Goal: Information Seeking & Learning: Learn about a topic

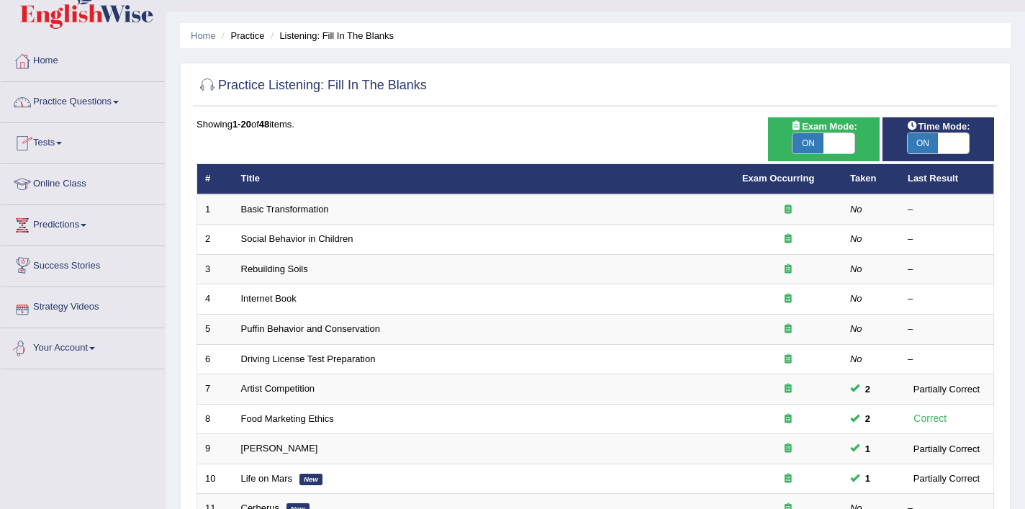
scroll to position [31, 0]
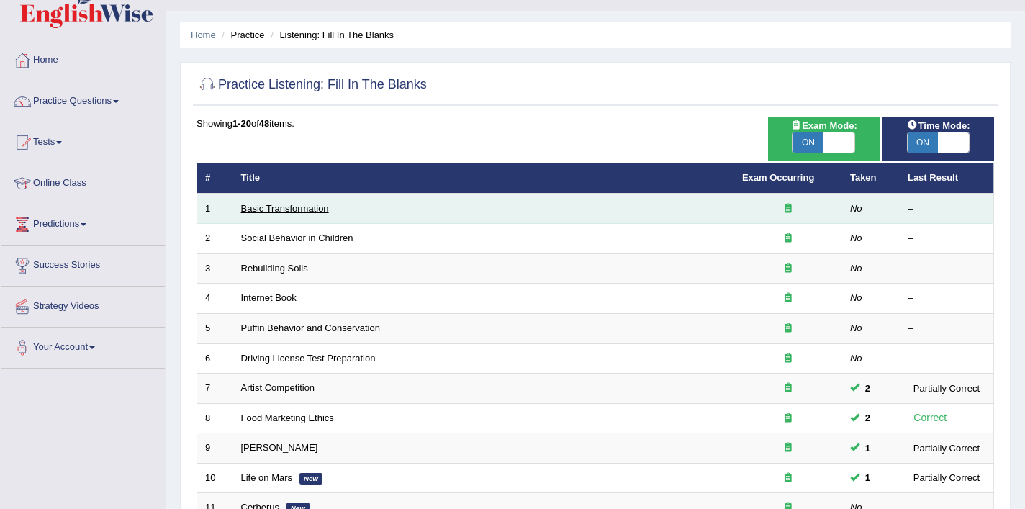
click at [306, 207] on link "Basic Transformation" at bounding box center [285, 208] width 88 height 11
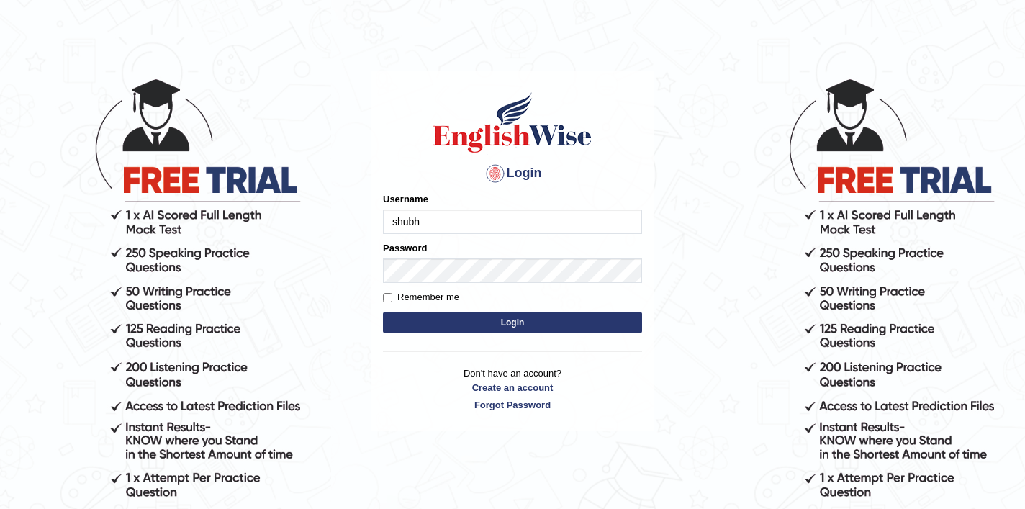
type input "shubham04"
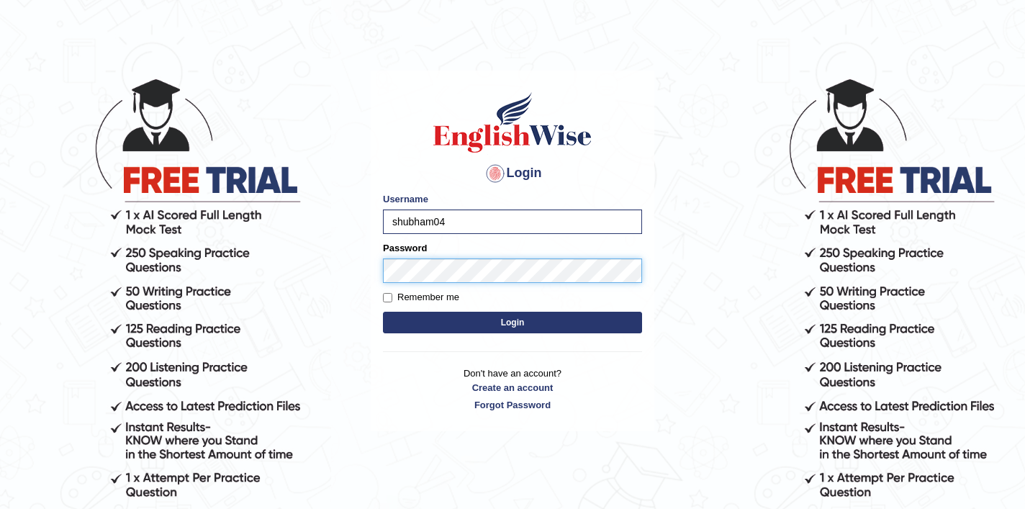
click at [383, 312] on button "Login" at bounding box center [512, 323] width 259 height 22
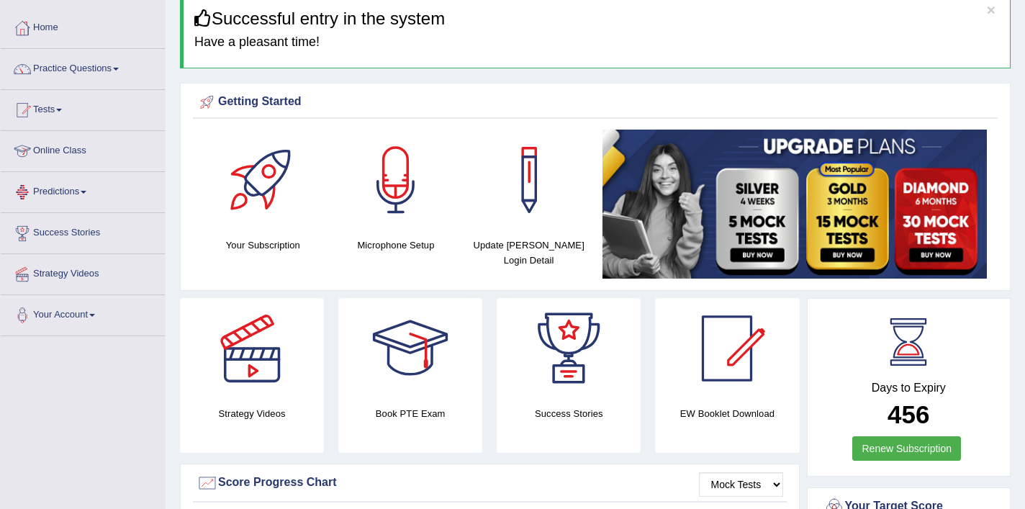
scroll to position [62, 0]
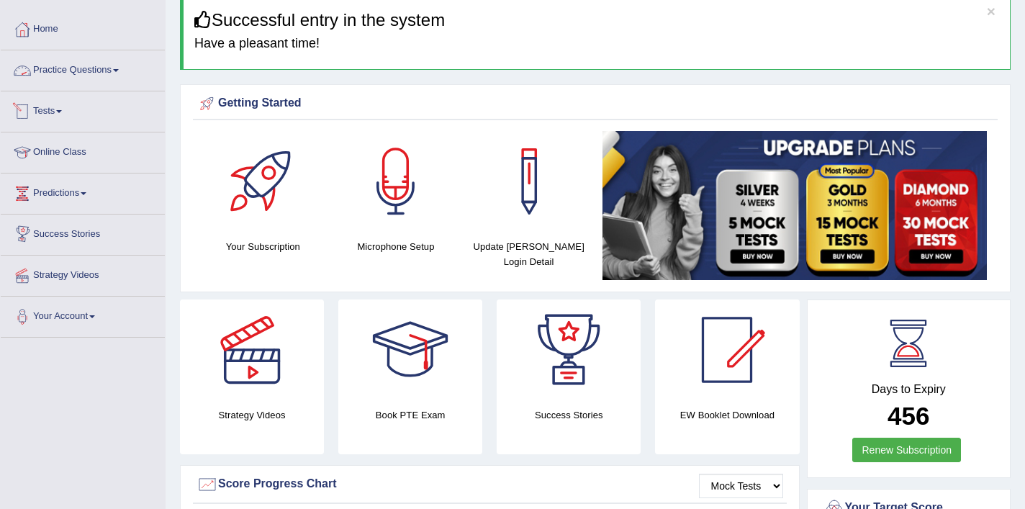
click at [86, 72] on link "Practice Questions" at bounding box center [83, 68] width 164 height 36
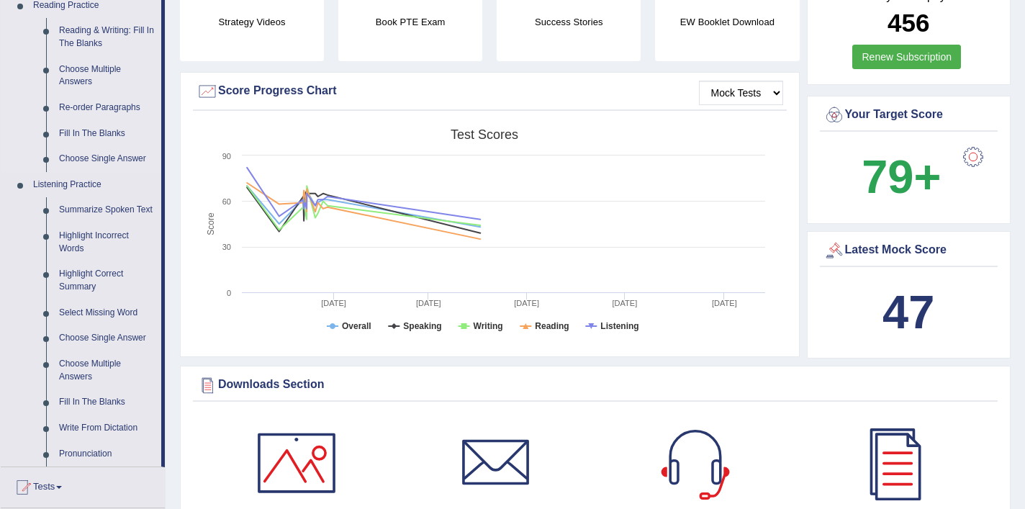
scroll to position [467, 0]
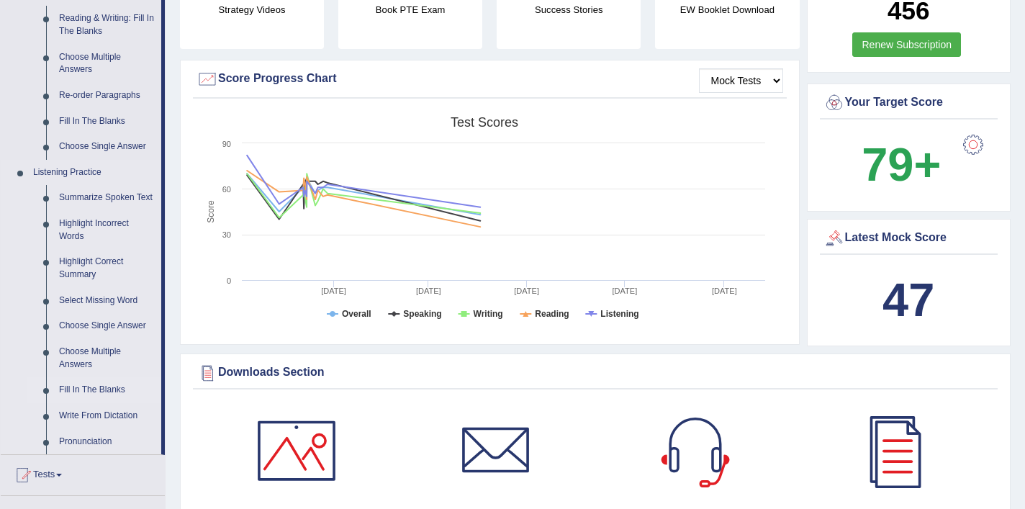
click at [72, 403] on link "Fill In The Blanks" at bounding box center [107, 390] width 109 height 26
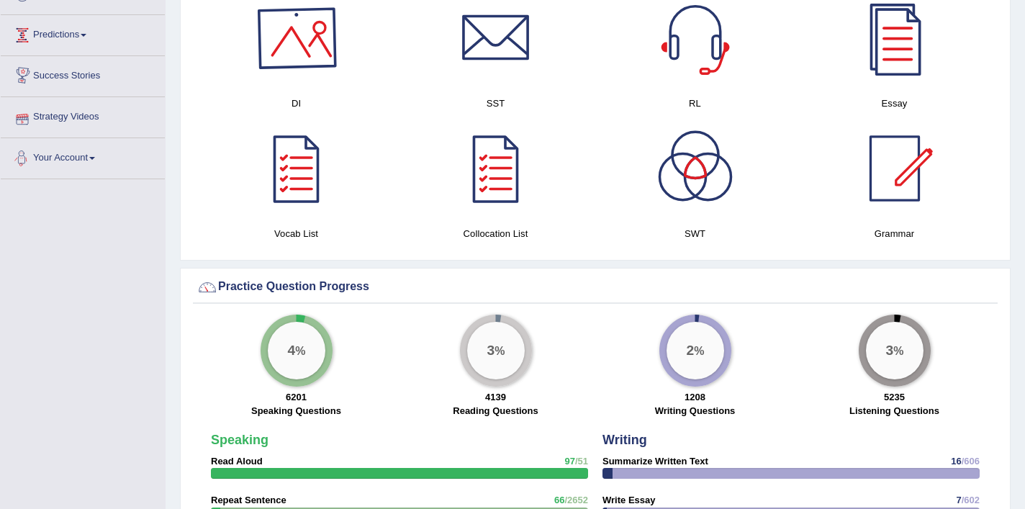
scroll to position [789, 0]
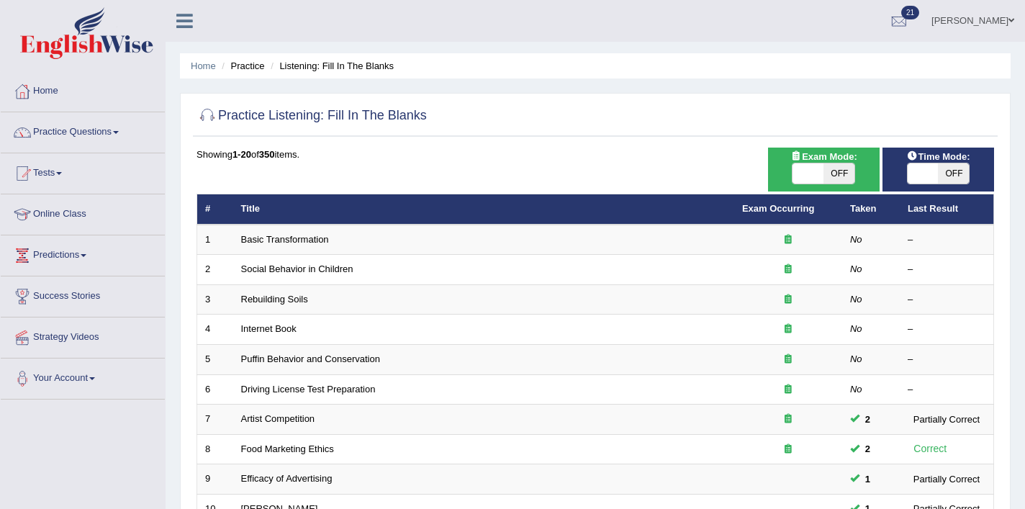
click at [837, 172] on span "OFF" at bounding box center [838, 173] width 31 height 20
checkbox input "true"
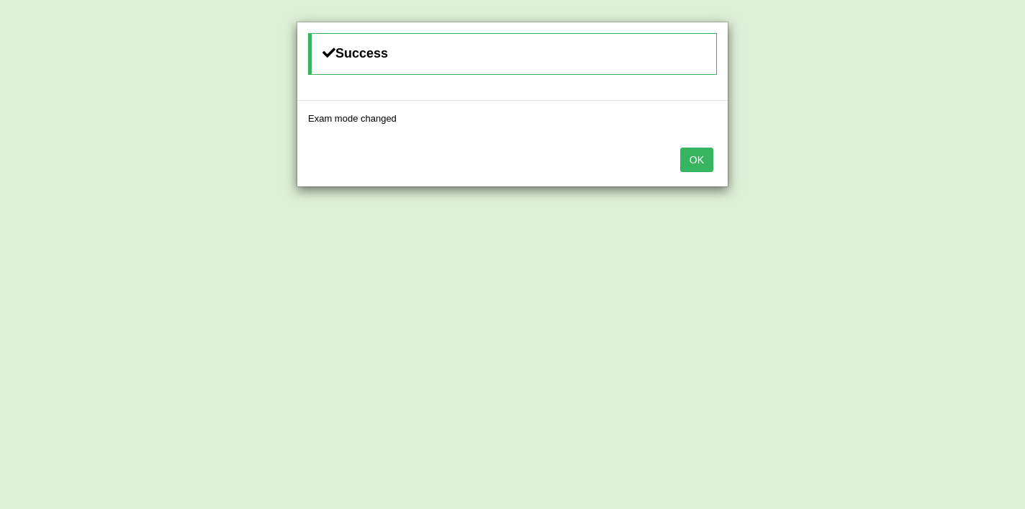
click at [707, 164] on button "OK" at bounding box center [696, 160] width 33 height 24
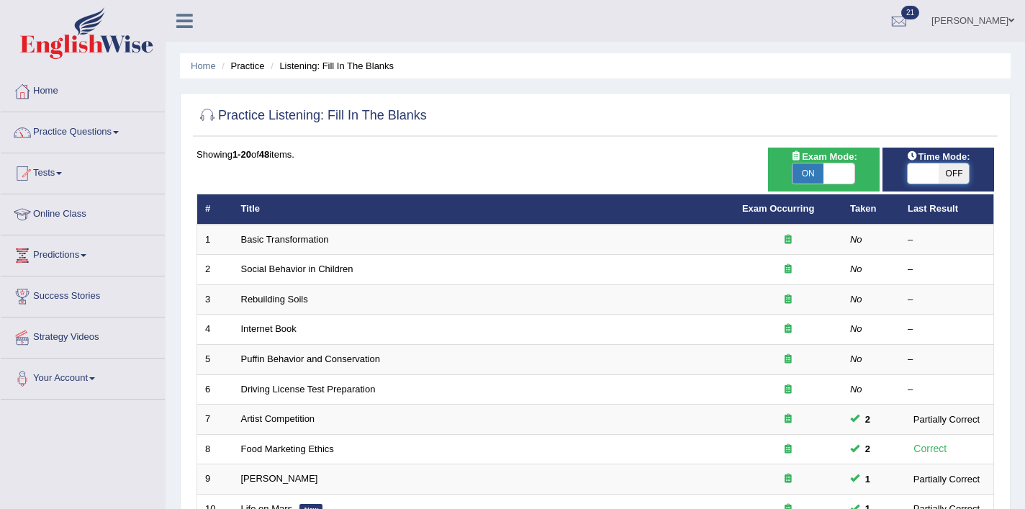
click at [936, 168] on span at bounding box center [922, 173] width 31 height 20
checkbox input "true"
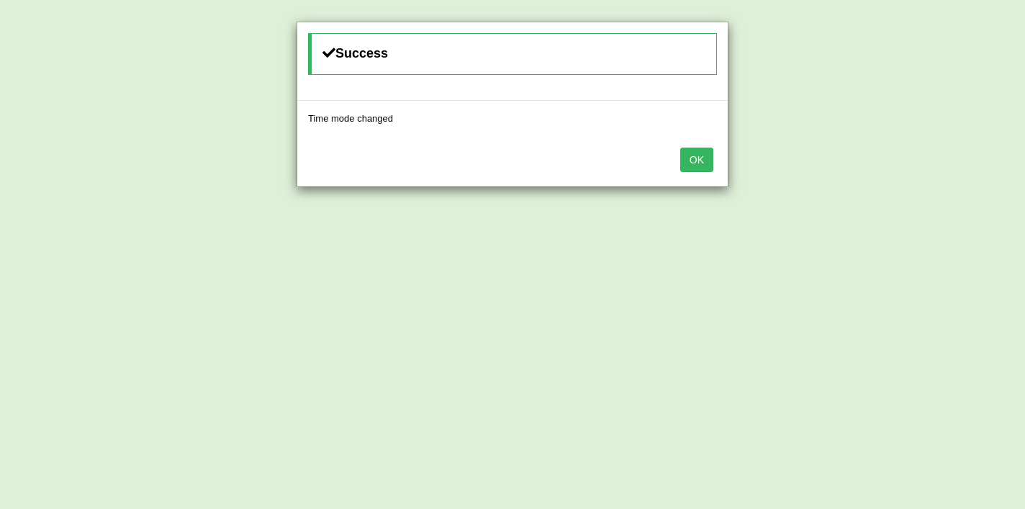
click at [682, 167] on button "OK" at bounding box center [696, 160] width 33 height 24
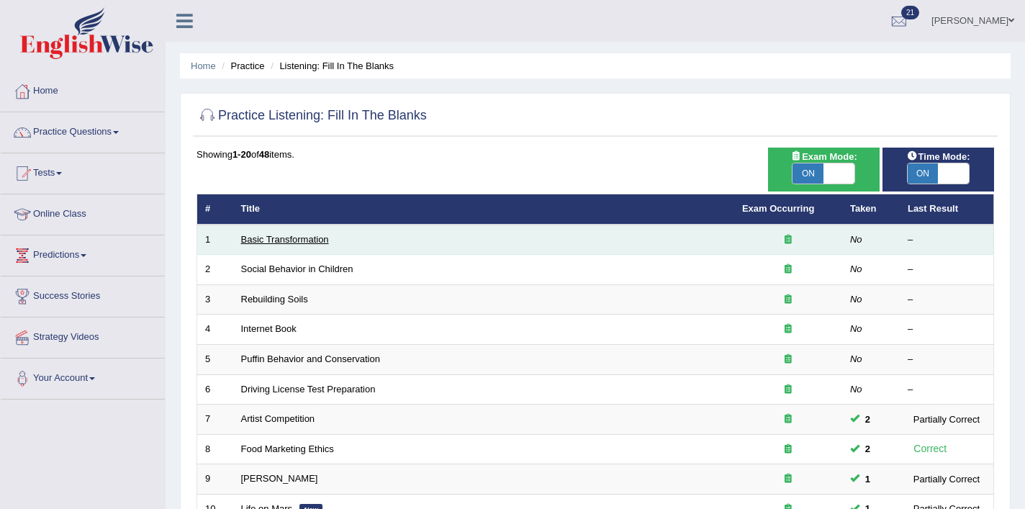
click at [303, 237] on link "Basic Transformation" at bounding box center [285, 239] width 88 height 11
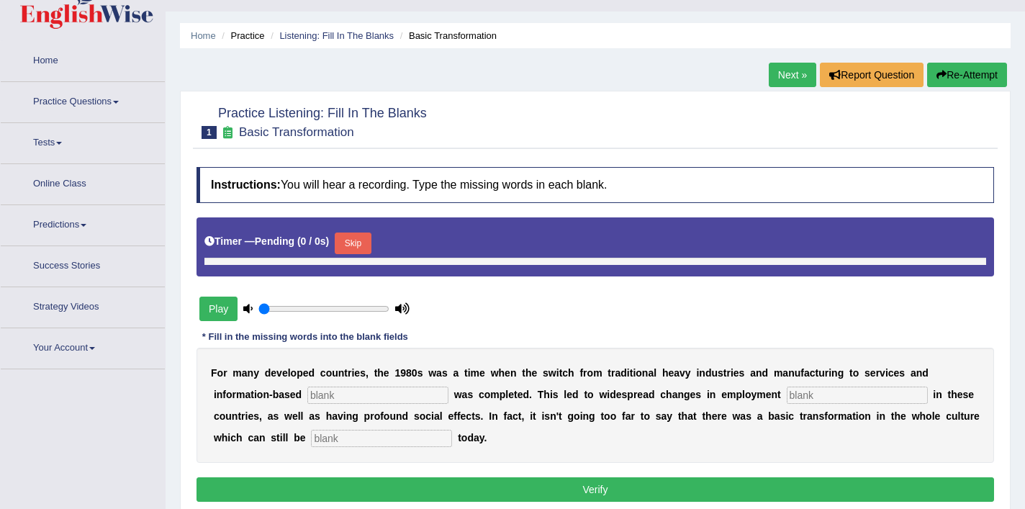
type input "0.55"
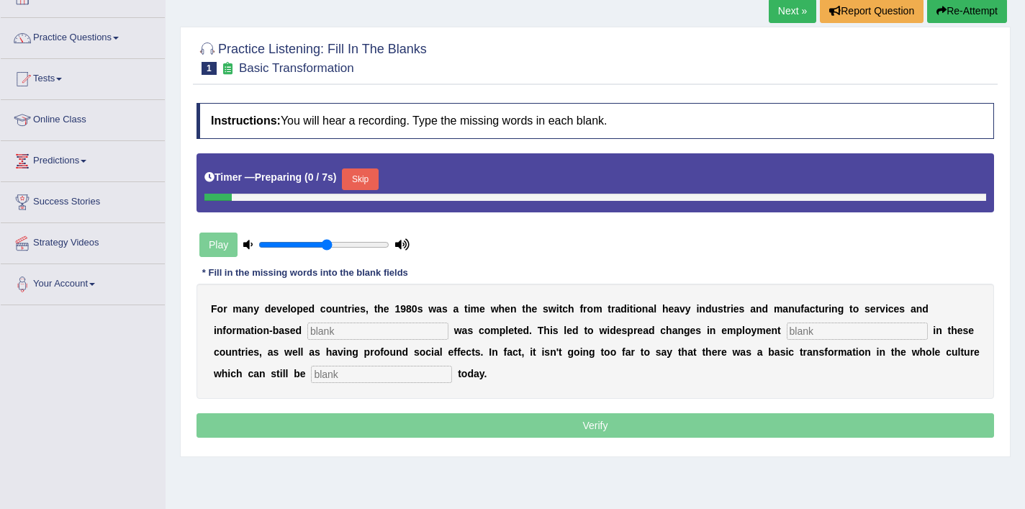
scroll to position [117, 0]
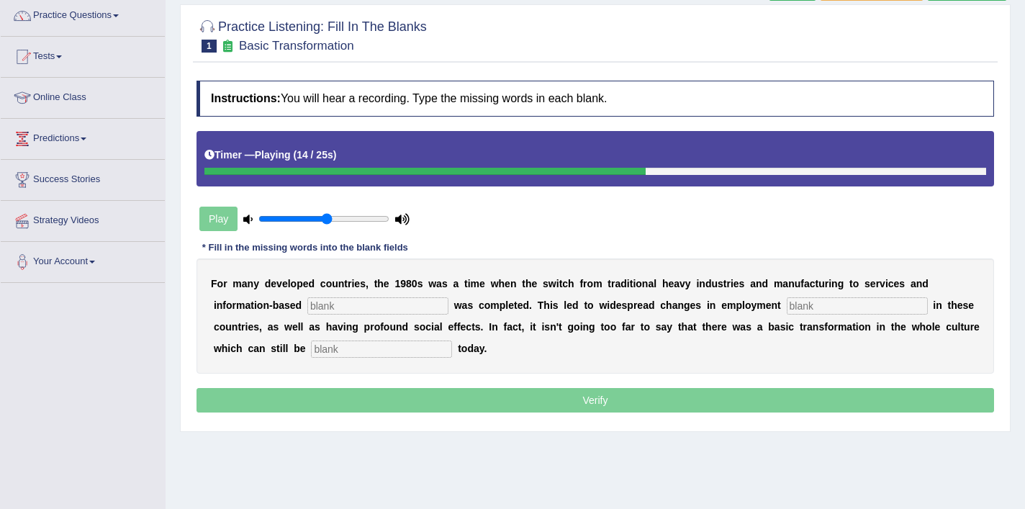
click at [422, 341] on input "text" at bounding box center [381, 348] width 141 height 17
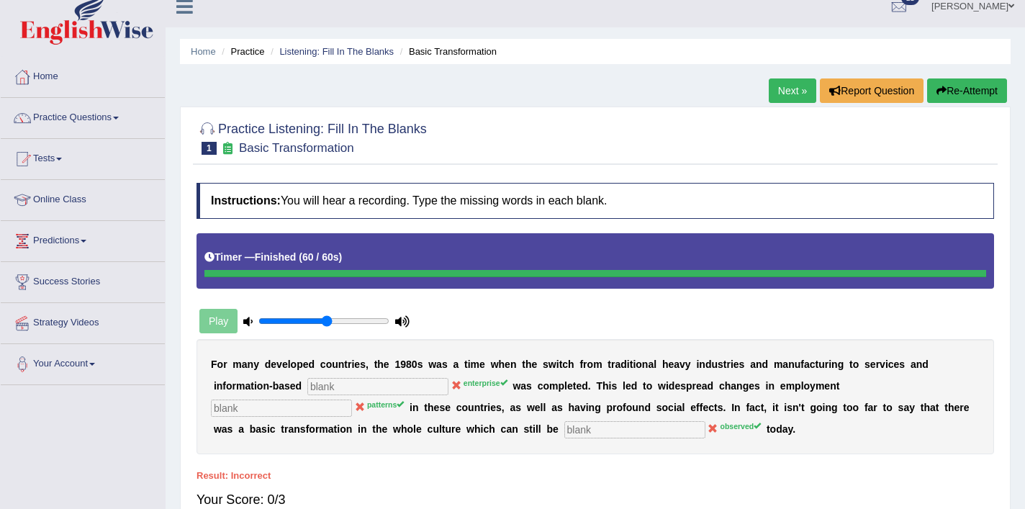
scroll to position [0, 0]
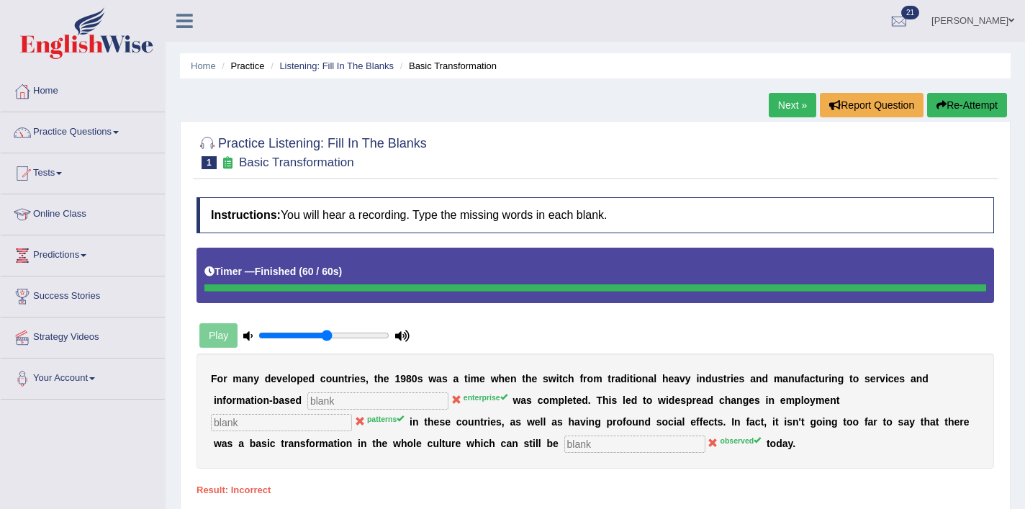
click at [954, 111] on button "Re-Attempt" at bounding box center [967, 105] width 80 height 24
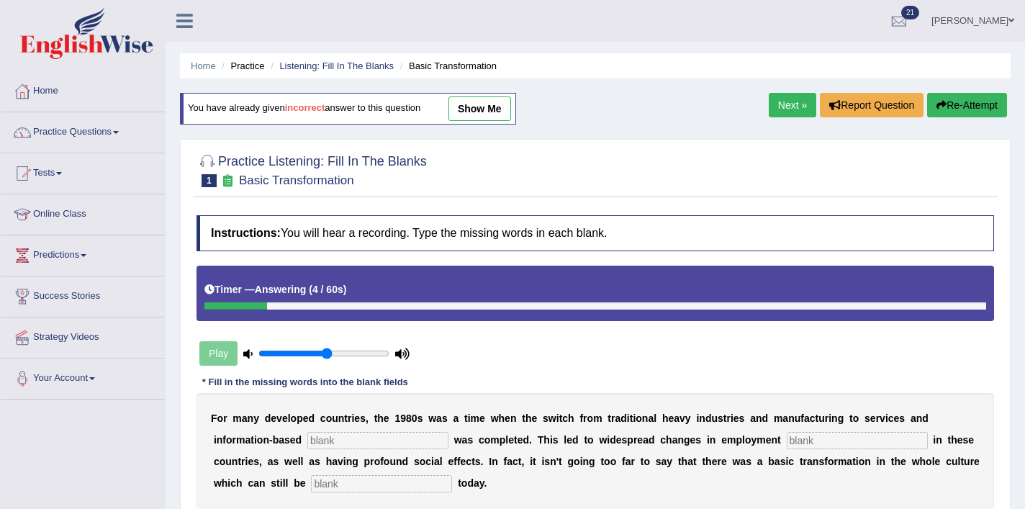
click at [349, 436] on input "text" at bounding box center [377, 440] width 141 height 17
type input "enterprise"
type input "patterns"
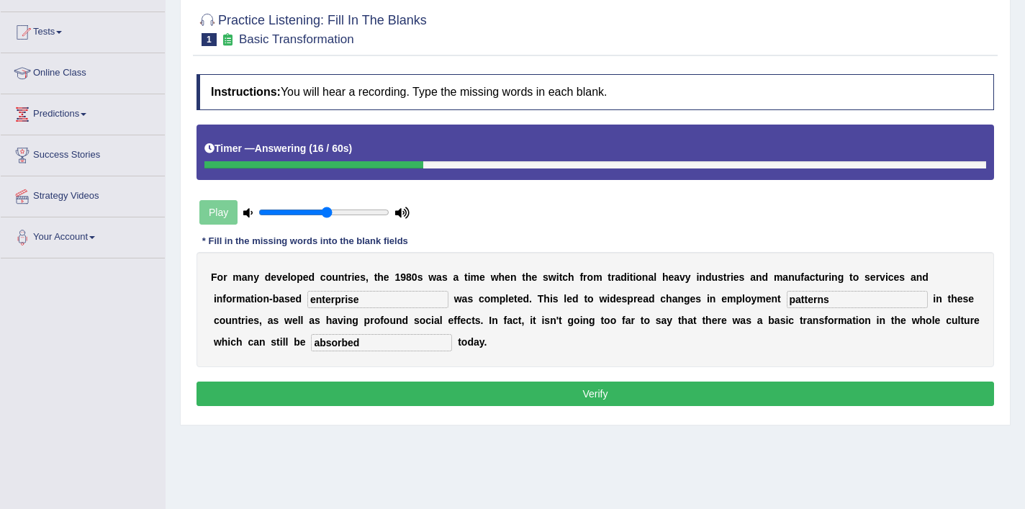
scroll to position [192, 0]
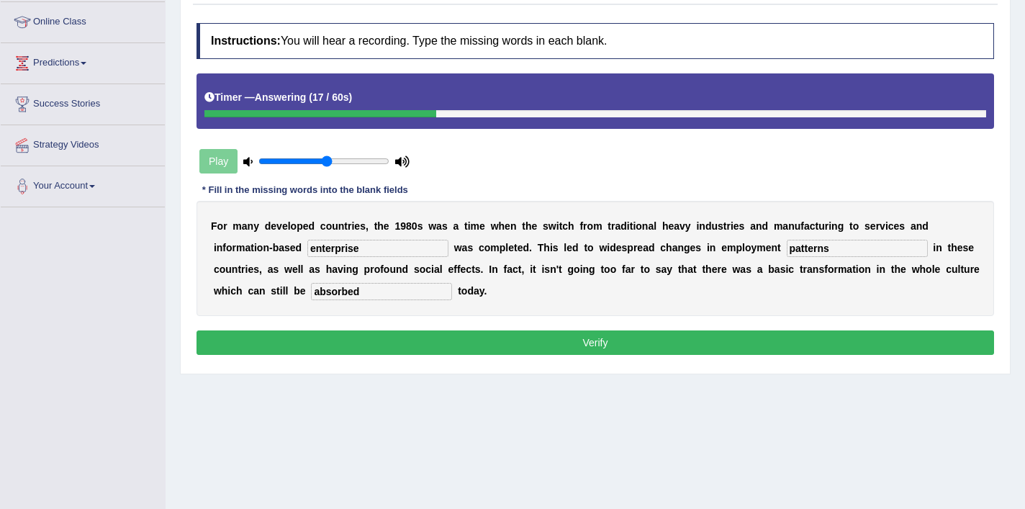
type input "absorbed"
click at [458, 345] on button "Verify" at bounding box center [594, 342] width 797 height 24
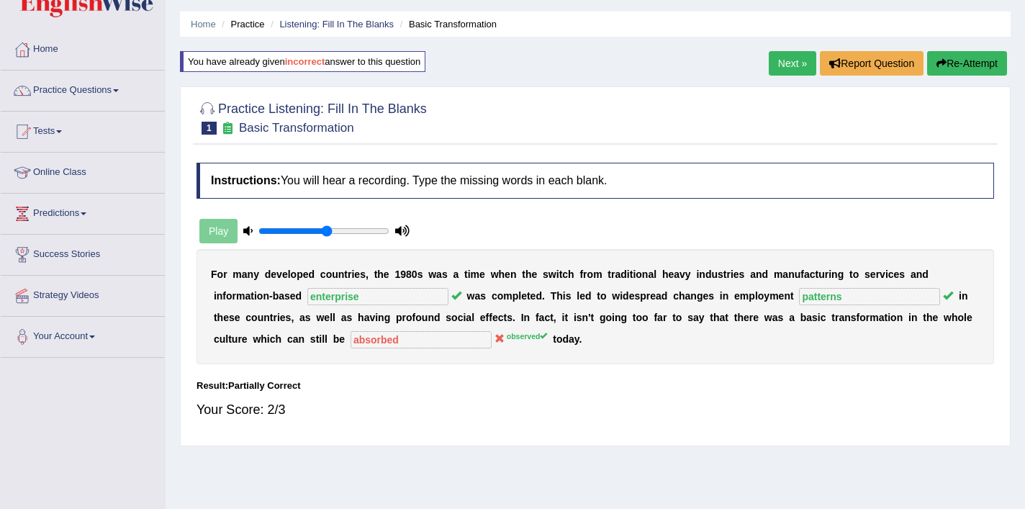
scroll to position [13, 0]
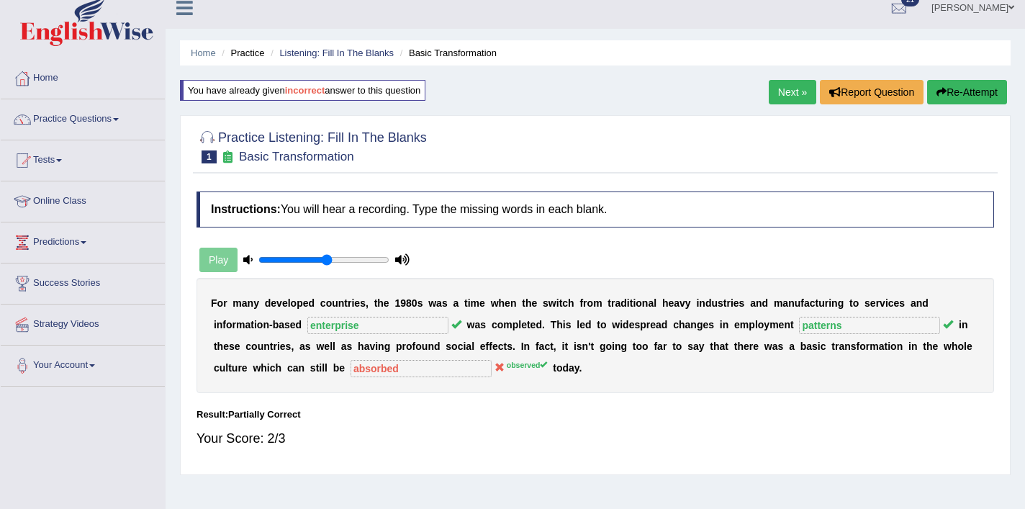
click at [784, 93] on link "Next »" at bounding box center [792, 92] width 47 height 24
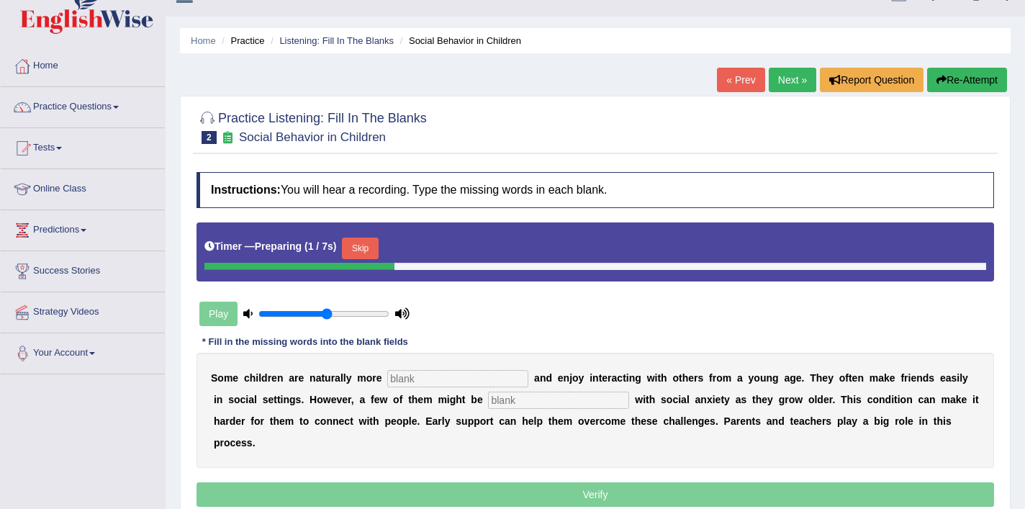
click at [417, 379] on input "text" at bounding box center [457, 378] width 141 height 17
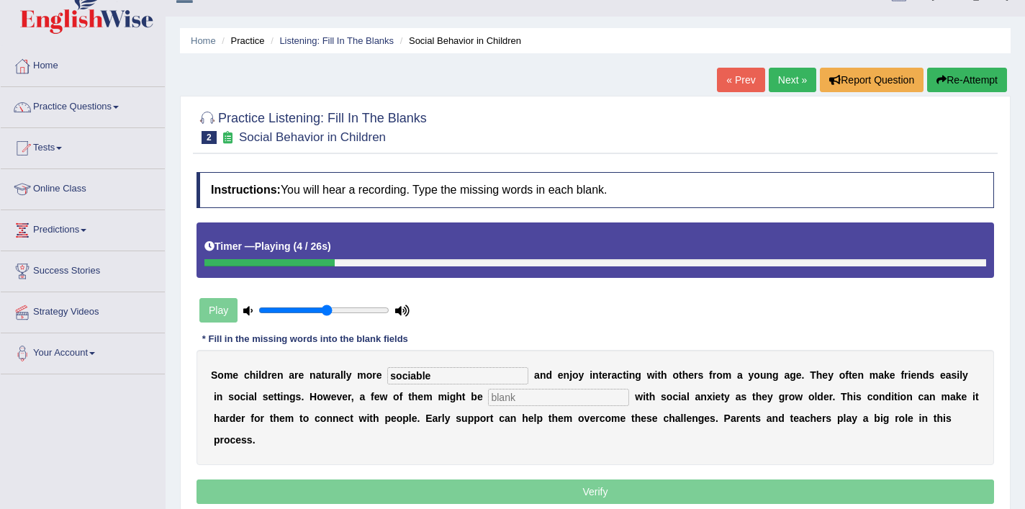
type input "sociable"
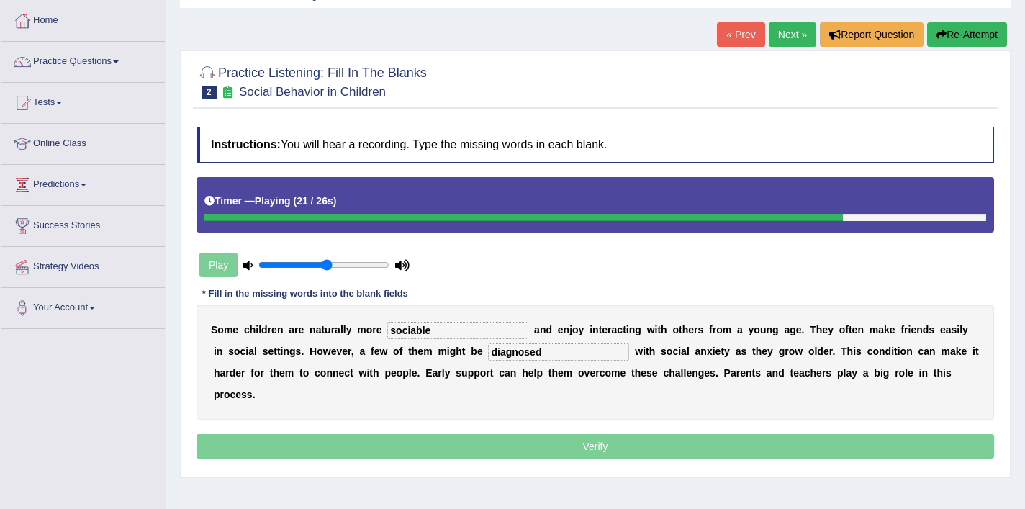
scroll to position [69, 0]
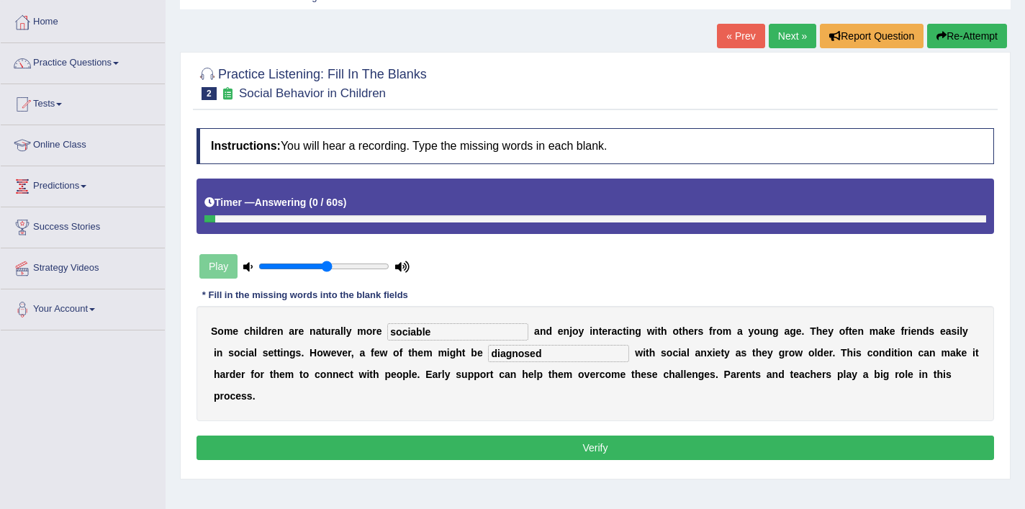
type input "diagnosed"
click at [507, 435] on button "Verify" at bounding box center [594, 447] width 797 height 24
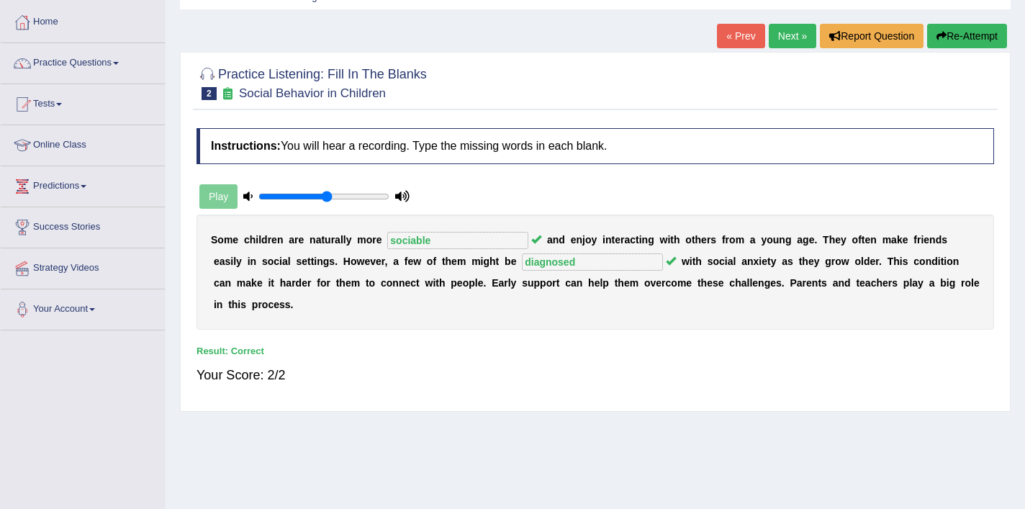
click at [784, 37] on link "Next »" at bounding box center [792, 36] width 47 height 24
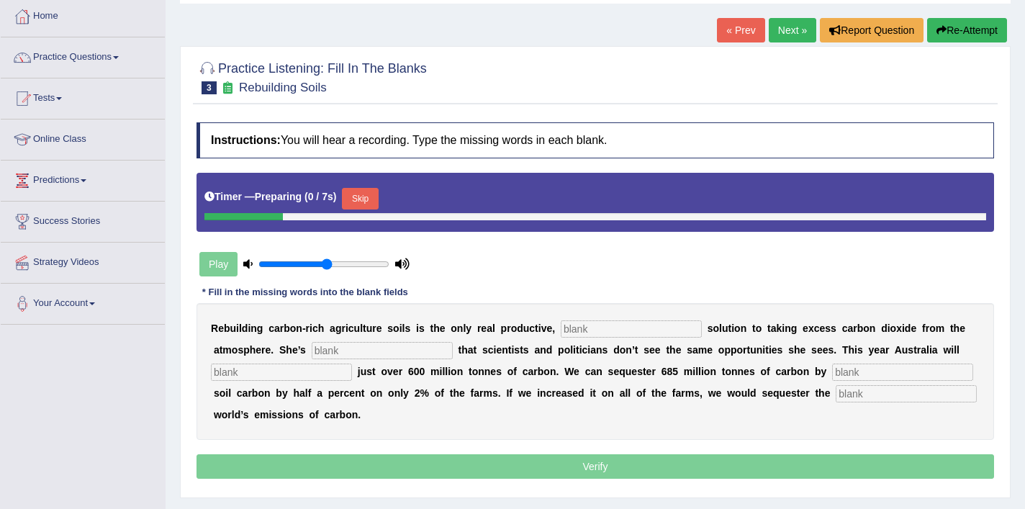
scroll to position [119, 0]
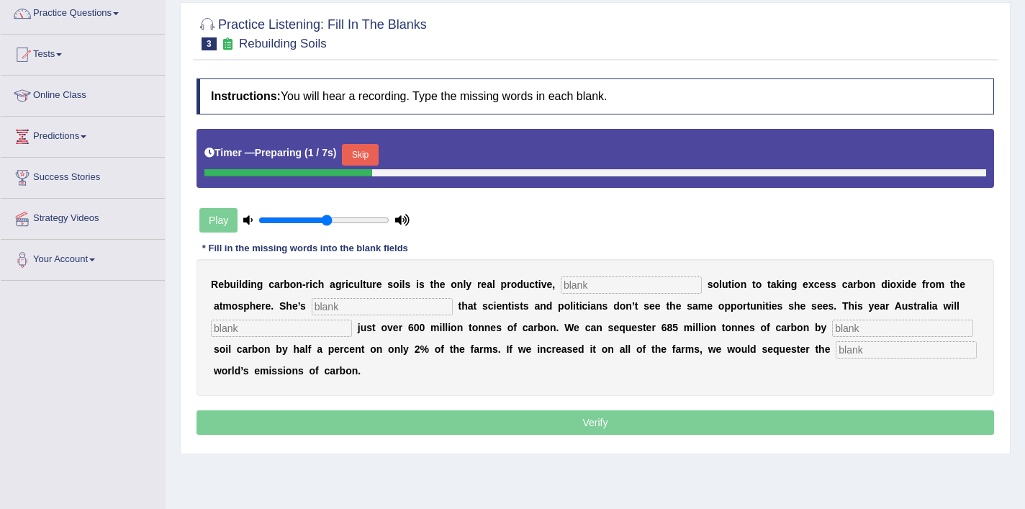
click at [604, 290] on input "text" at bounding box center [631, 284] width 141 height 17
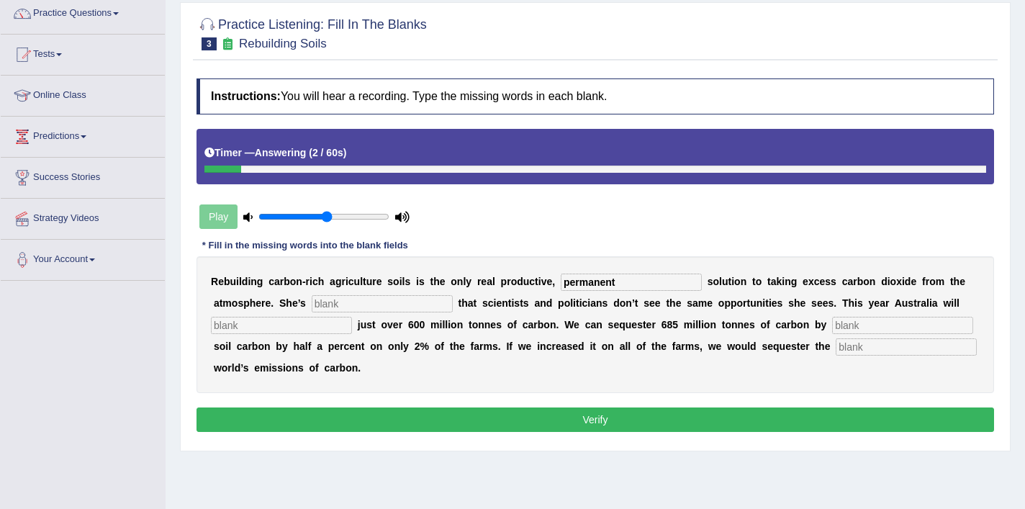
type input "permanent"
type input "frustrated"
type input "admit"
type input "increasing"
type input "whole"
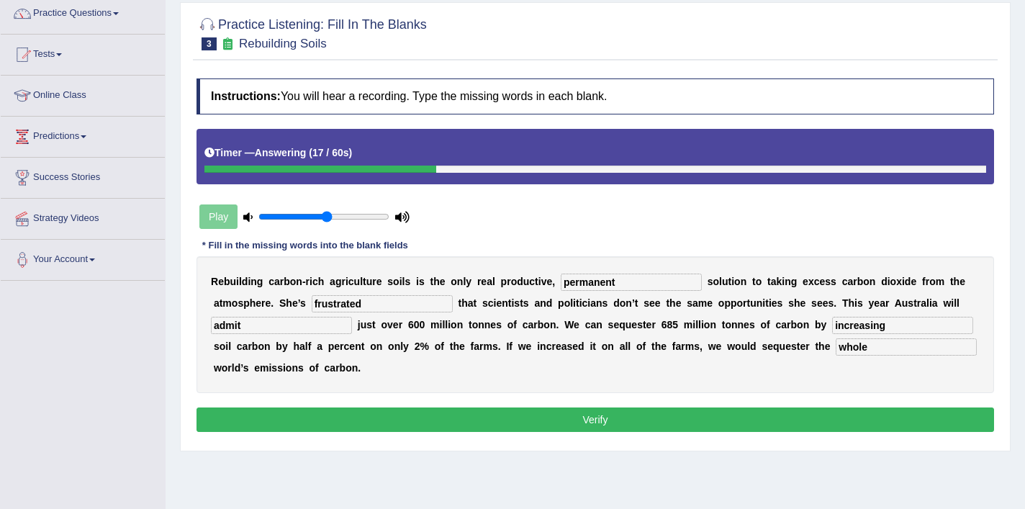
click at [574, 417] on button "Verify" at bounding box center [594, 419] width 797 height 24
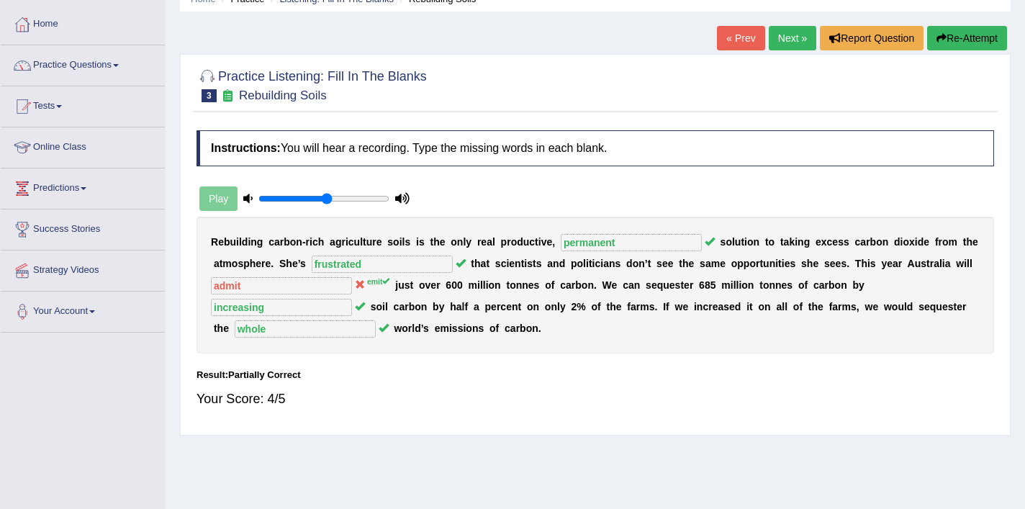
scroll to position [0, 0]
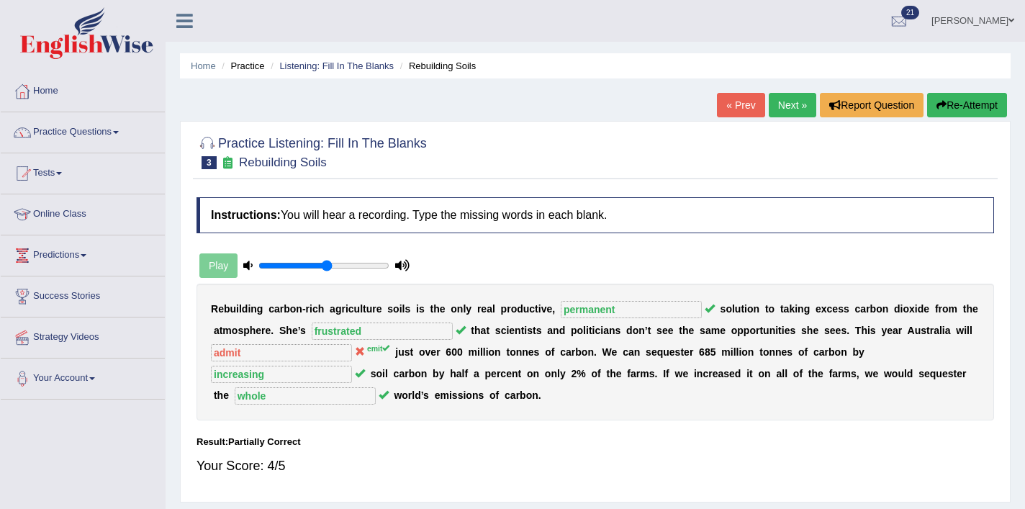
click at [781, 106] on link "Next »" at bounding box center [792, 105] width 47 height 24
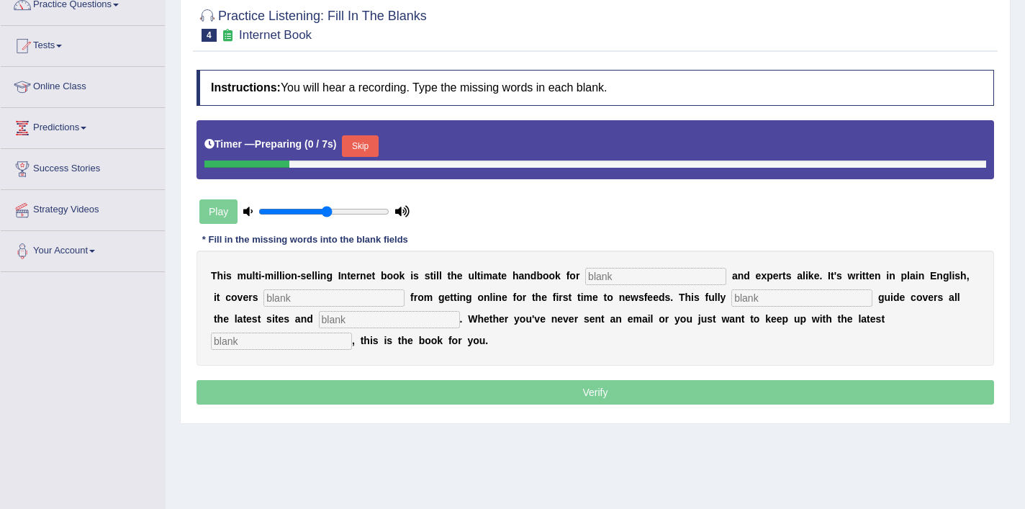
scroll to position [127, 0]
click at [366, 145] on button "Skip" at bounding box center [360, 146] width 36 height 22
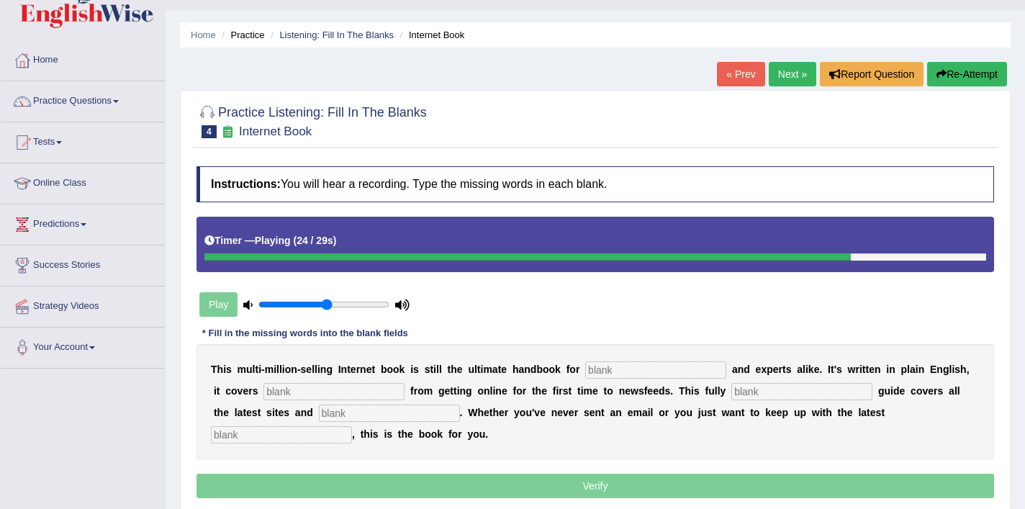
scroll to position [1, 0]
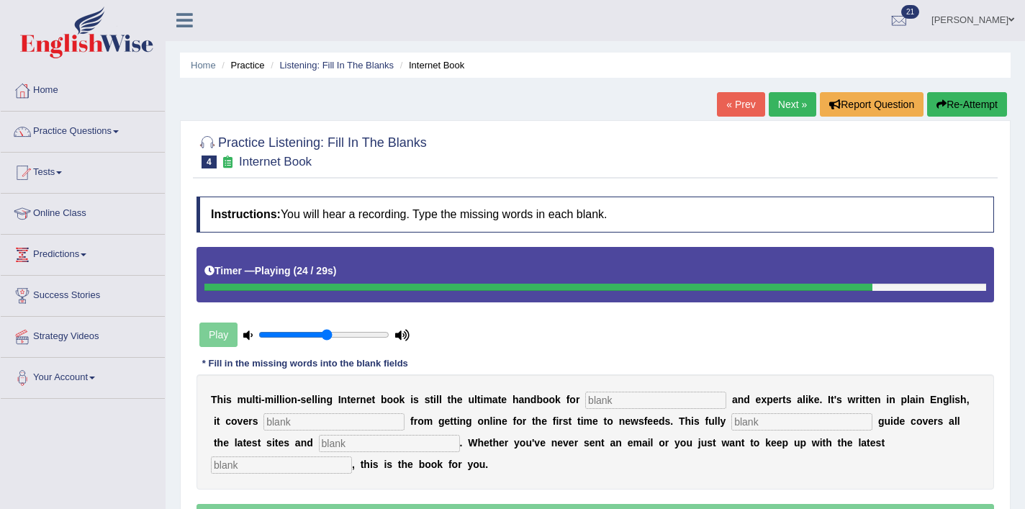
click at [961, 109] on button "Re-Attempt" at bounding box center [967, 104] width 80 height 24
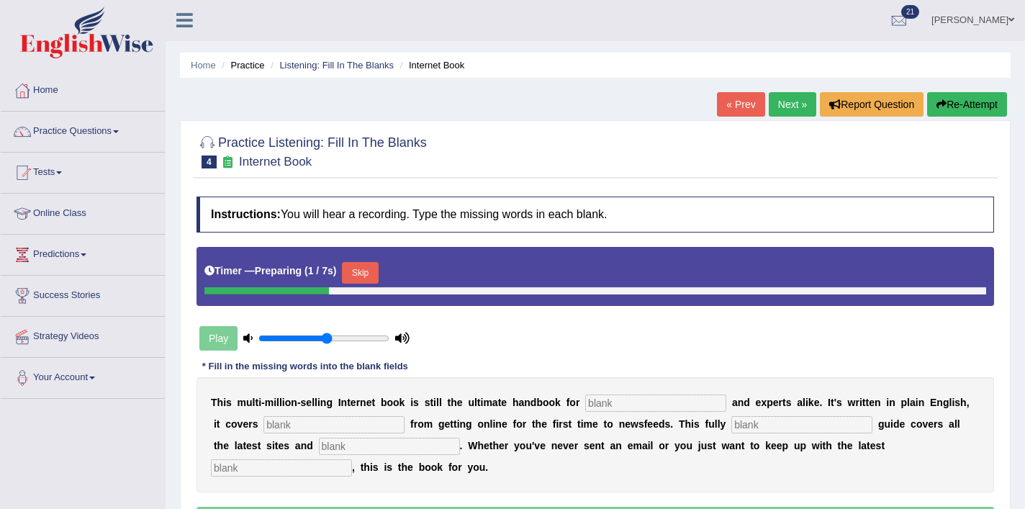
click at [366, 270] on button "Skip" at bounding box center [360, 273] width 36 height 22
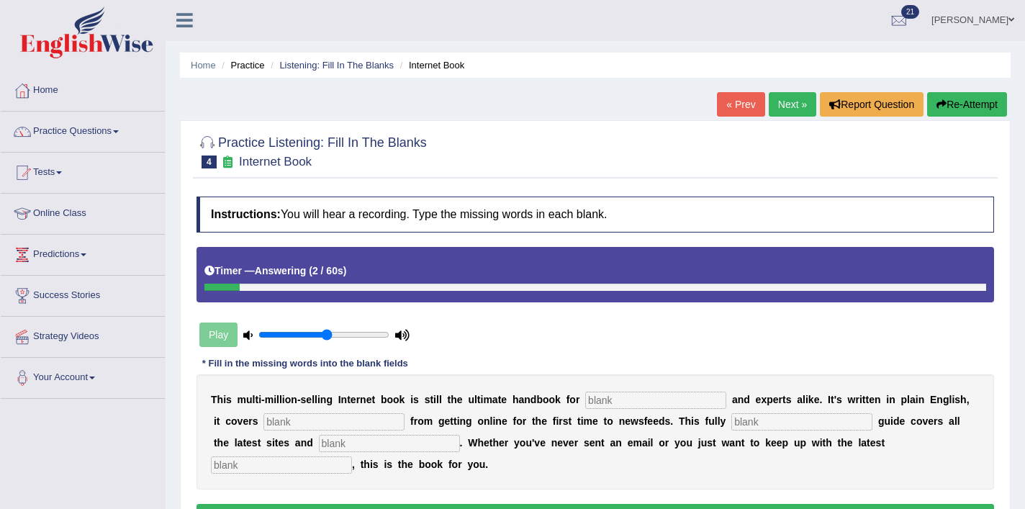
click at [611, 403] on input "text" at bounding box center [655, 399] width 141 height 17
type input "nervous"
type input "everything"
type input "revised"
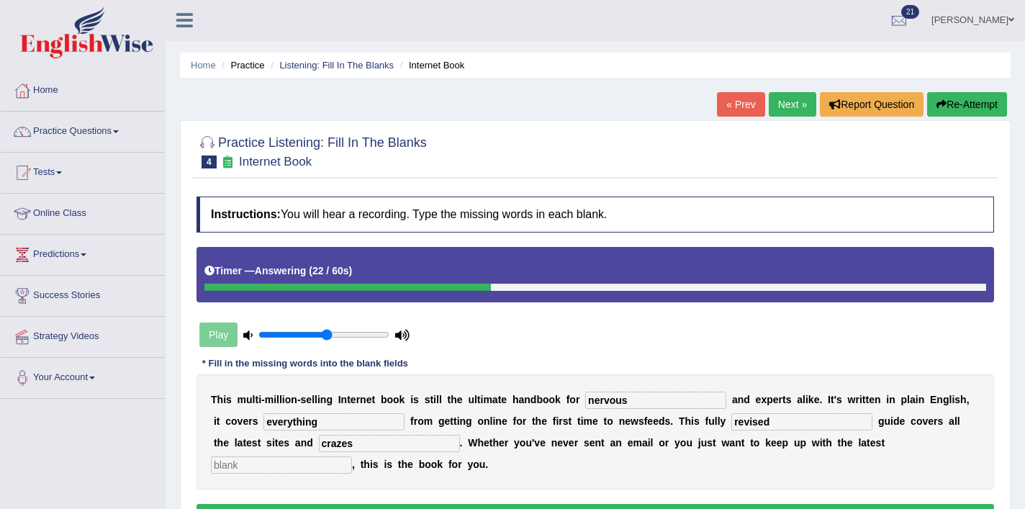
type input "crazes"
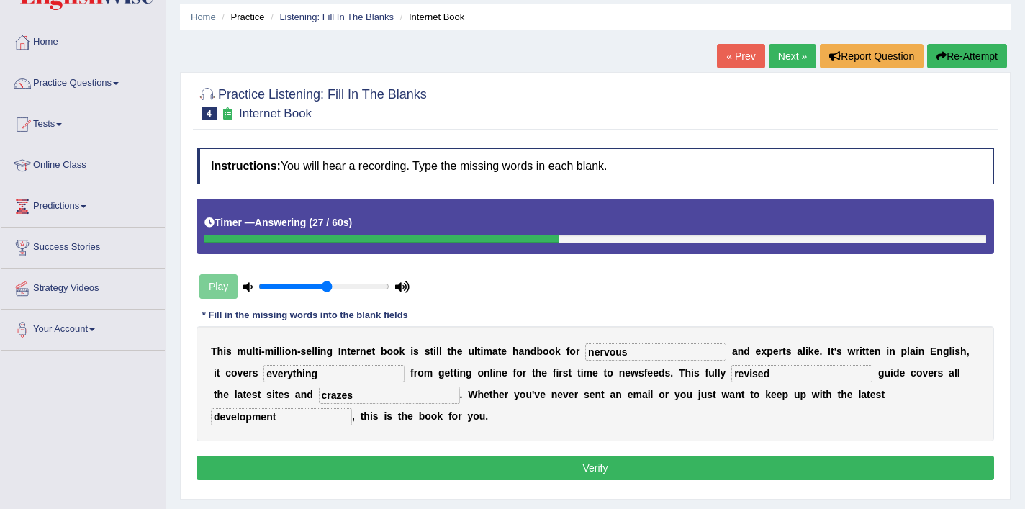
scroll to position [92, 0]
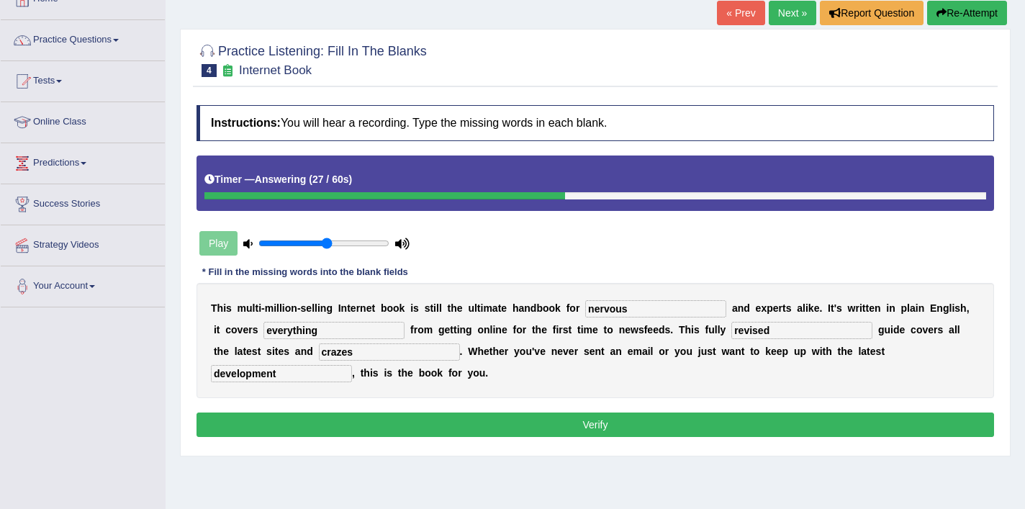
type input "development"
click at [622, 423] on button "Verify" at bounding box center [594, 424] width 797 height 24
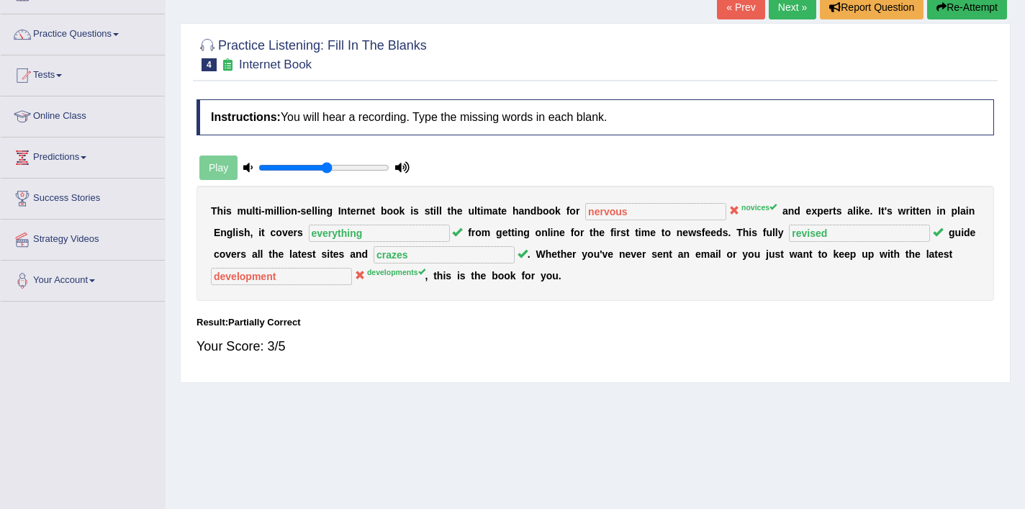
scroll to position [96, 0]
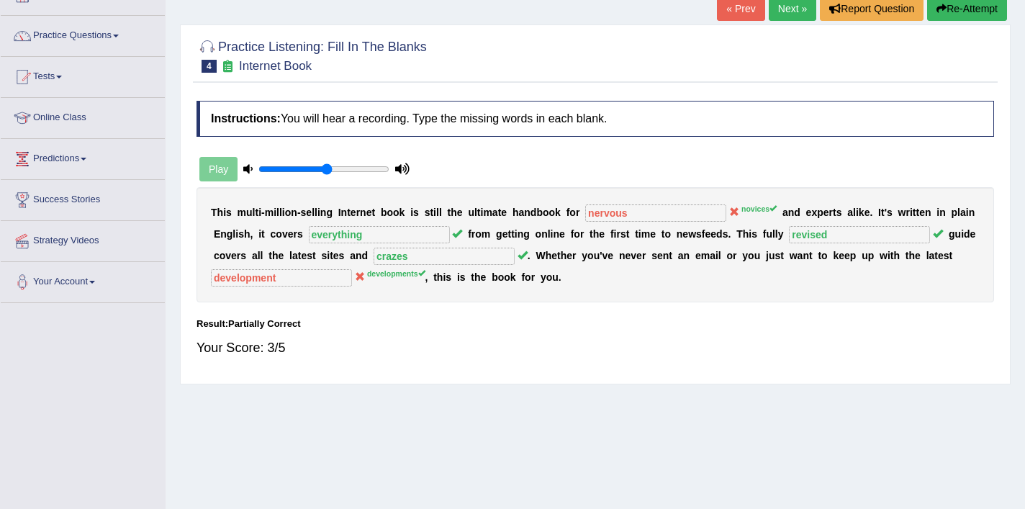
click at [797, 9] on link "Next »" at bounding box center [792, 8] width 47 height 24
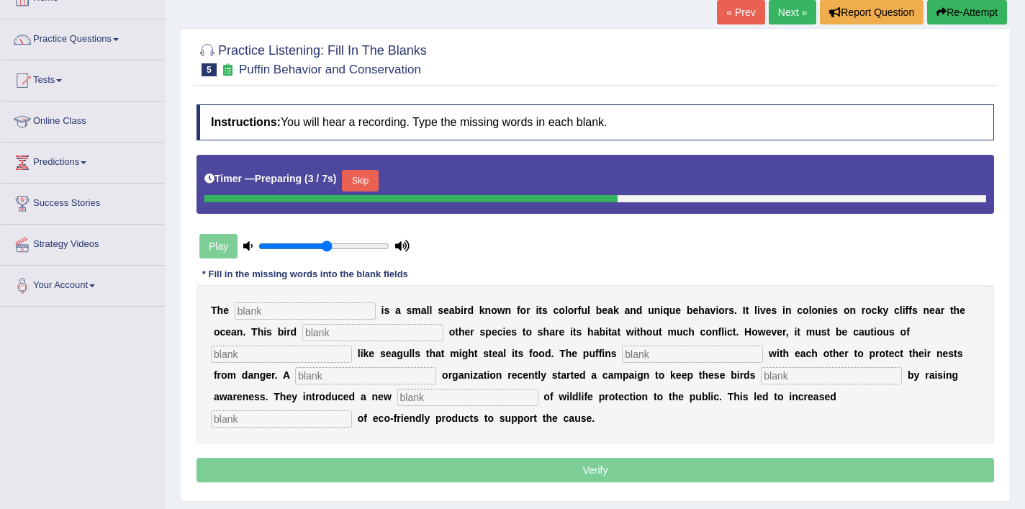
scroll to position [99, 0]
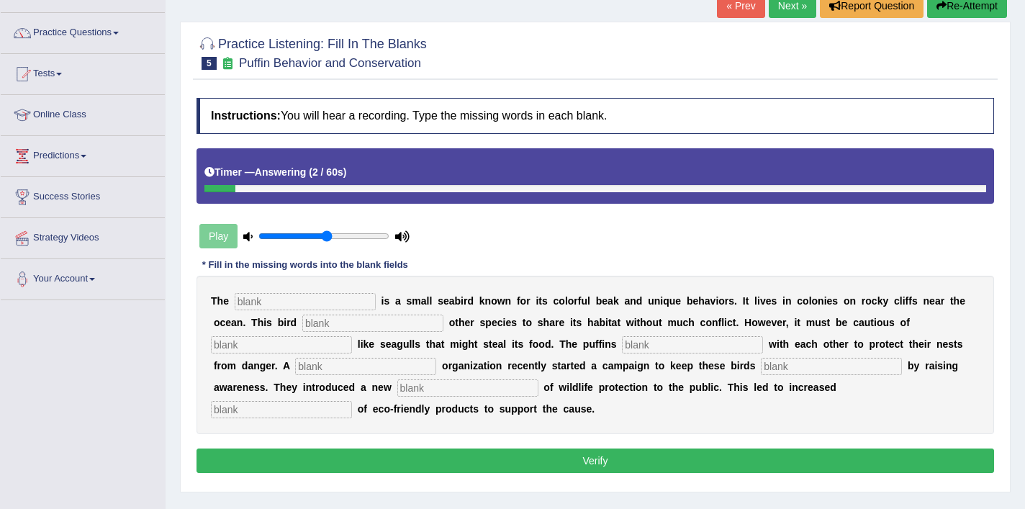
click at [957, 14] on button "Re-Attempt" at bounding box center [967, 6] width 80 height 24
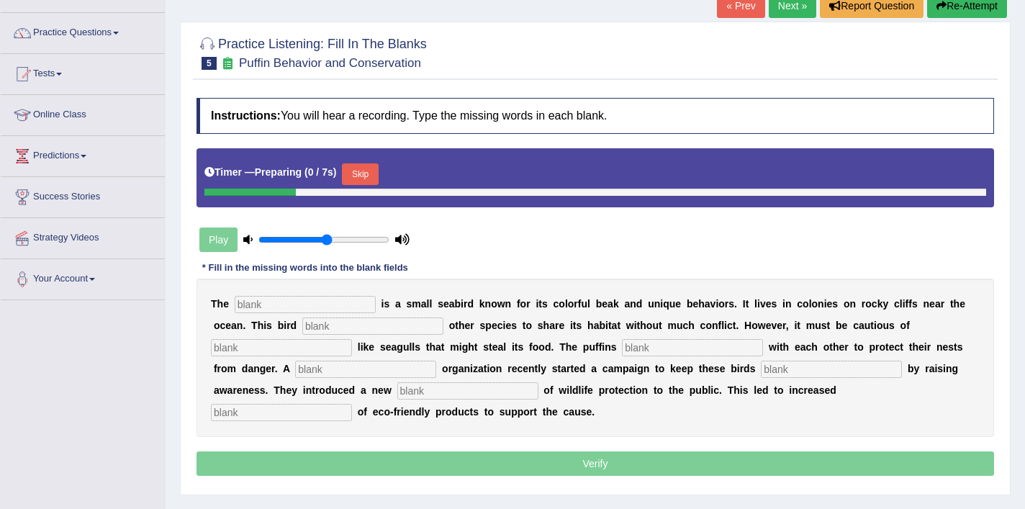
scroll to position [99, 0]
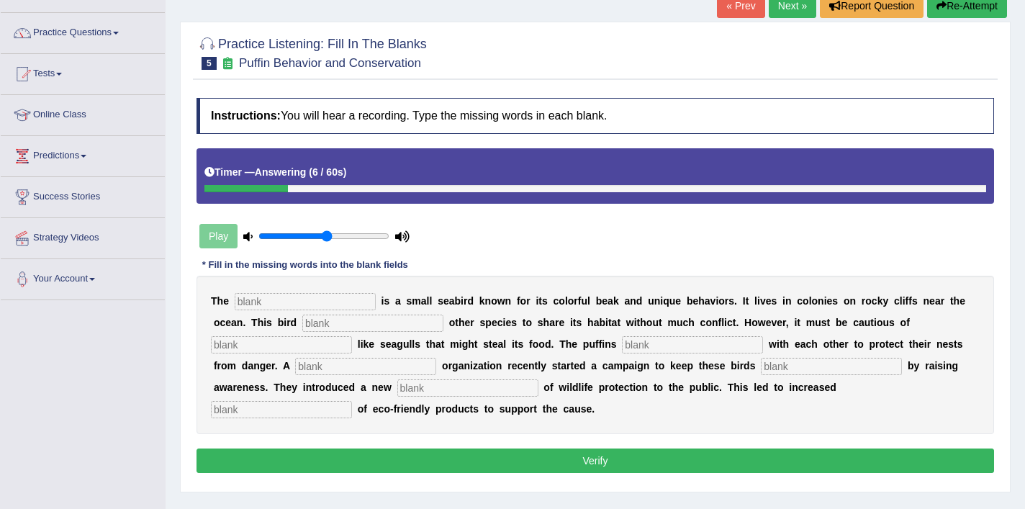
click at [286, 297] on input "text" at bounding box center [305, 301] width 141 height 17
type input "puffins"
type input "allows"
type input "predators"
type input "collaborate"
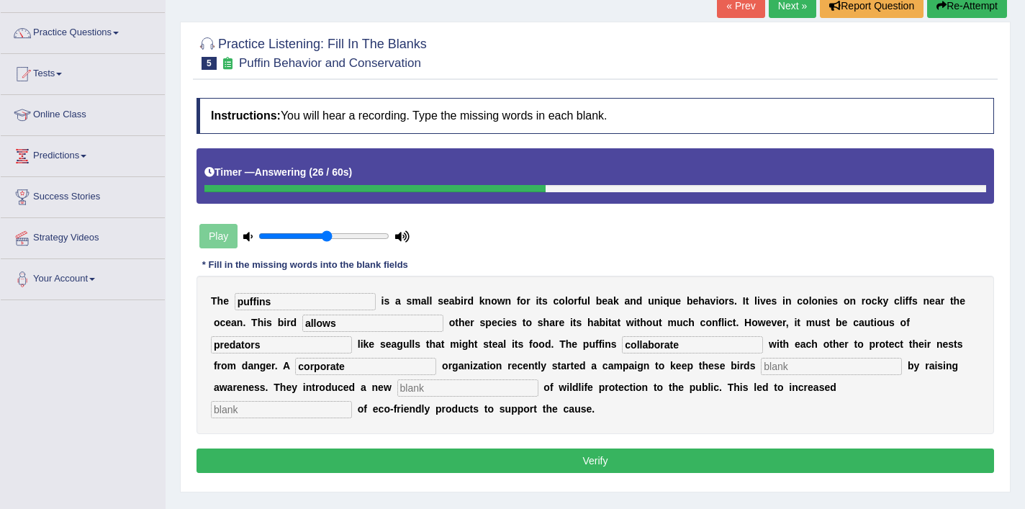
type input "corporate"
type input "safe"
type input "consumption"
click at [373, 472] on button "Verify" at bounding box center [594, 460] width 797 height 24
click at [397, 390] on input "text" at bounding box center [467, 387] width 141 height 17
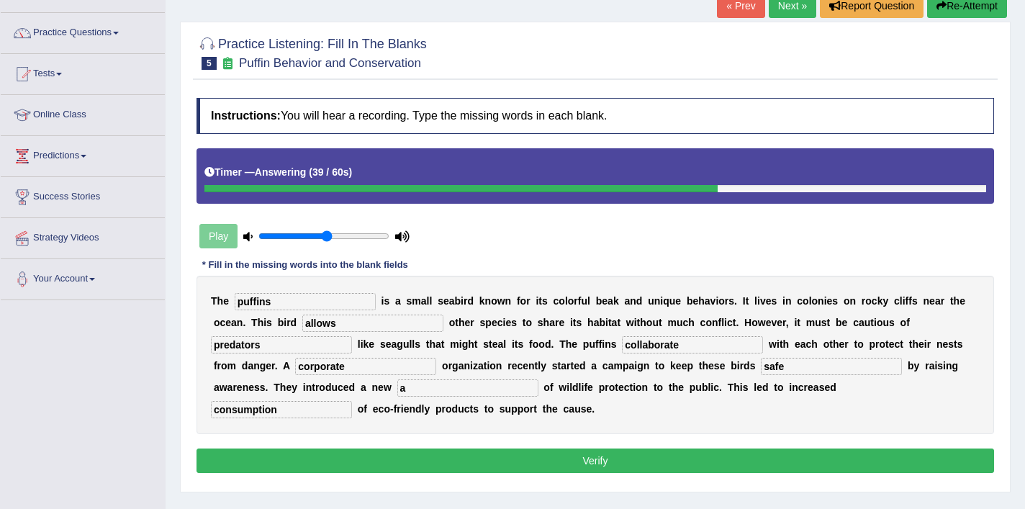
type input "a"
click at [313, 456] on button "Verify" at bounding box center [594, 460] width 797 height 24
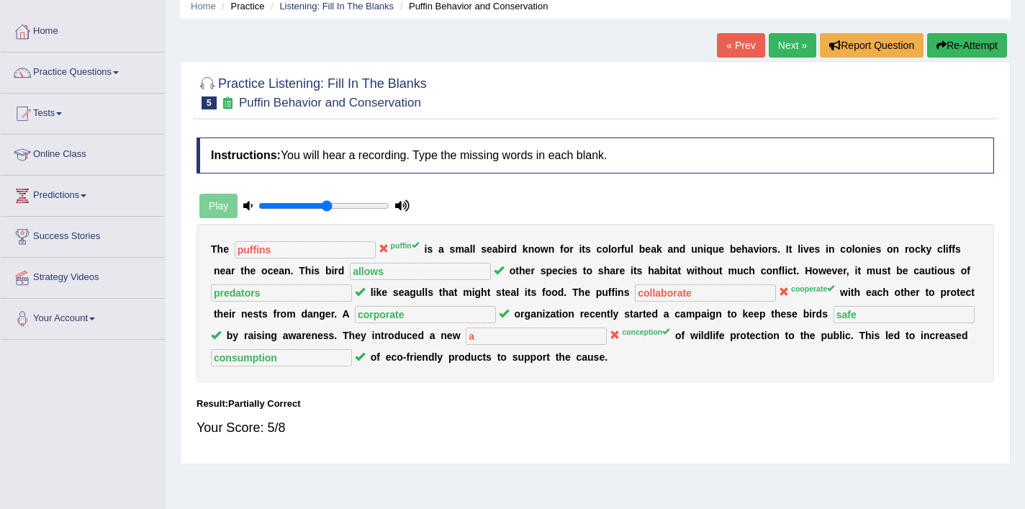
scroll to position [80, 0]
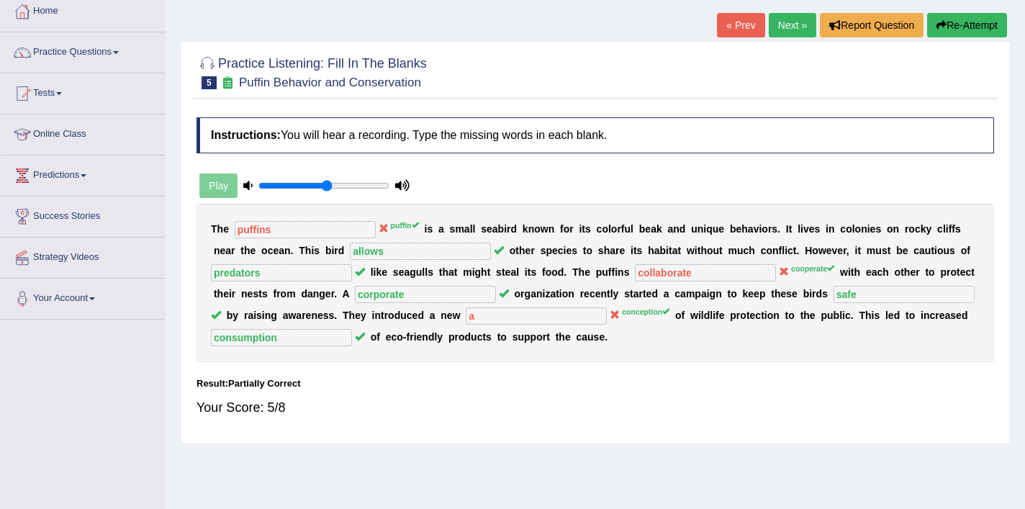
click at [787, 30] on link "Next »" at bounding box center [792, 25] width 47 height 24
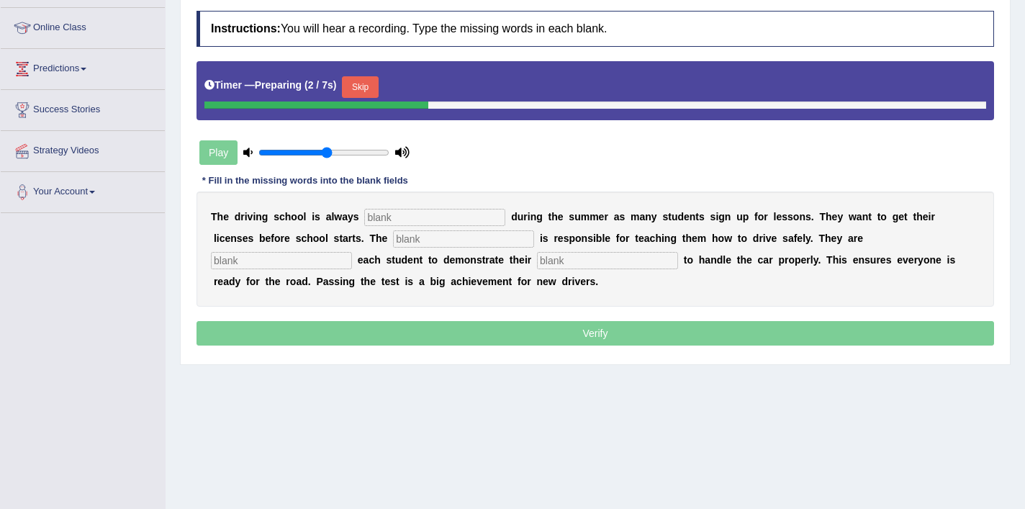
scroll to position [187, 0]
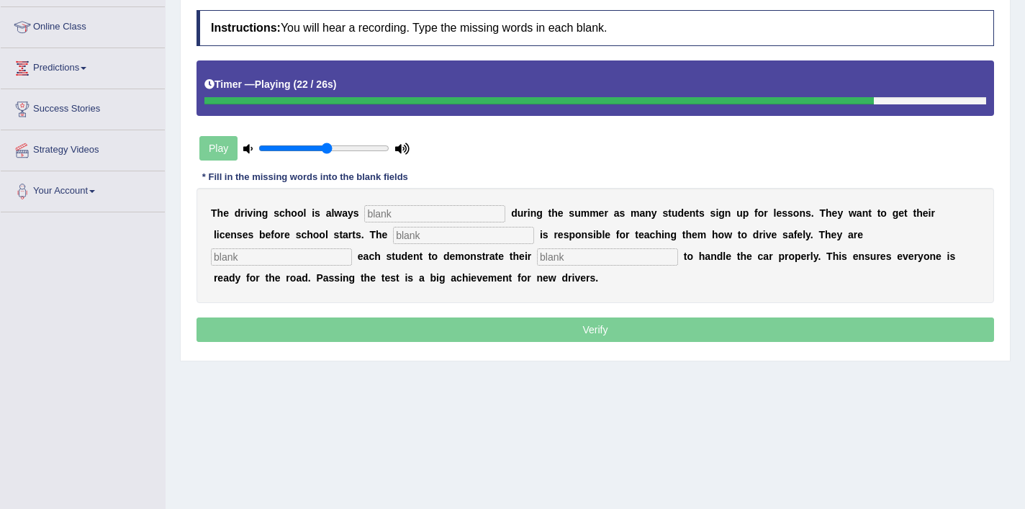
click at [437, 219] on input "text" at bounding box center [434, 213] width 141 height 17
type input "busy"
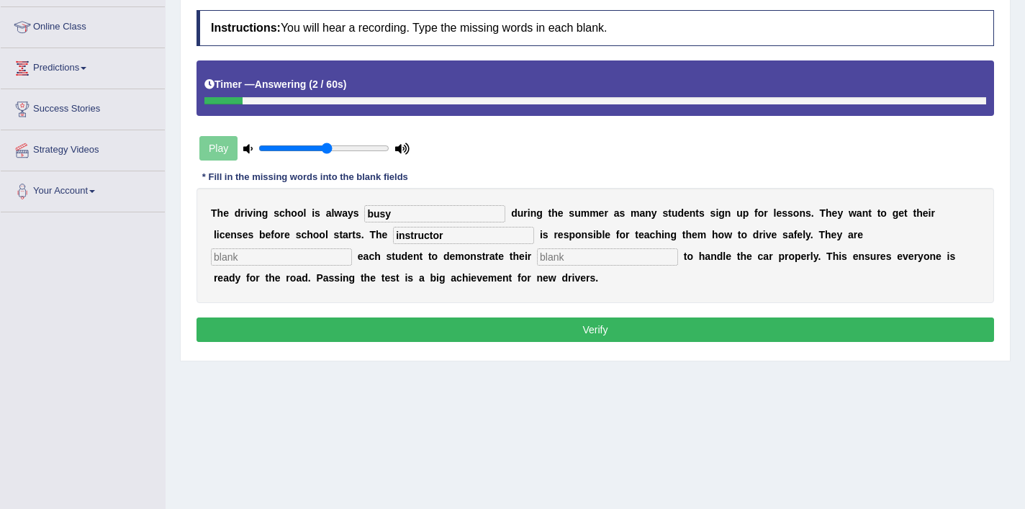
type input "instructor"
type input "requiring"
type input "ability"
click at [484, 320] on button "Verify" at bounding box center [594, 329] width 797 height 24
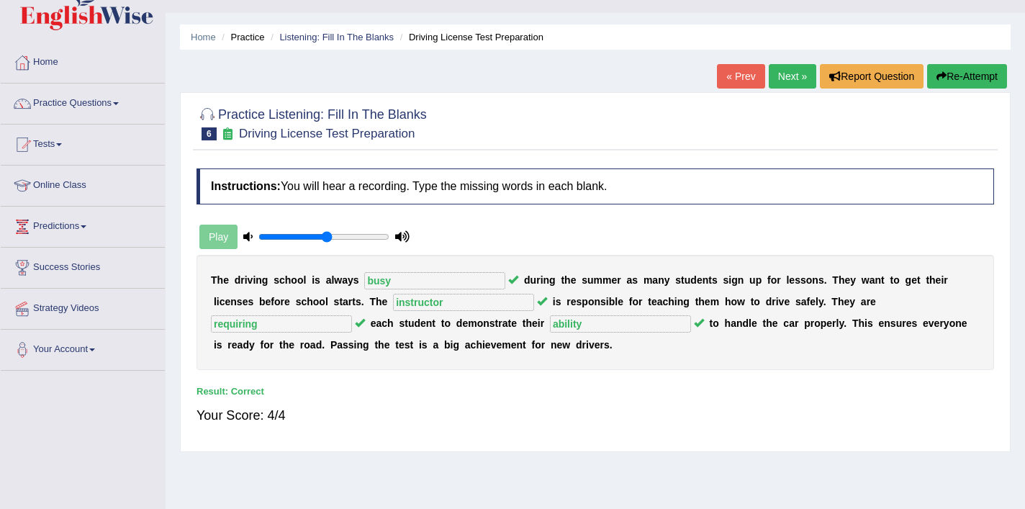
scroll to position [0, 0]
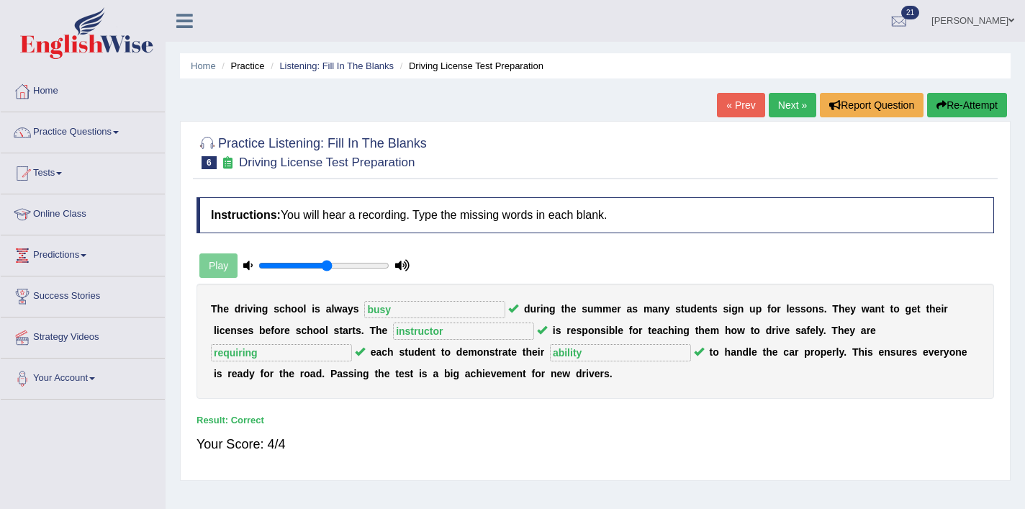
click at [787, 101] on link "Next »" at bounding box center [792, 105] width 47 height 24
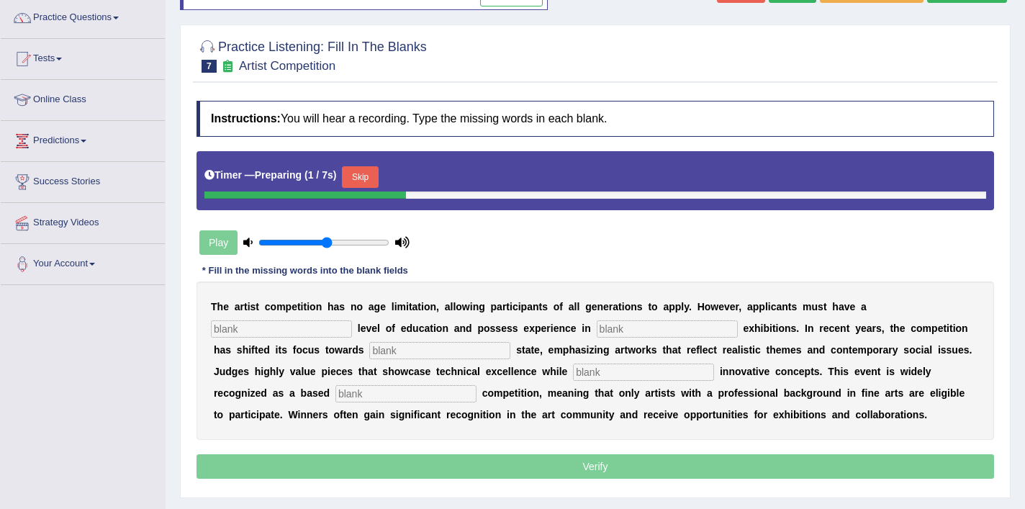
click at [243, 332] on input "text" at bounding box center [281, 328] width 141 height 17
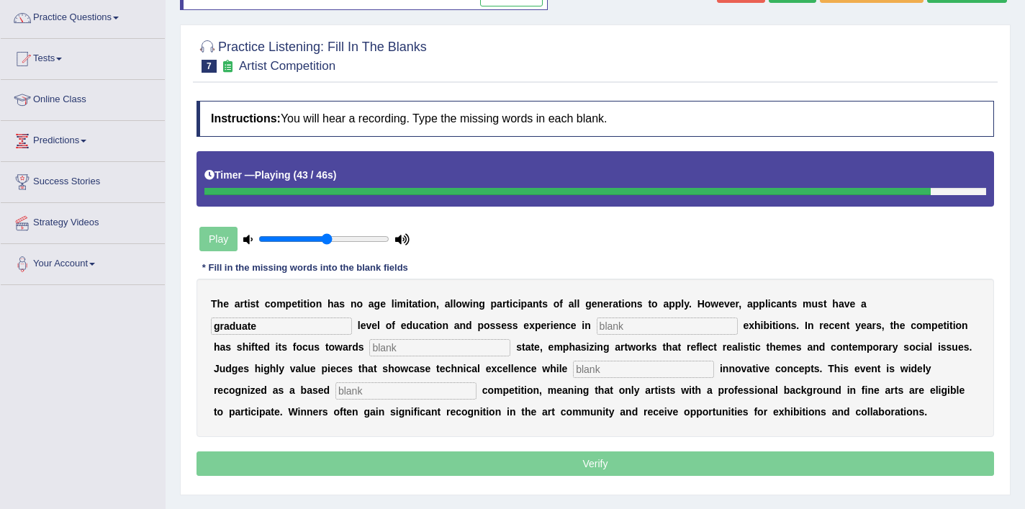
type input "graduate"
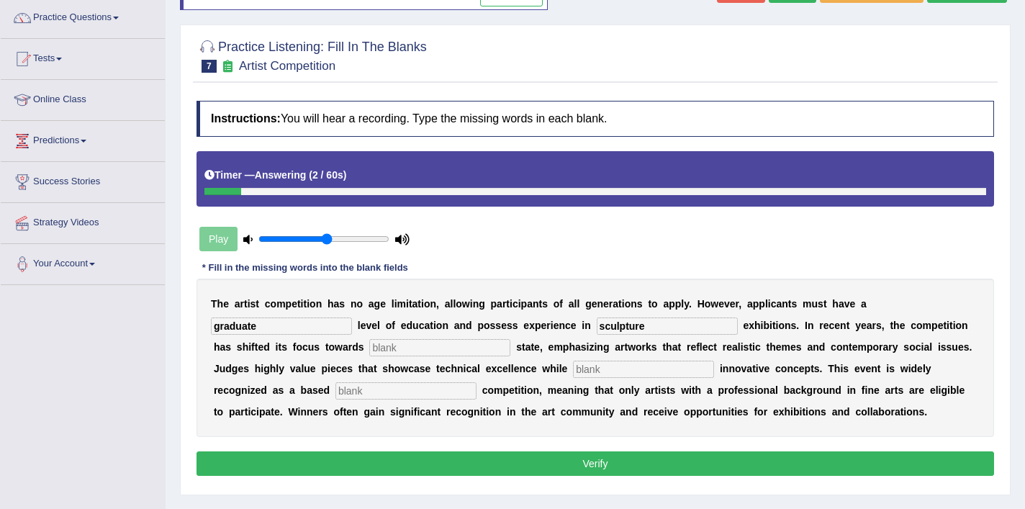
type input "sculpture"
type input "real"
type input "incorporative"
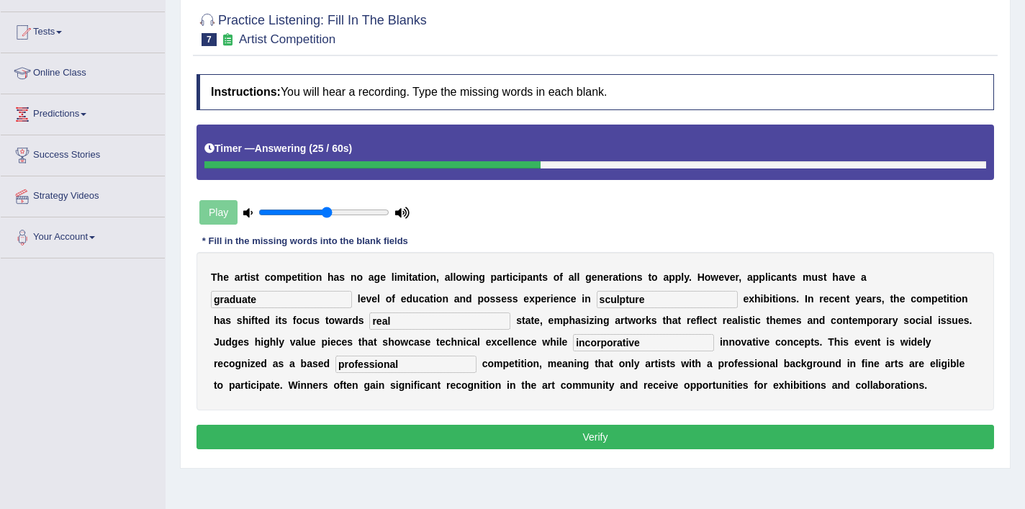
scroll to position [145, 0]
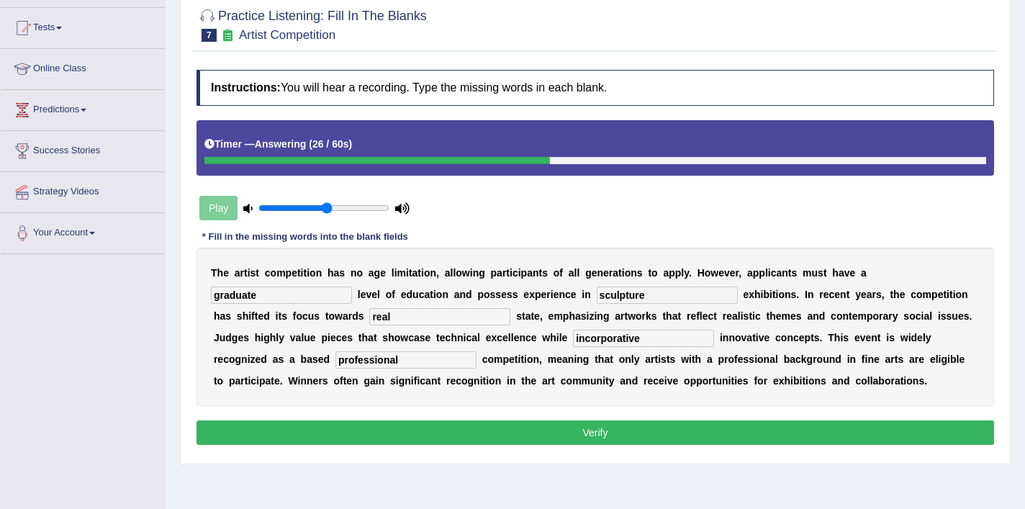
type input "professional"
click at [394, 435] on button "Verify" at bounding box center [594, 432] width 797 height 24
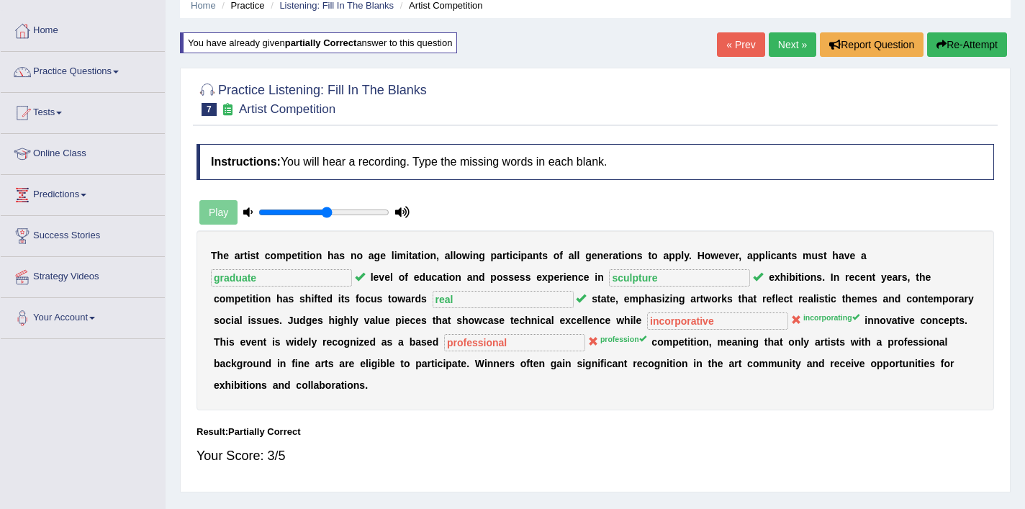
scroll to position [40, 0]
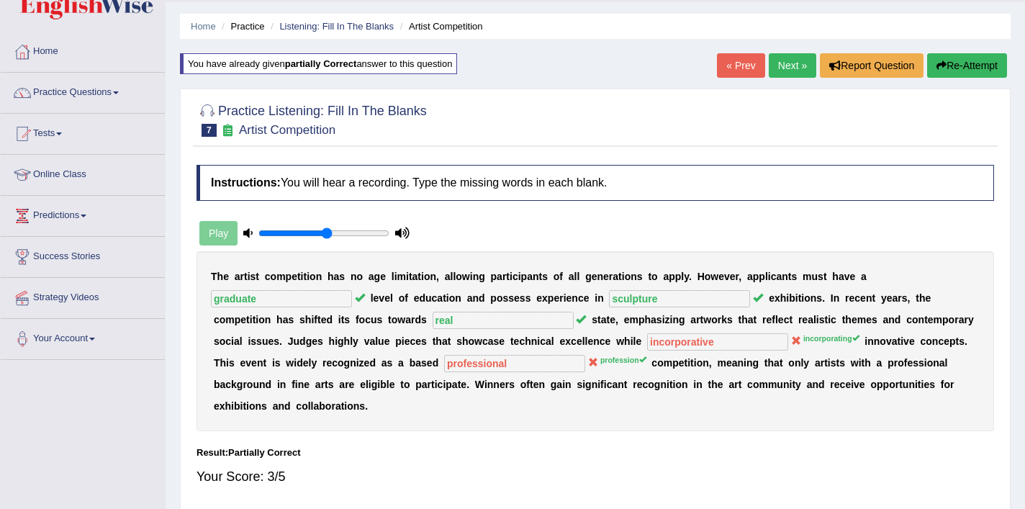
click at [780, 66] on link "Next »" at bounding box center [792, 65] width 47 height 24
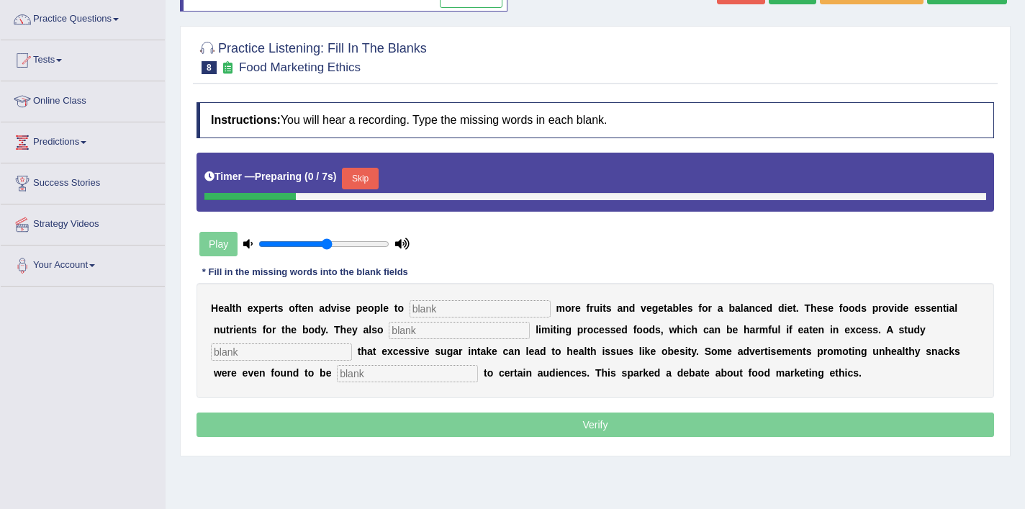
scroll to position [114, 0]
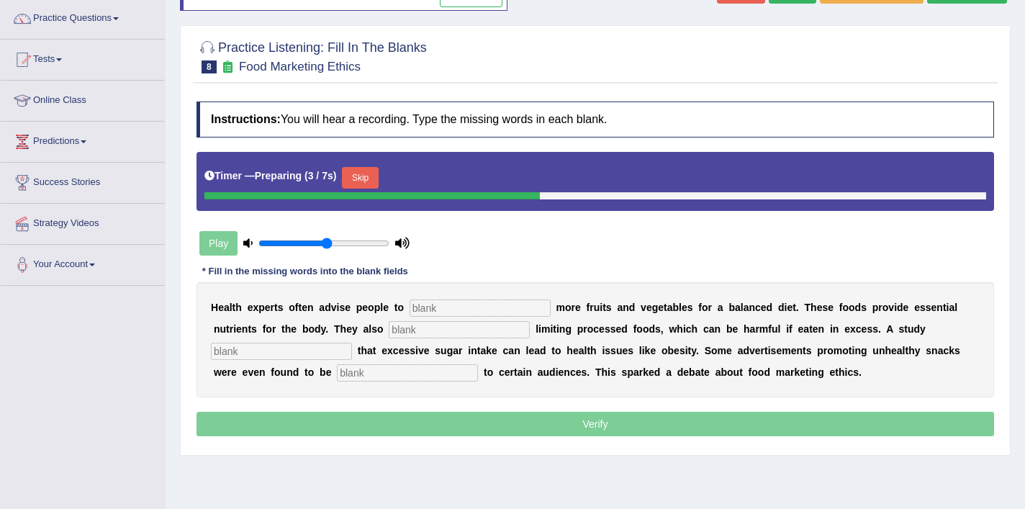
click at [441, 309] on input "text" at bounding box center [479, 307] width 141 height 17
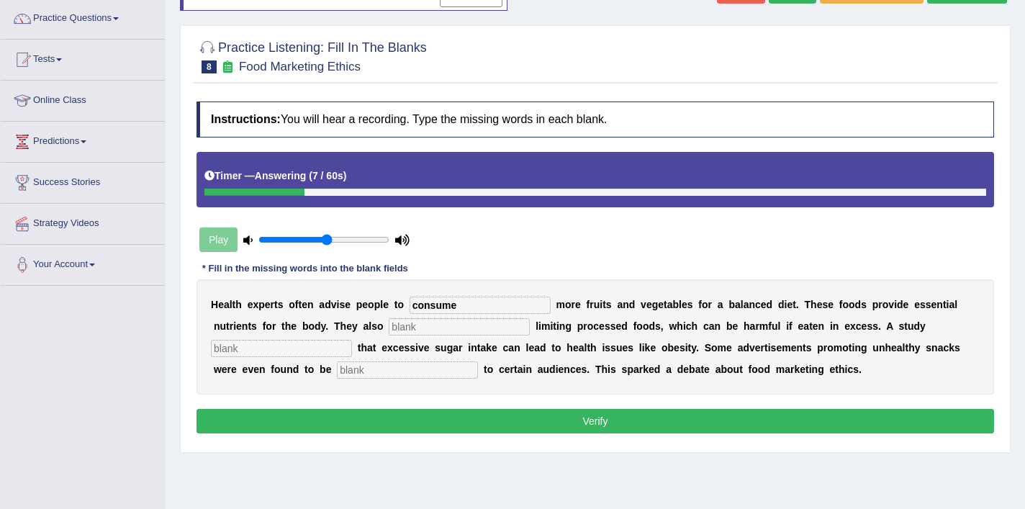
type input "consume"
type input "recommended"
type input "diagnosed"
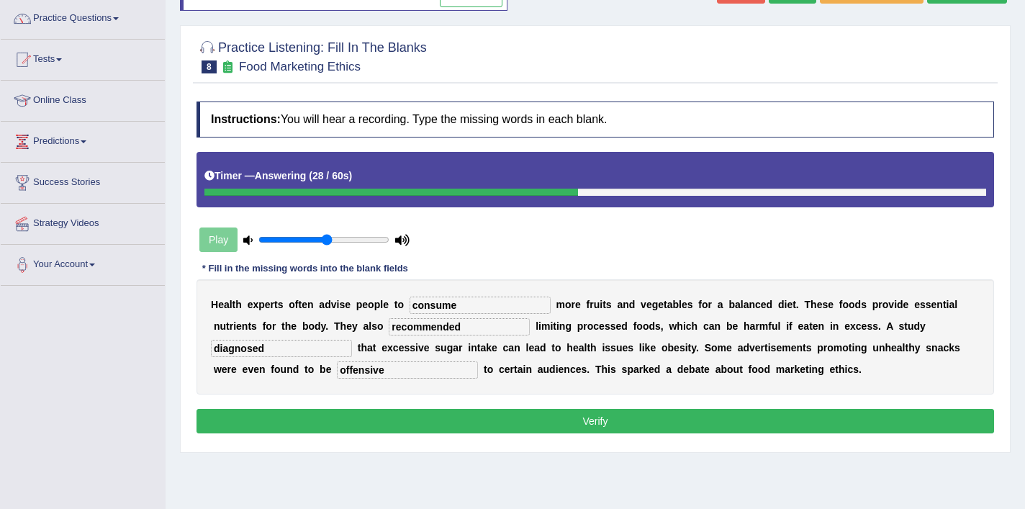
type input "offensive"
click at [428, 426] on button "Verify" at bounding box center [594, 421] width 797 height 24
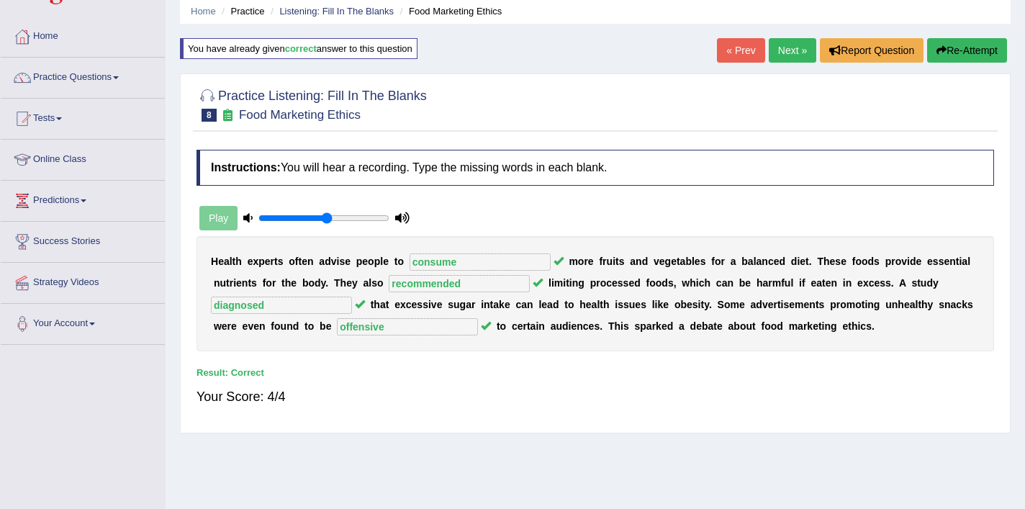
scroll to position [50, 0]
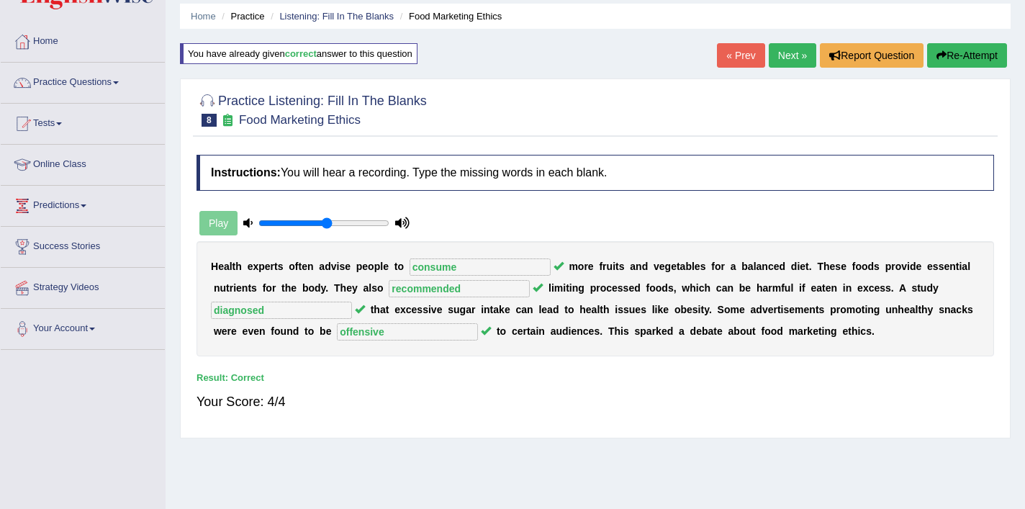
click at [786, 67] on link "Next »" at bounding box center [792, 55] width 47 height 24
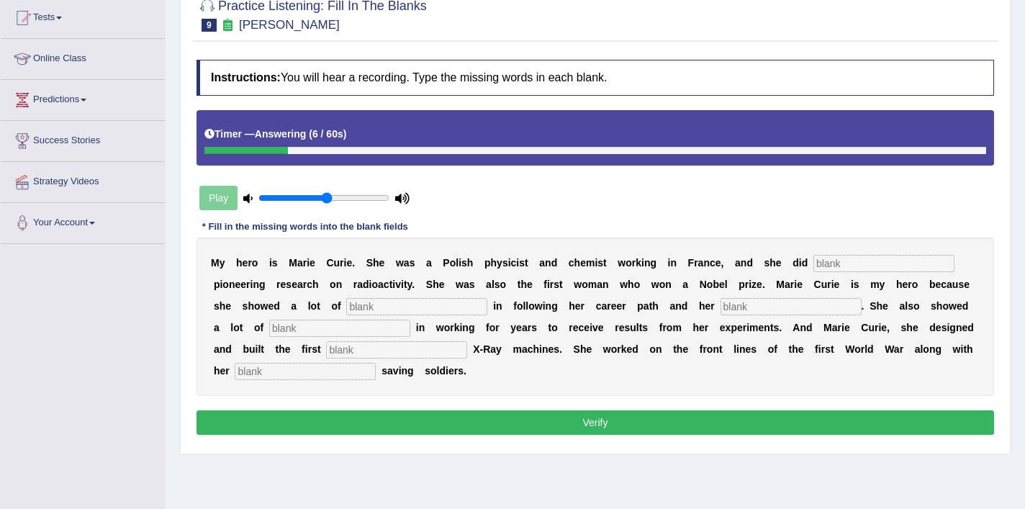
click at [833, 263] on input "text" at bounding box center [883, 263] width 141 height 17
type input "conducted"
type input "determination"
type input "passion"
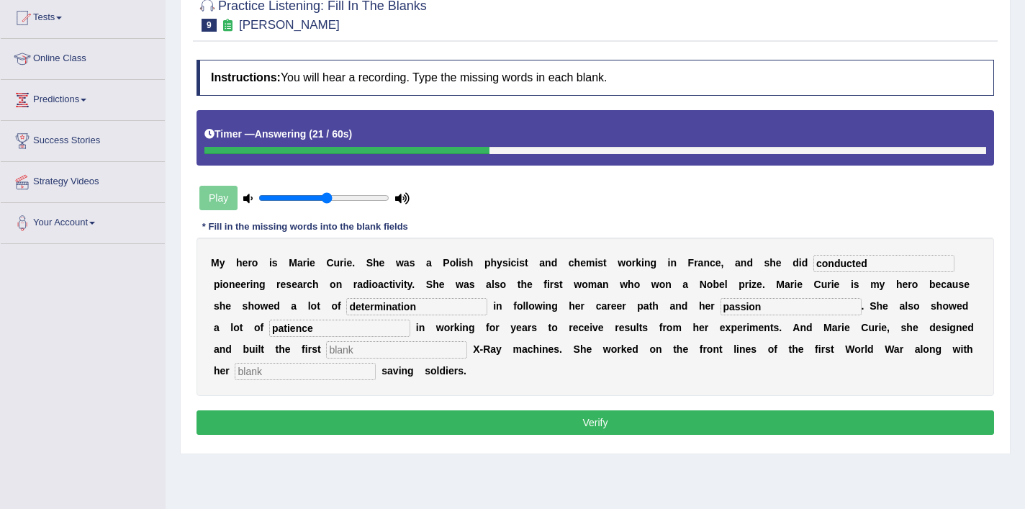
type input "patience"
type input "mobile"
type input "daughter"
click at [733, 419] on button "Verify" at bounding box center [594, 422] width 797 height 24
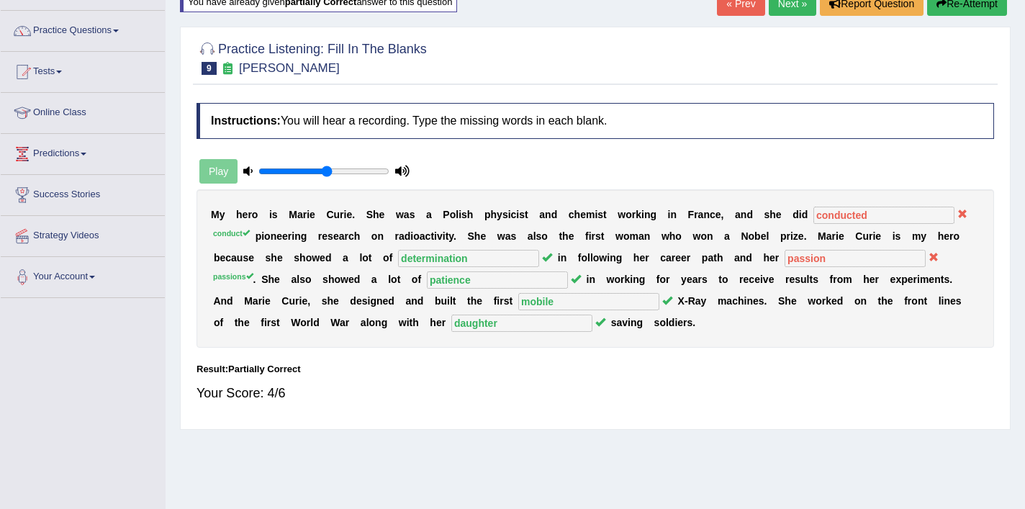
scroll to position [78, 0]
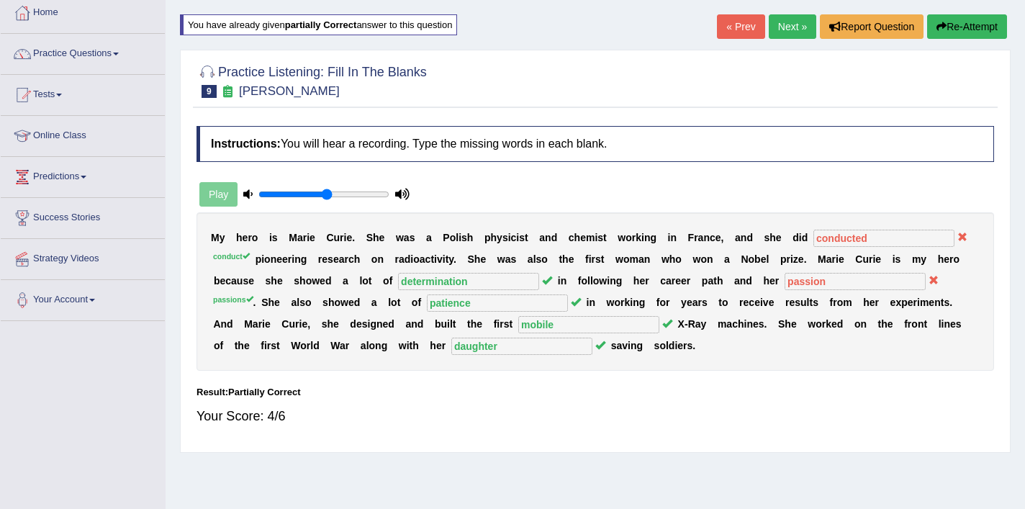
click at [780, 23] on link "Next »" at bounding box center [792, 26] width 47 height 24
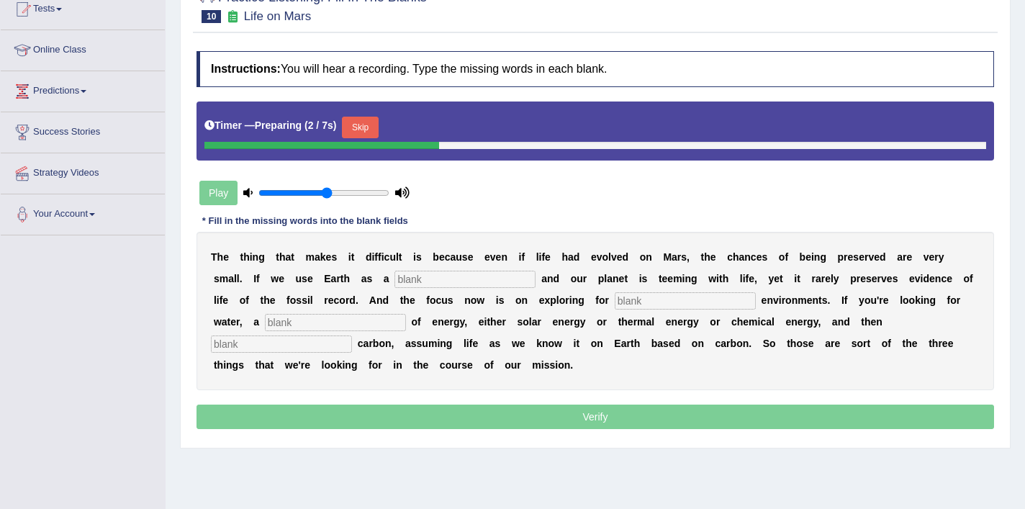
scroll to position [170, 0]
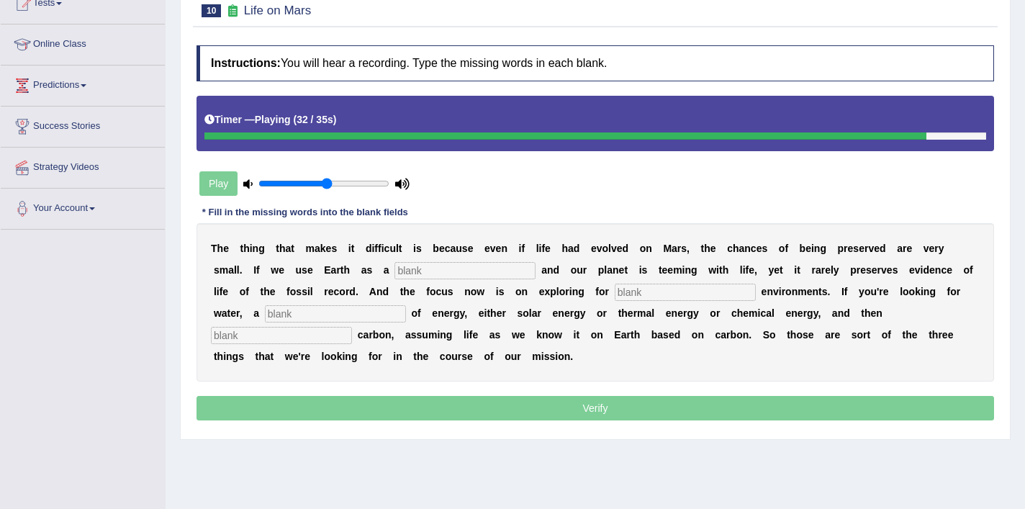
click at [499, 273] on input "text" at bounding box center [464, 270] width 141 height 17
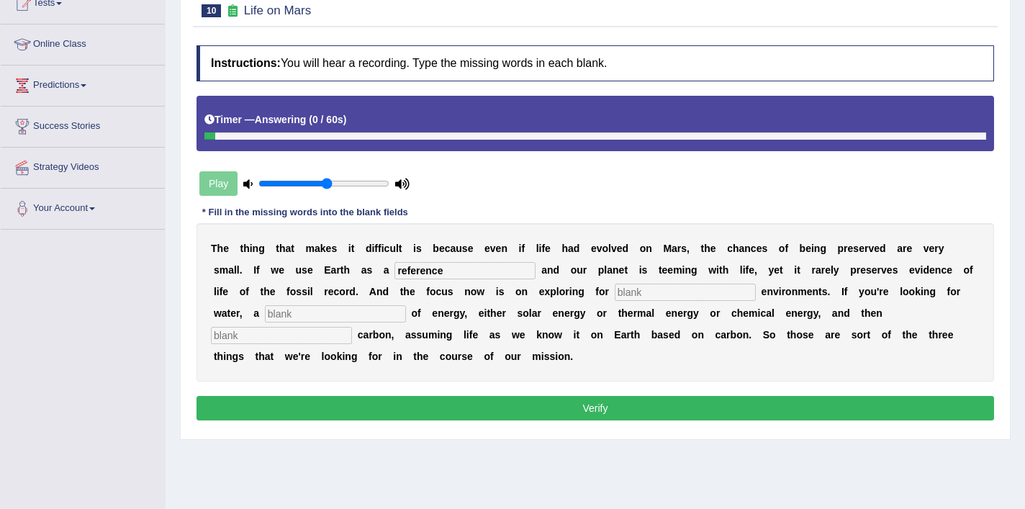
type input "reference"
type input "habital"
type input "source"
type input "organic"
click at [551, 412] on button "Verify" at bounding box center [594, 408] width 797 height 24
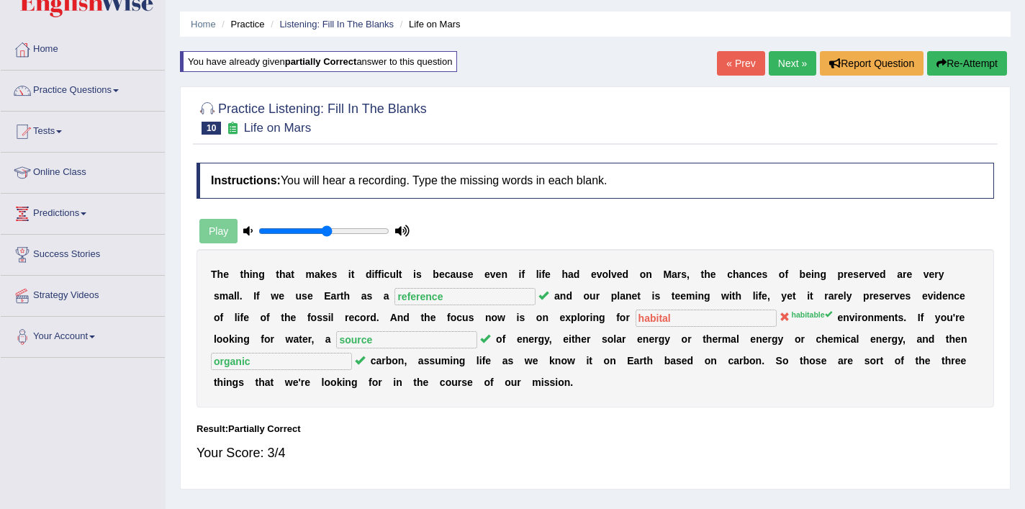
scroll to position [42, 0]
click at [776, 67] on link "Next »" at bounding box center [792, 62] width 47 height 24
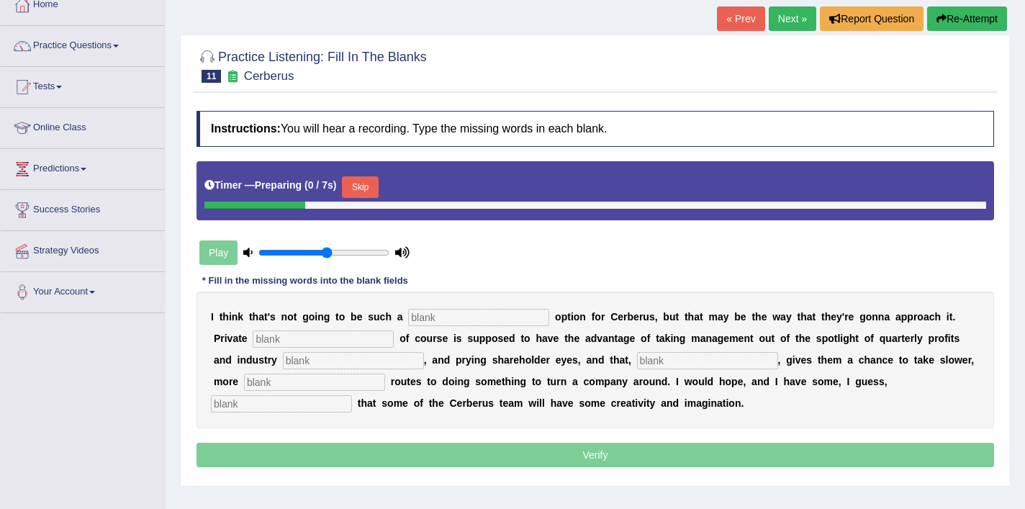
scroll to position [101, 0]
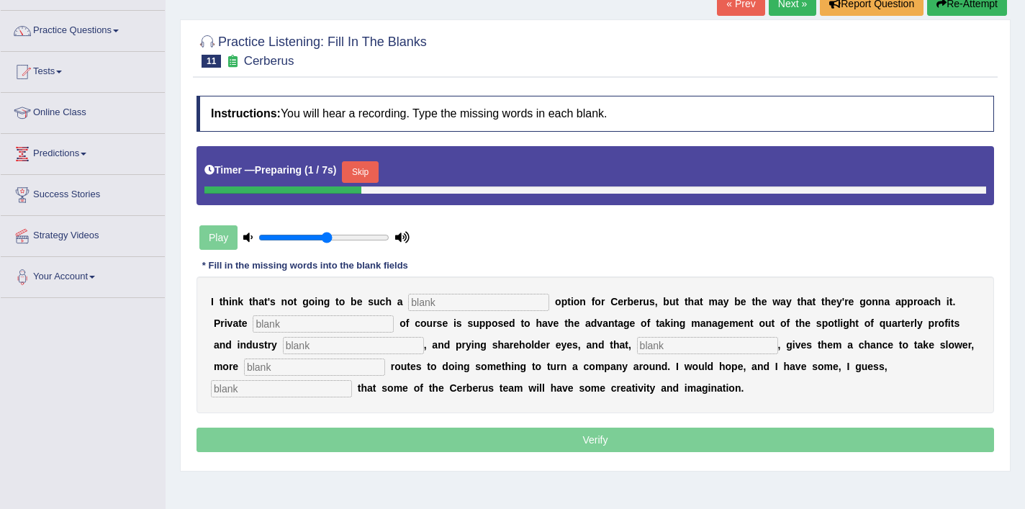
click at [471, 300] on input "text" at bounding box center [478, 302] width 141 height 17
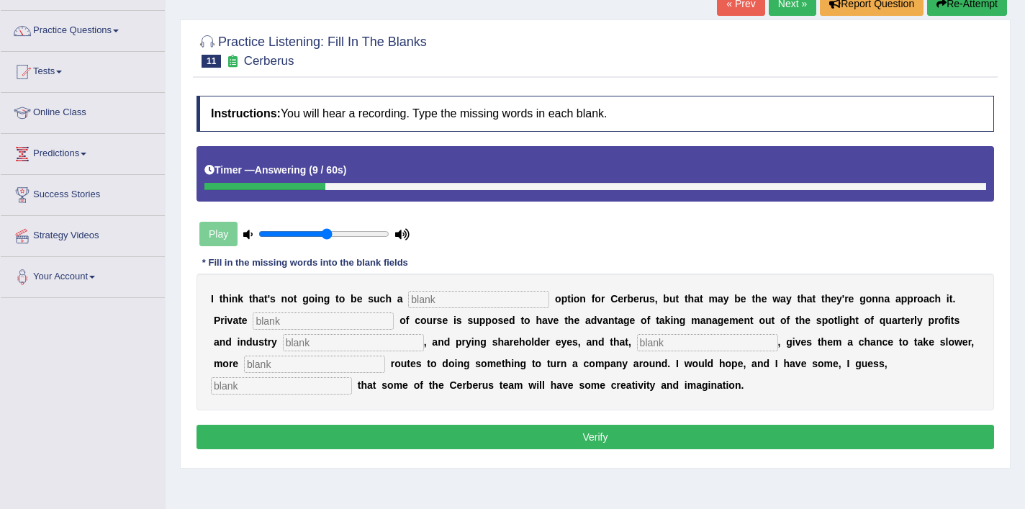
click at [957, 3] on button "Re-Attempt" at bounding box center [967, 3] width 80 height 24
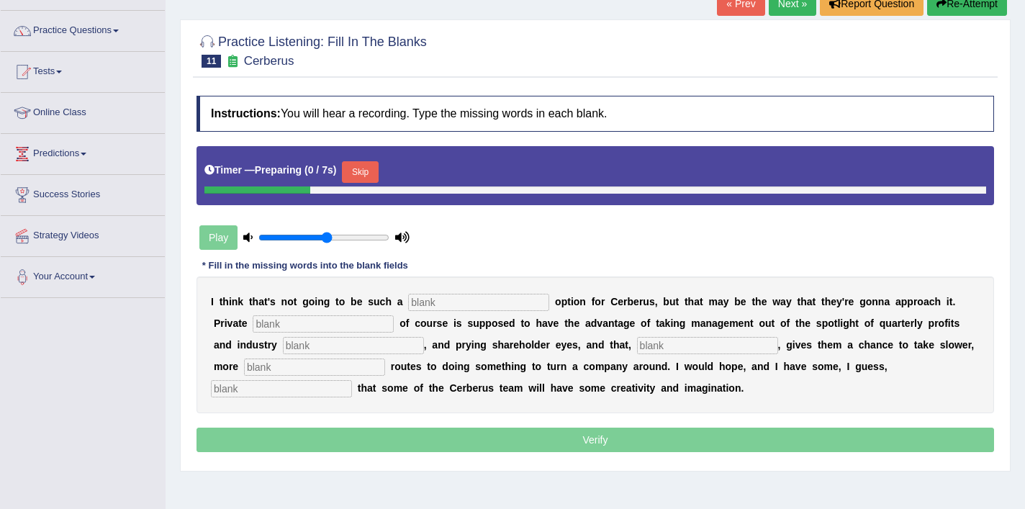
scroll to position [101, 0]
click at [370, 181] on button "Skip" at bounding box center [360, 172] width 36 height 22
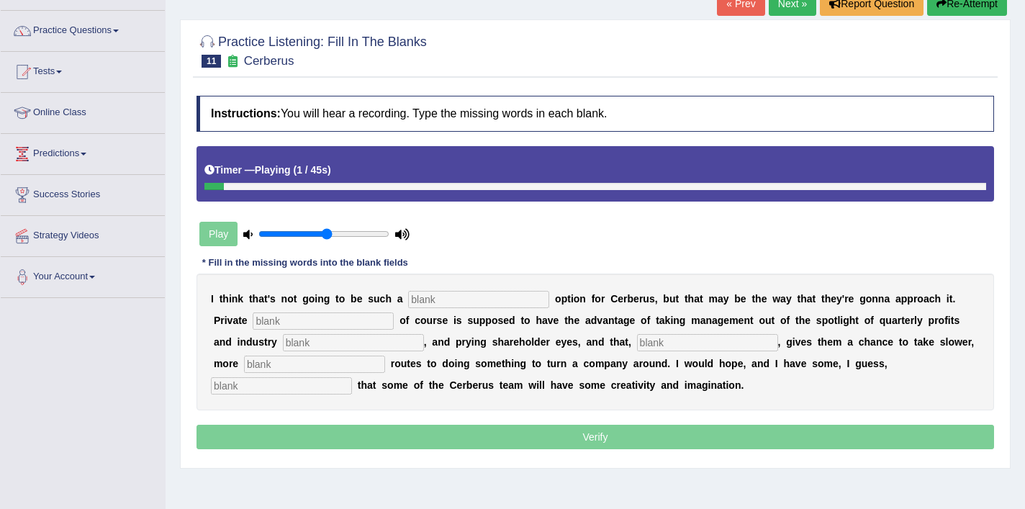
click at [465, 300] on input "text" at bounding box center [478, 299] width 141 height 17
type input "viable"
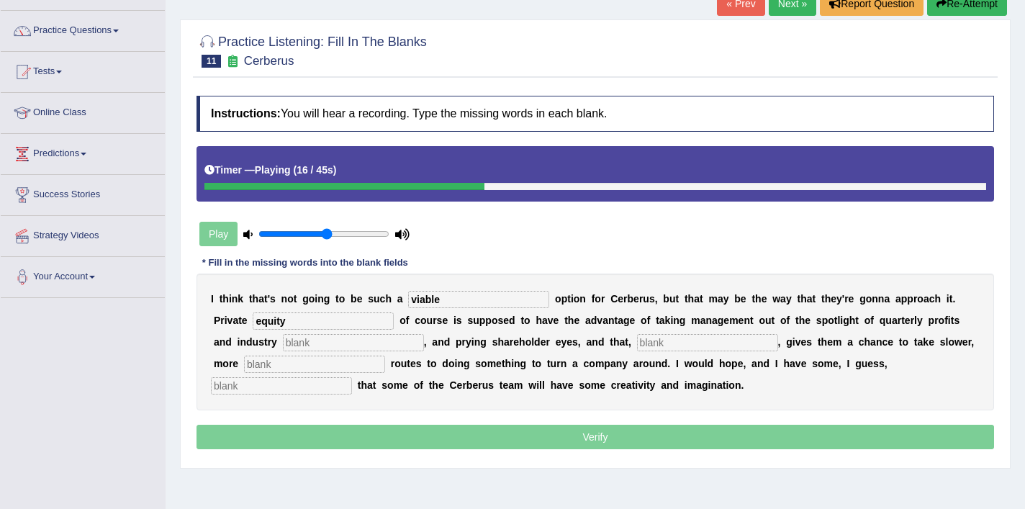
type input "equity"
type input "analysis"
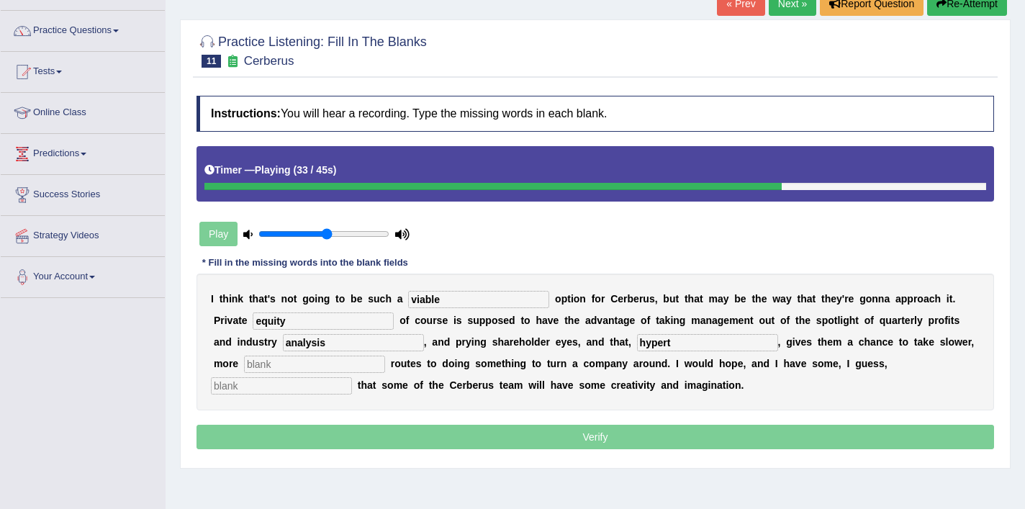
type input "hypert"
type input "patience"
type input "optimisim"
click at [263, 366] on input "patience" at bounding box center [314, 364] width 141 height 17
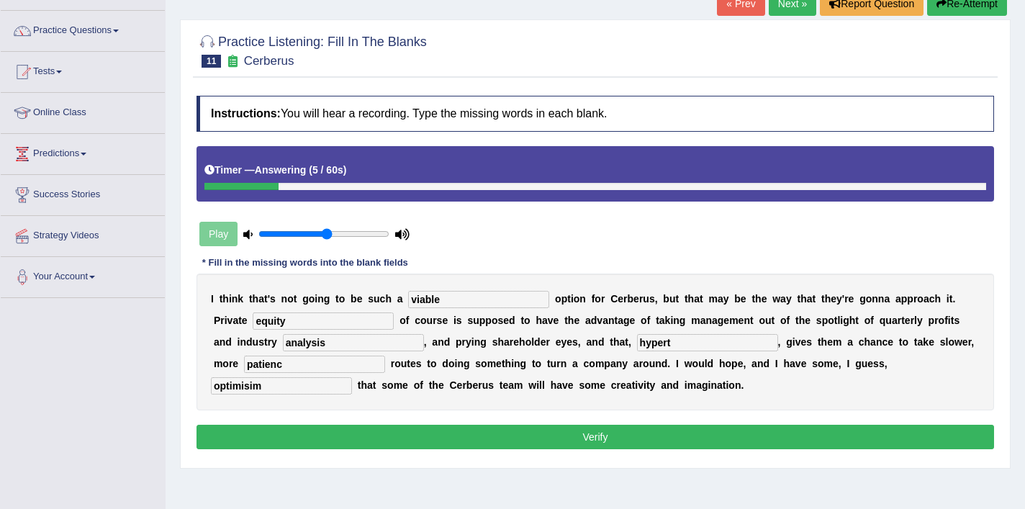
type input "patience"
click at [637, 346] on input "hypert" at bounding box center [707, 342] width 141 height 17
type input "hypertically"
click at [513, 443] on button "Verify" at bounding box center [594, 437] width 797 height 24
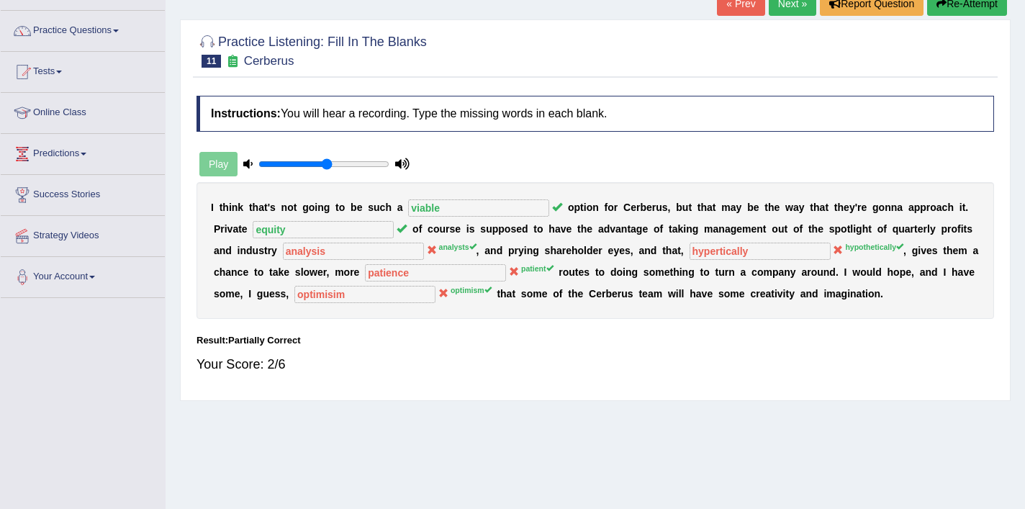
drag, startPoint x: 773, startPoint y: 247, endPoint x: 810, endPoint y: 248, distance: 37.4
click at [811, 248] on div "I t h i n k t h a t ' s n o t g o i n g t o b e s u c h a viable o p t i o n f …" at bounding box center [594, 250] width 797 height 137
click at [975, 15] on button "Re-Attempt" at bounding box center [967, 3] width 80 height 24
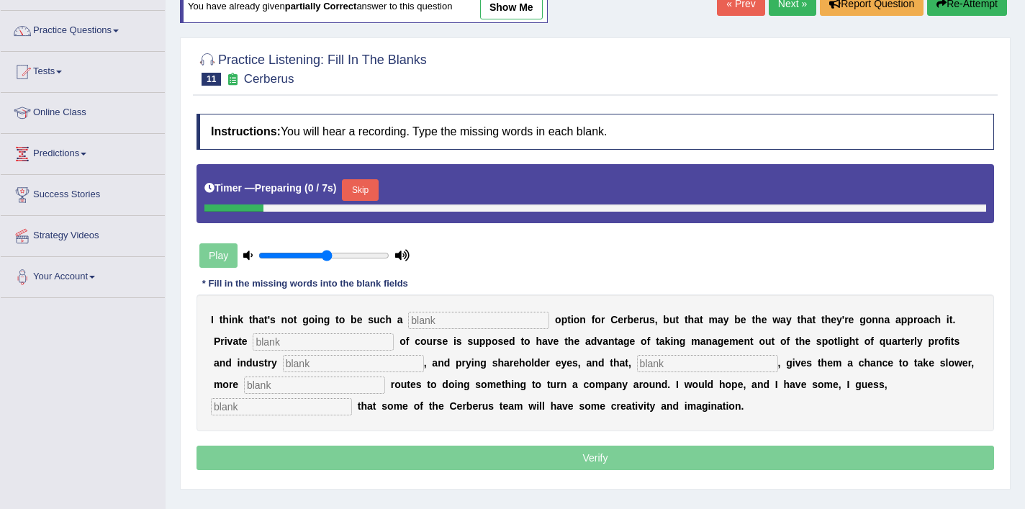
scroll to position [101, 0]
click at [366, 199] on button "Skip" at bounding box center [360, 190] width 36 height 22
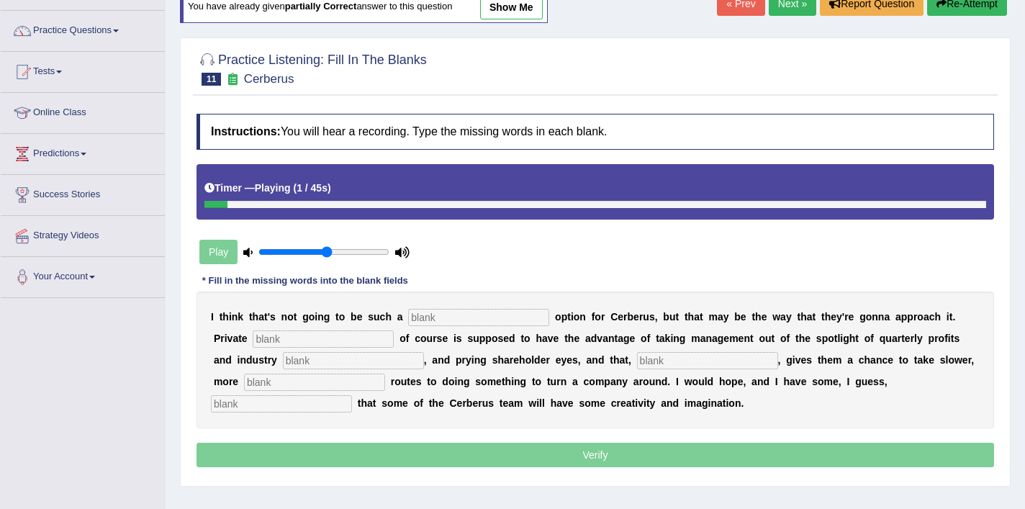
click at [427, 318] on input "text" at bounding box center [478, 317] width 141 height 17
type input "viable"
type input "equitty"
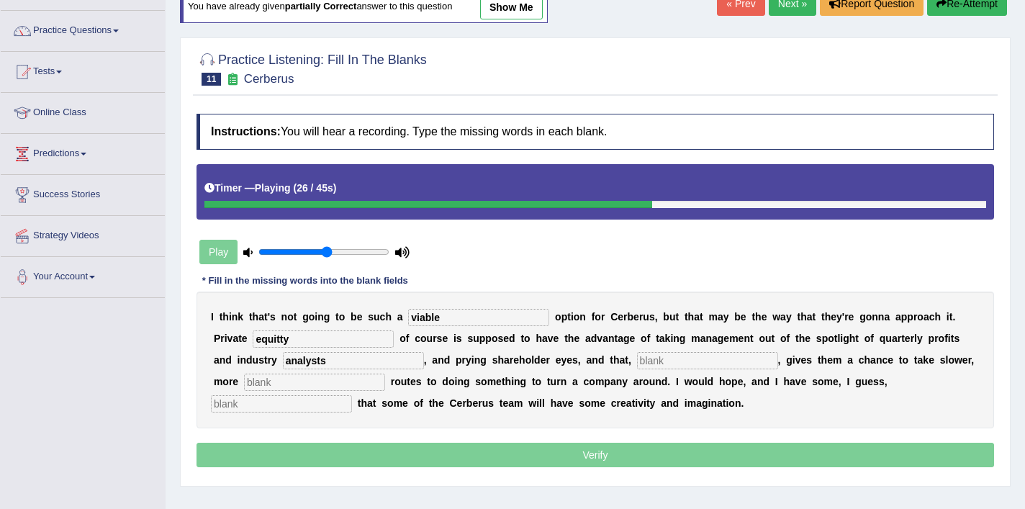
type input "analysts"
type input "hypothetic"
type input "pate"
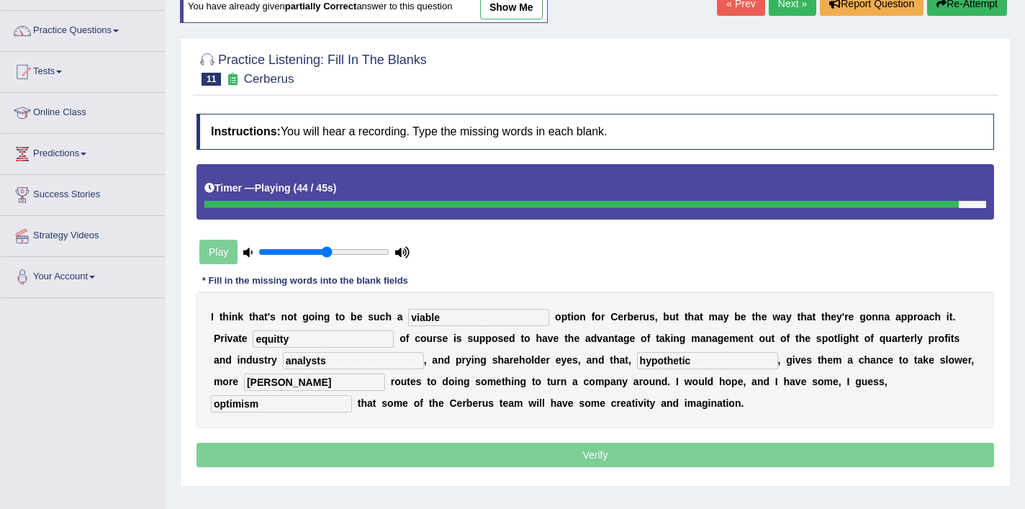
type input "optimism"
click at [277, 386] on input "pate" at bounding box center [314, 381] width 141 height 17
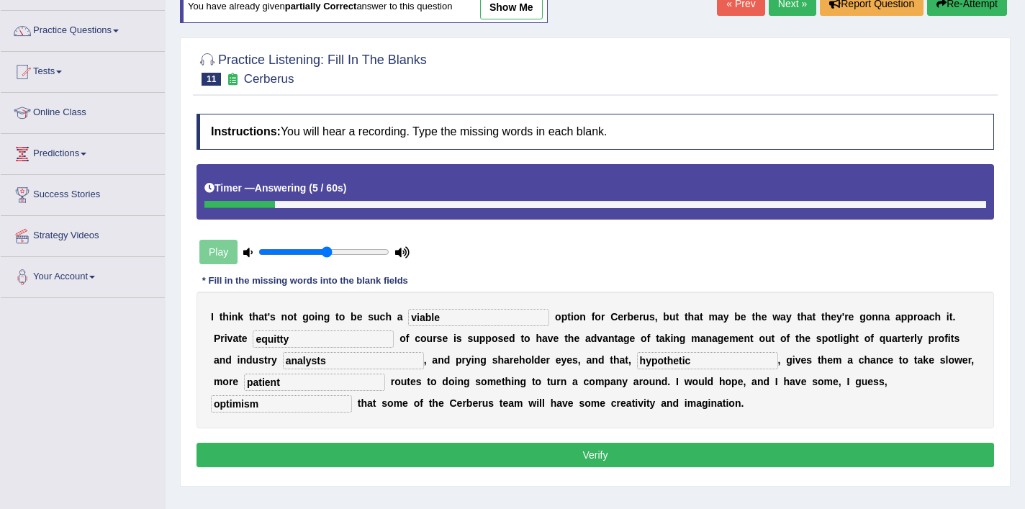
type input "patient"
click at [253, 340] on input "equitty" at bounding box center [323, 338] width 141 height 17
type input "equity"
click at [637, 359] on input "hypothetic" at bounding box center [707, 360] width 141 height 17
type input "hypothetically"
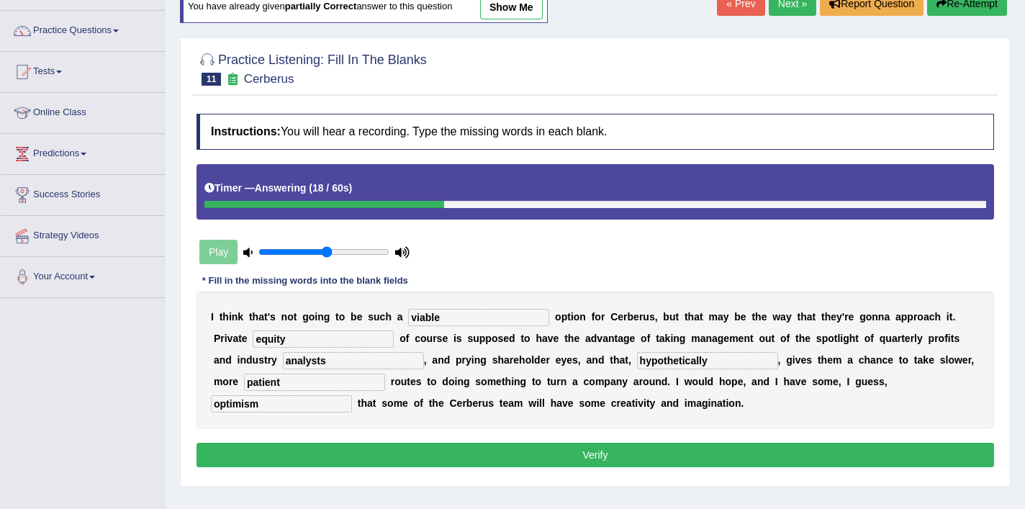
click at [594, 461] on button "Verify" at bounding box center [594, 455] width 797 height 24
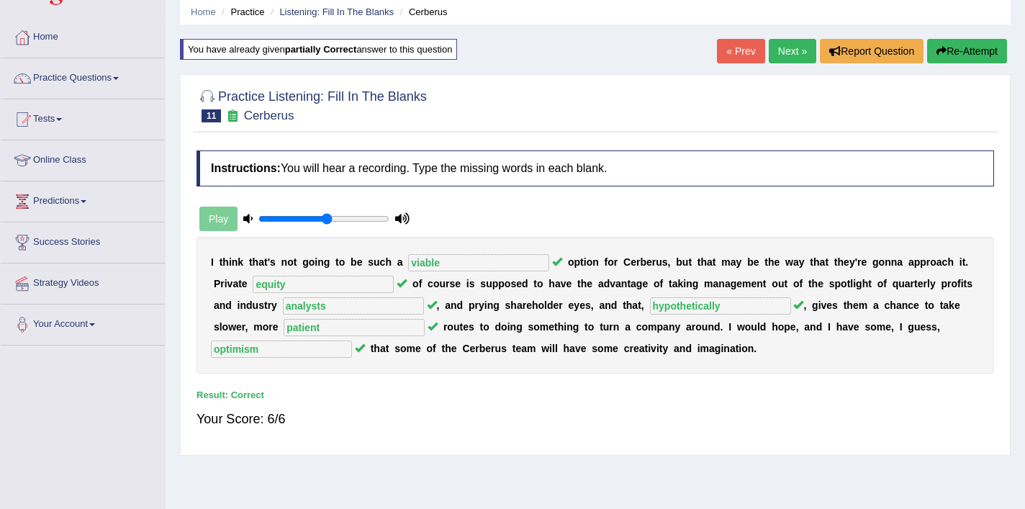
scroll to position [0, 0]
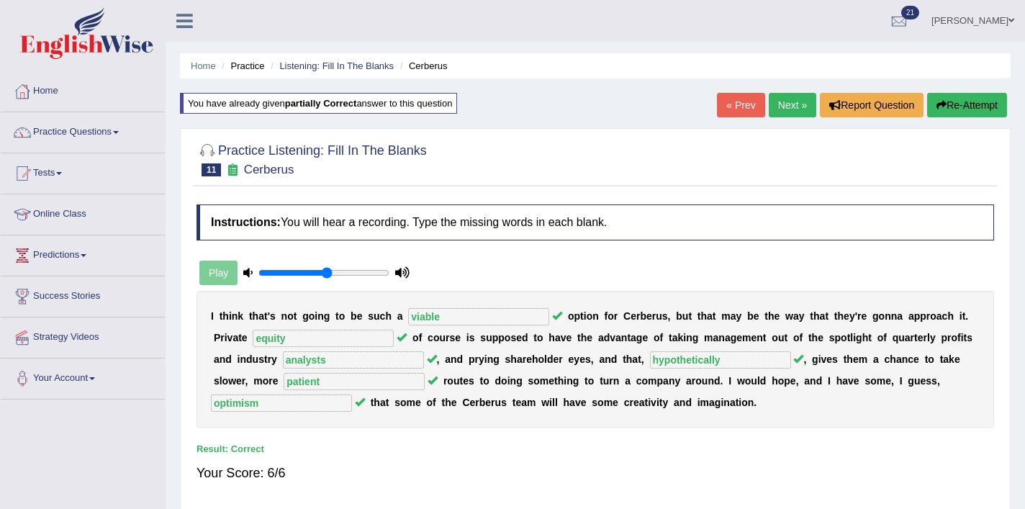
click at [778, 83] on div "Home Practice Listening: Fill In The Blanks Cerberus You have already given par…" at bounding box center [595, 360] width 859 height 720
click at [779, 105] on link "Next »" at bounding box center [792, 105] width 47 height 24
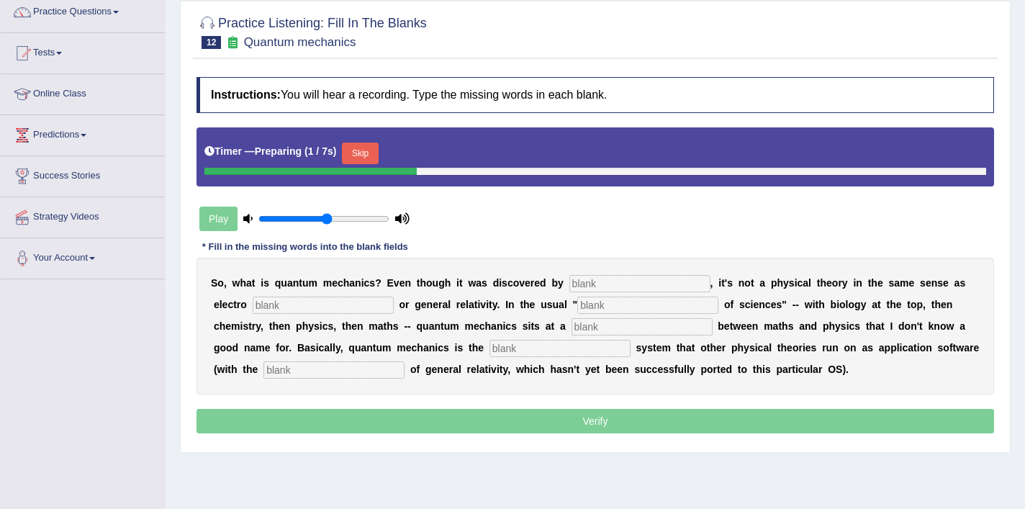
scroll to position [122, 0]
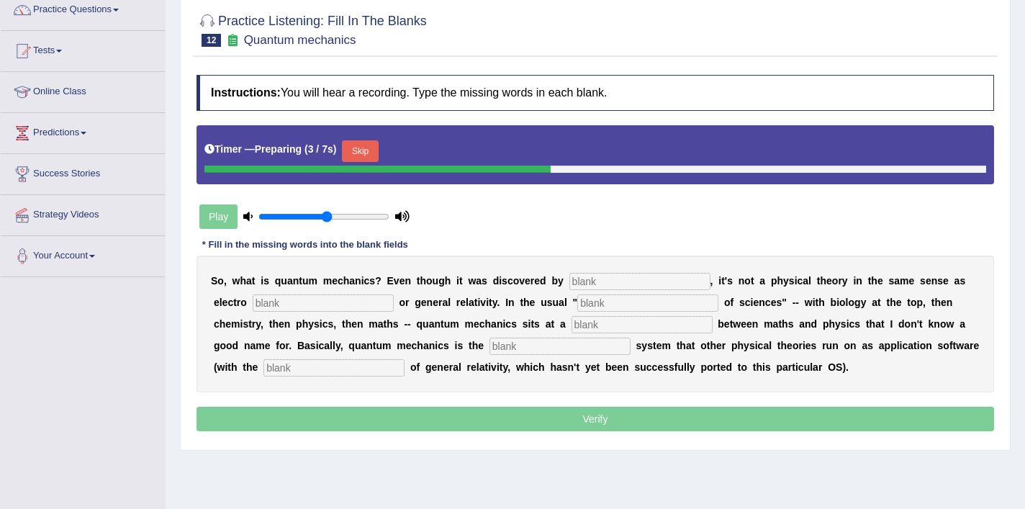
click at [615, 283] on input "text" at bounding box center [639, 281] width 141 height 17
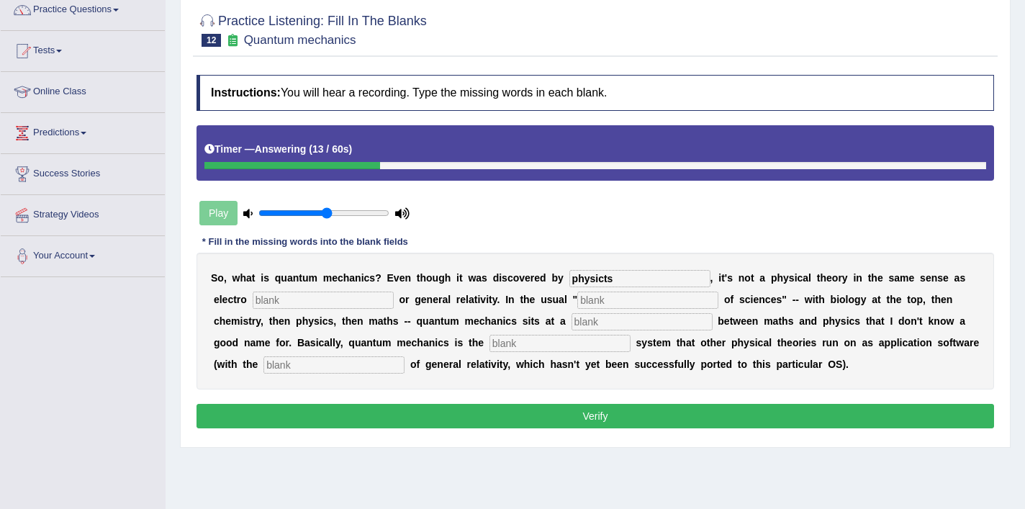
type input "physicts"
type input "magnetism"
type input "hierarchy"
type input "level"
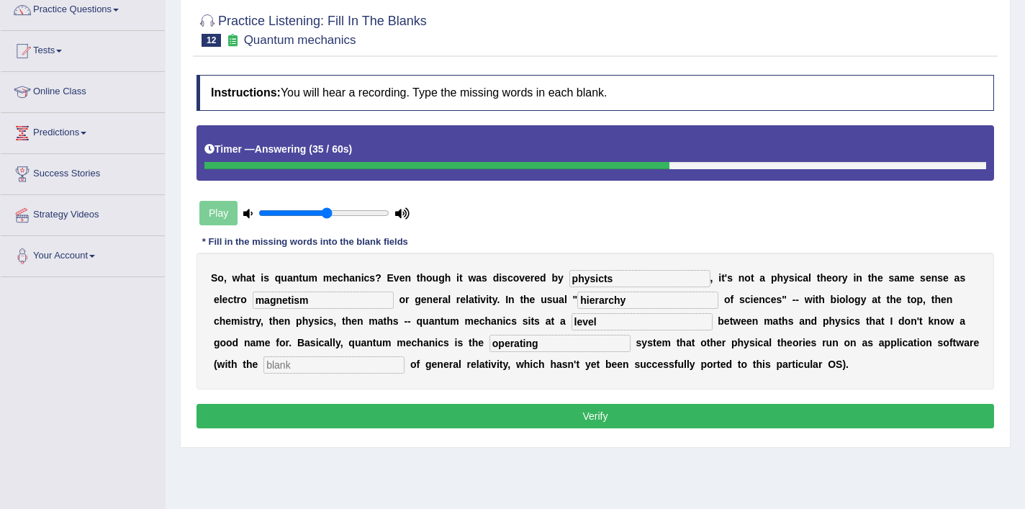
type input "operating"
type input "exceptional"
click at [612, 411] on button "Verify" at bounding box center [594, 416] width 797 height 24
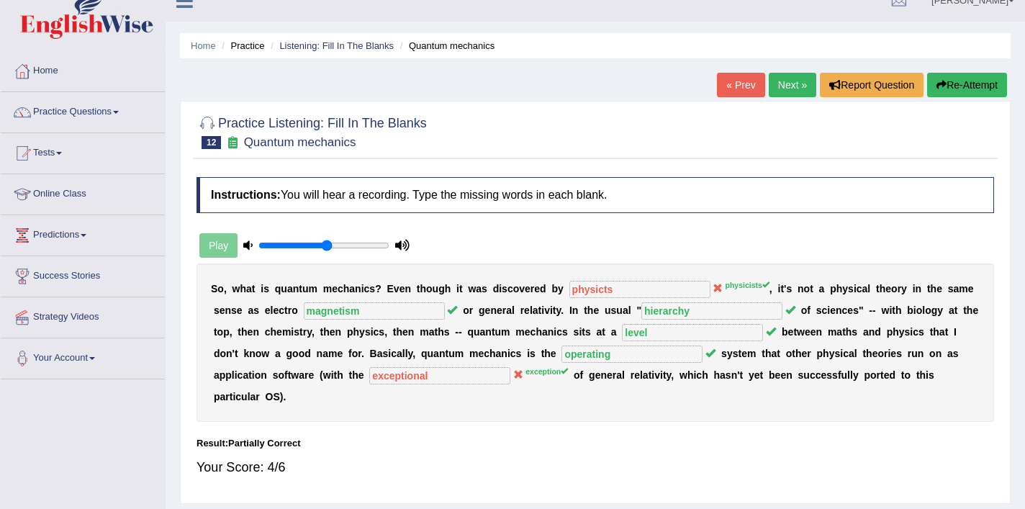
scroll to position [17, 0]
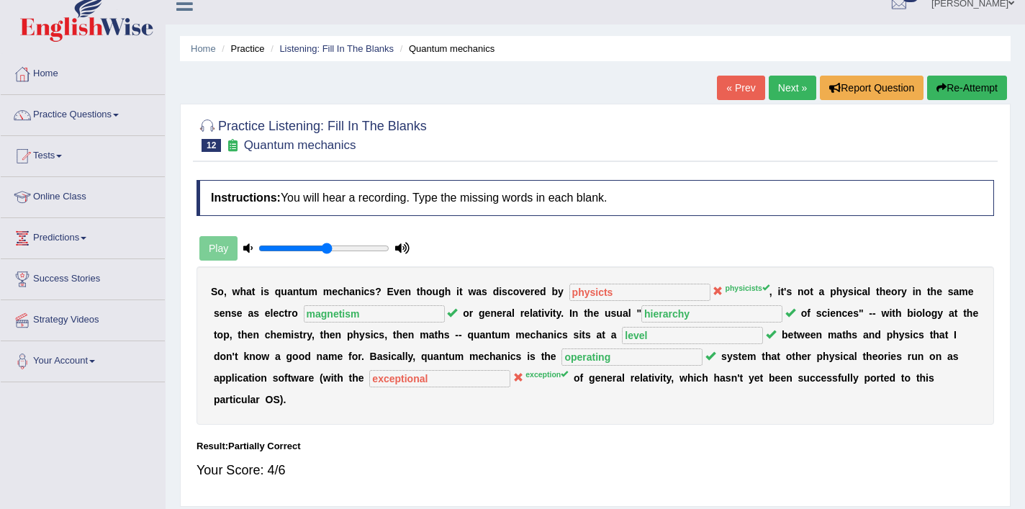
click at [775, 97] on link "Next »" at bounding box center [792, 88] width 47 height 24
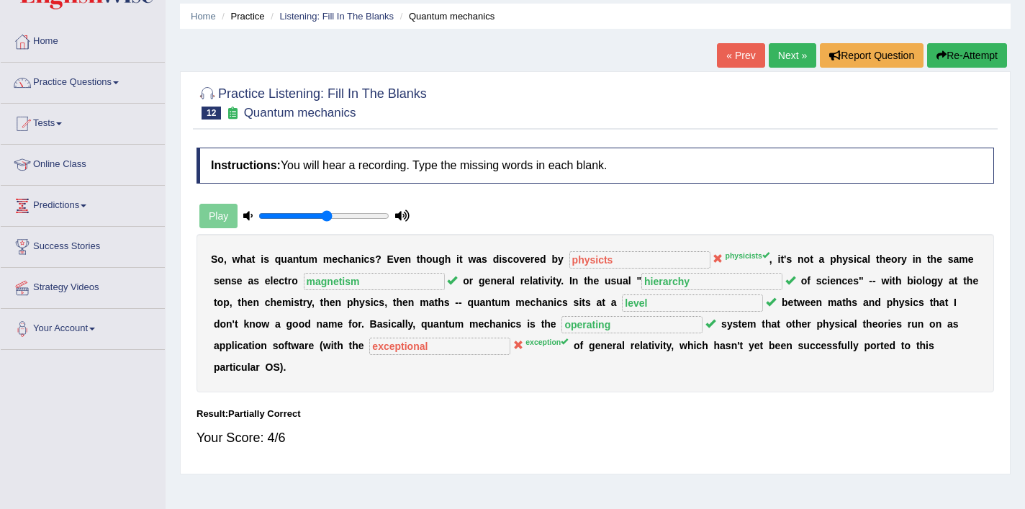
scroll to position [100, 0]
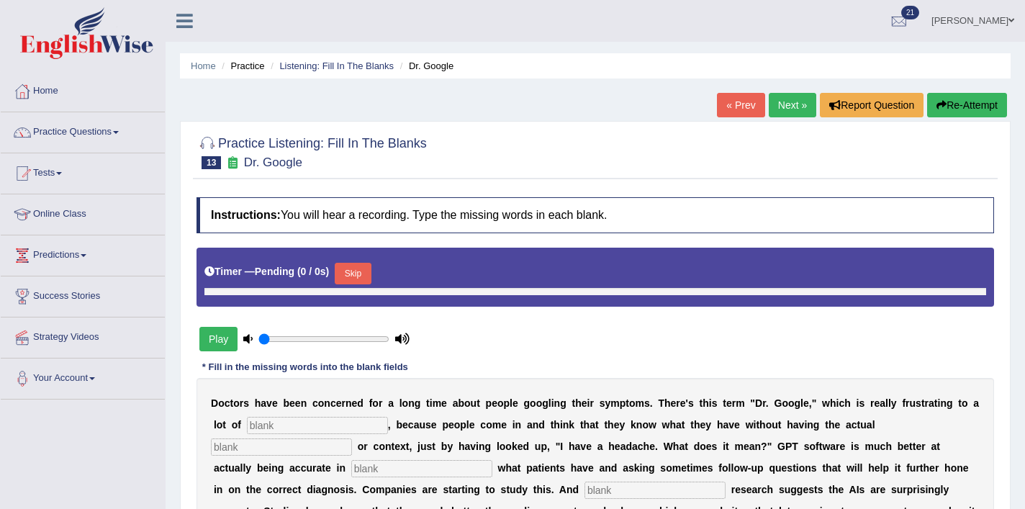
type input "0.55"
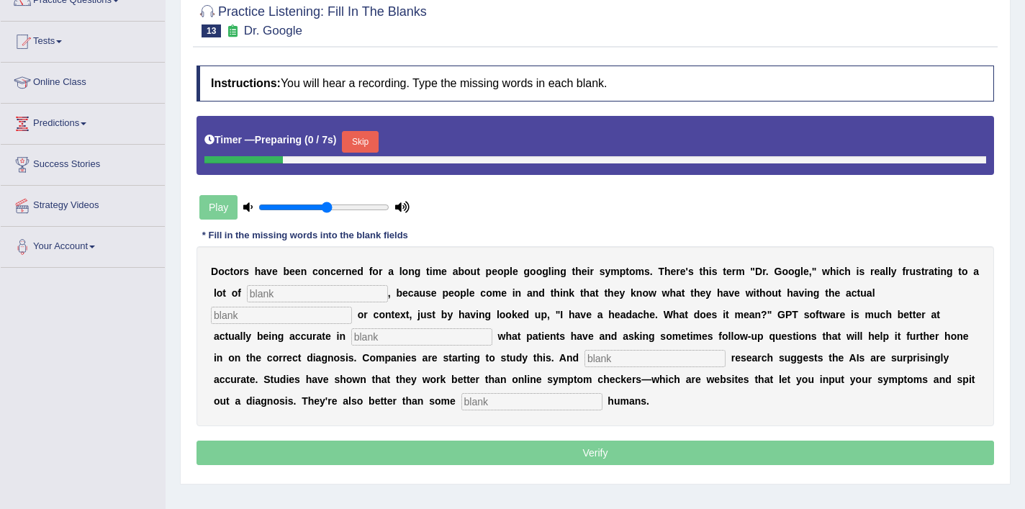
scroll to position [130, 0]
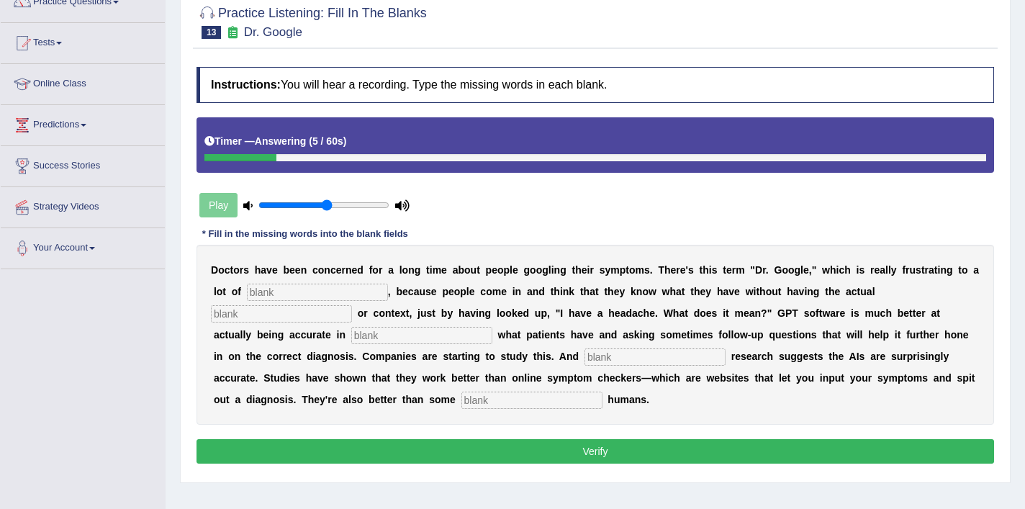
click at [316, 289] on input "text" at bounding box center [317, 292] width 141 height 17
type input "physicians"
type input "expertise"
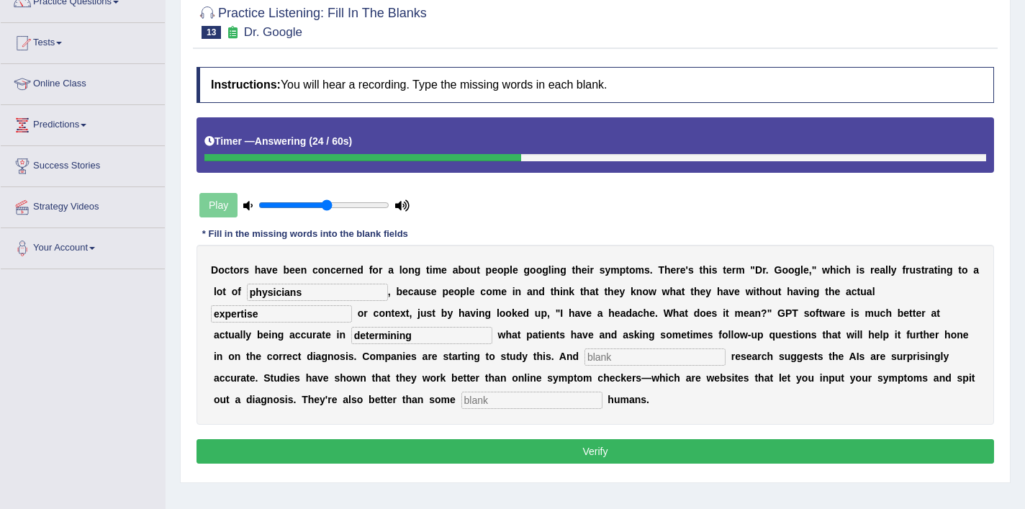
type input "determining"
type input "preliminary"
type input "untrained"
click at [446, 461] on button "Verify" at bounding box center [594, 451] width 797 height 24
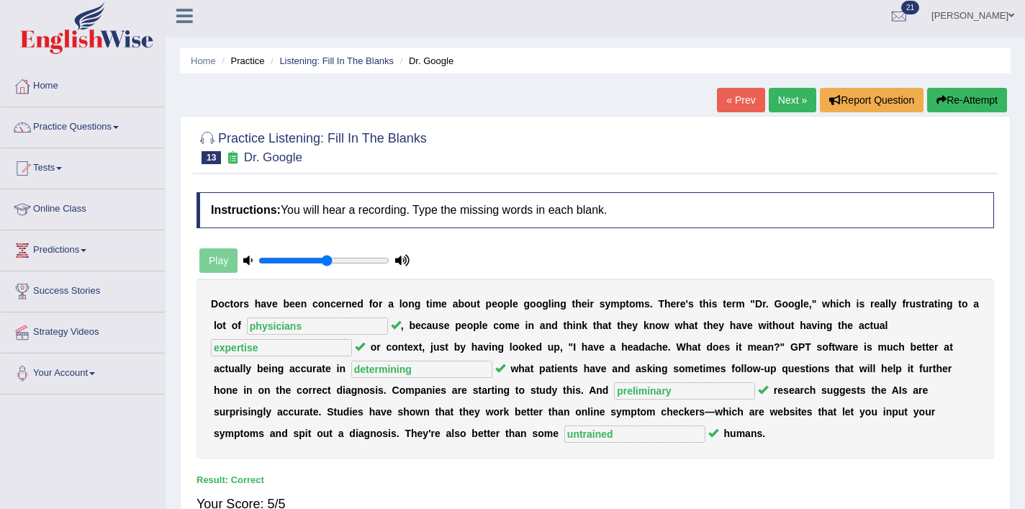
scroll to position [0, 0]
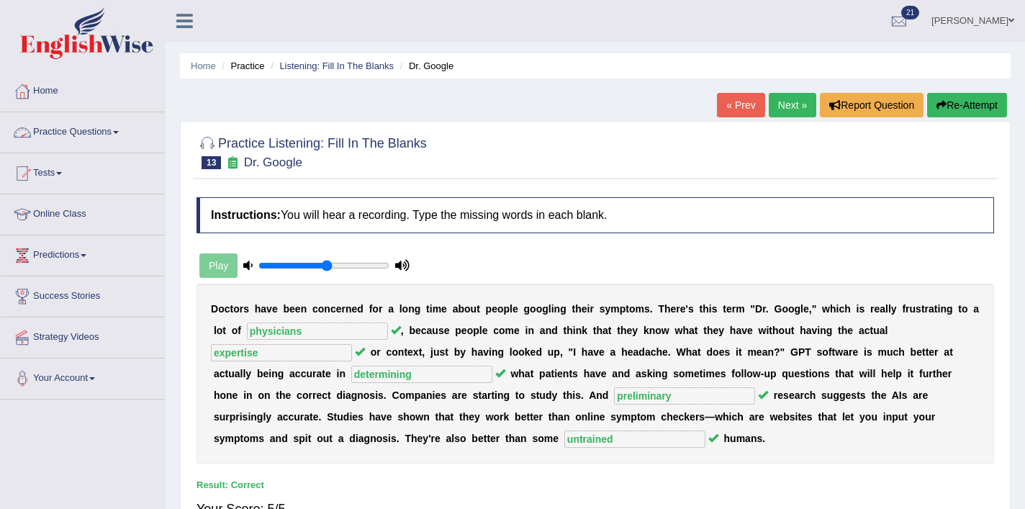
click at [73, 134] on link "Practice Questions" at bounding box center [83, 130] width 164 height 36
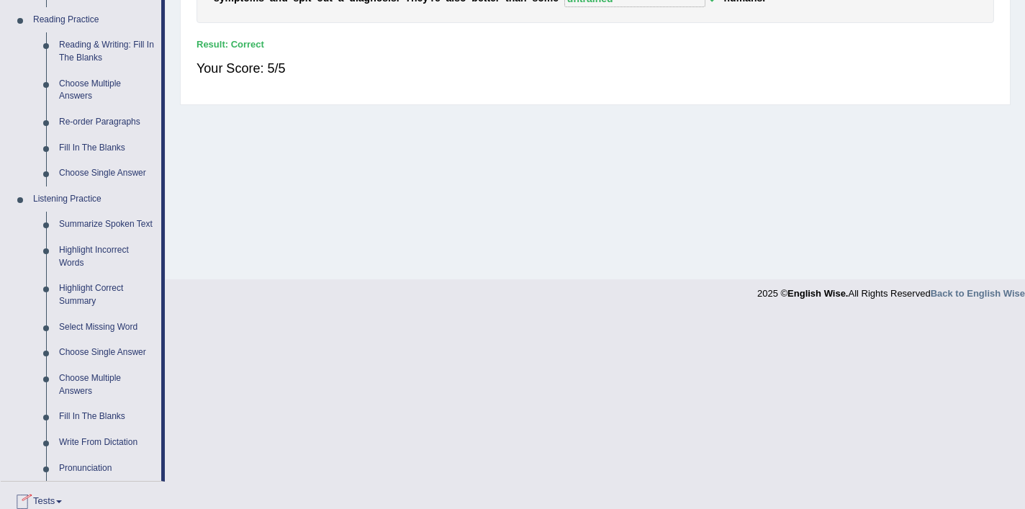
scroll to position [533, 0]
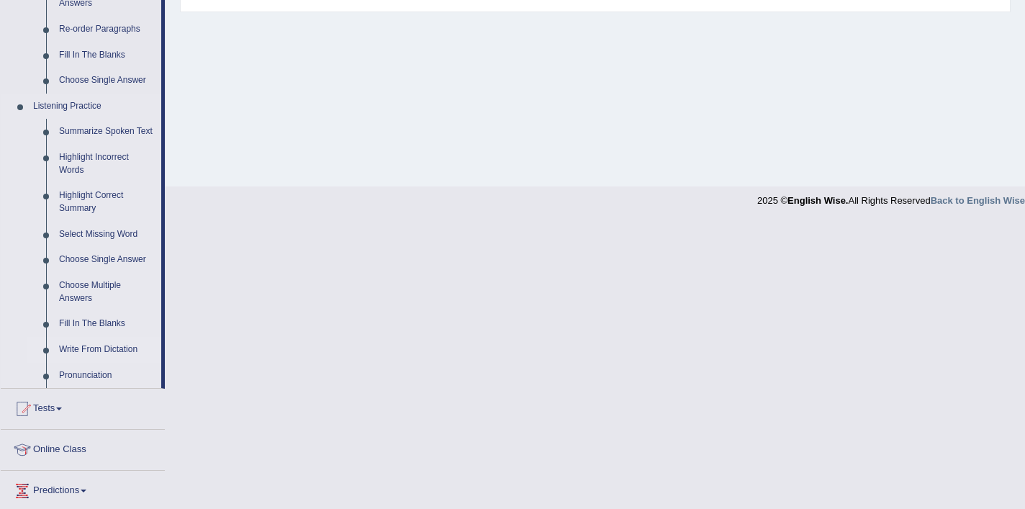
click at [96, 363] on link "Write From Dictation" at bounding box center [107, 350] width 109 height 26
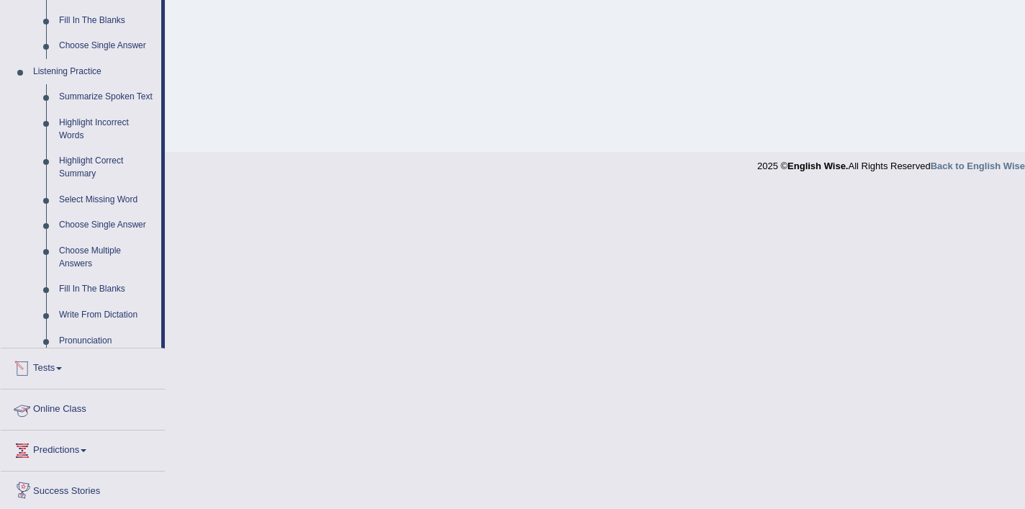
scroll to position [448, 0]
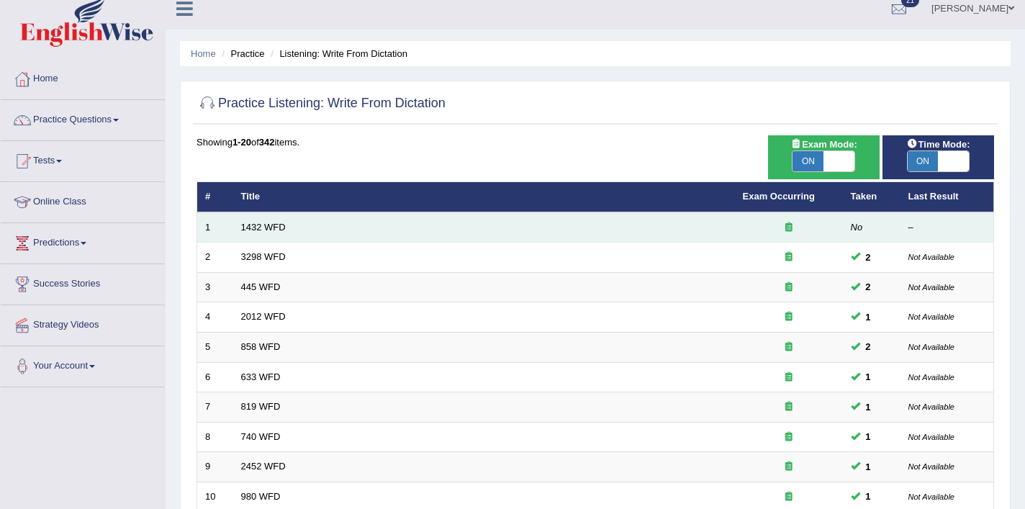
scroll to position [12, 0]
click at [252, 227] on link "1432 WFD" at bounding box center [263, 227] width 45 height 11
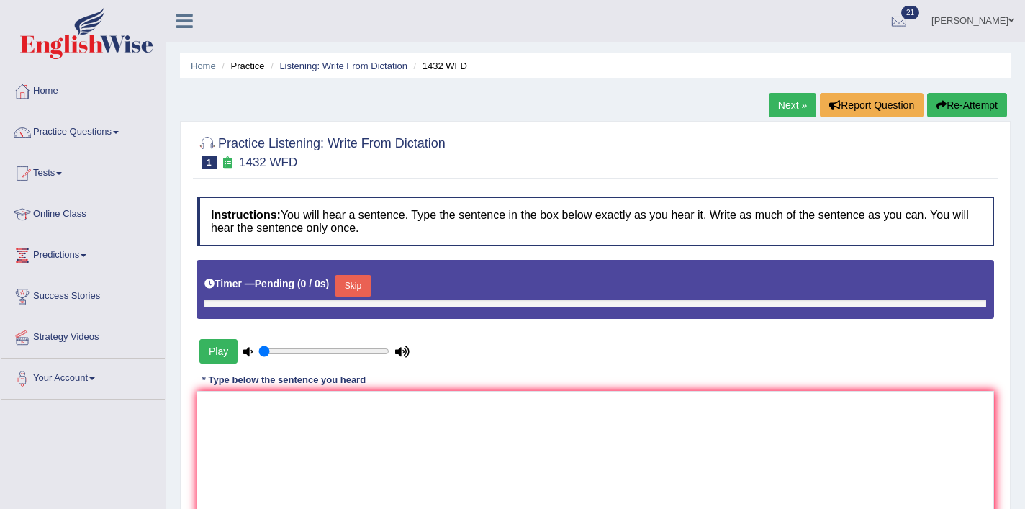
type input "0.55"
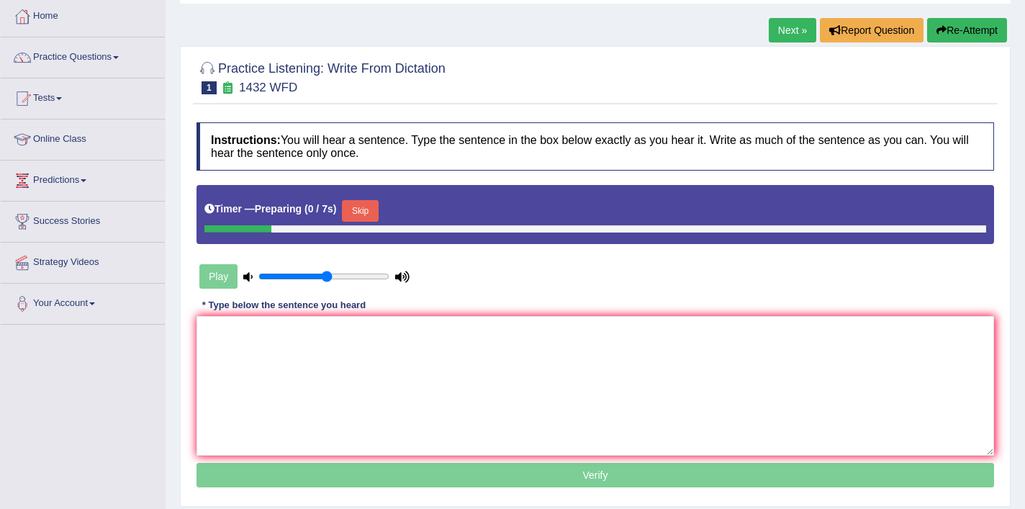
scroll to position [76, 0]
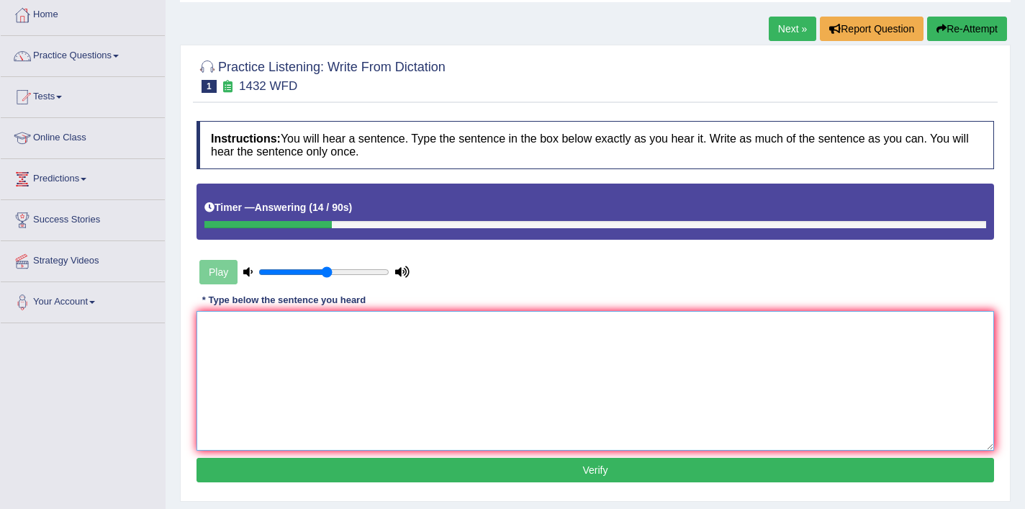
click at [313, 320] on textarea at bounding box center [594, 381] width 797 height 140
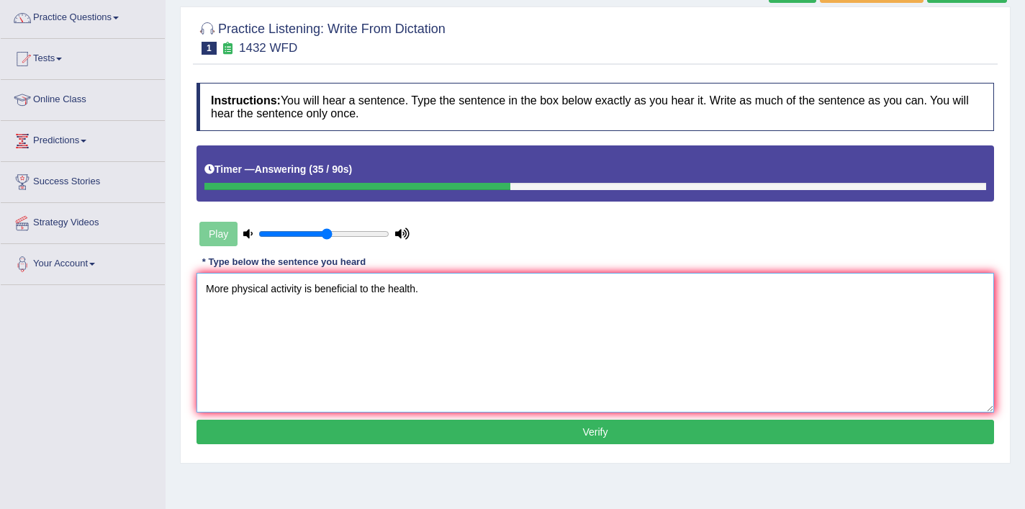
scroll to position [115, 0]
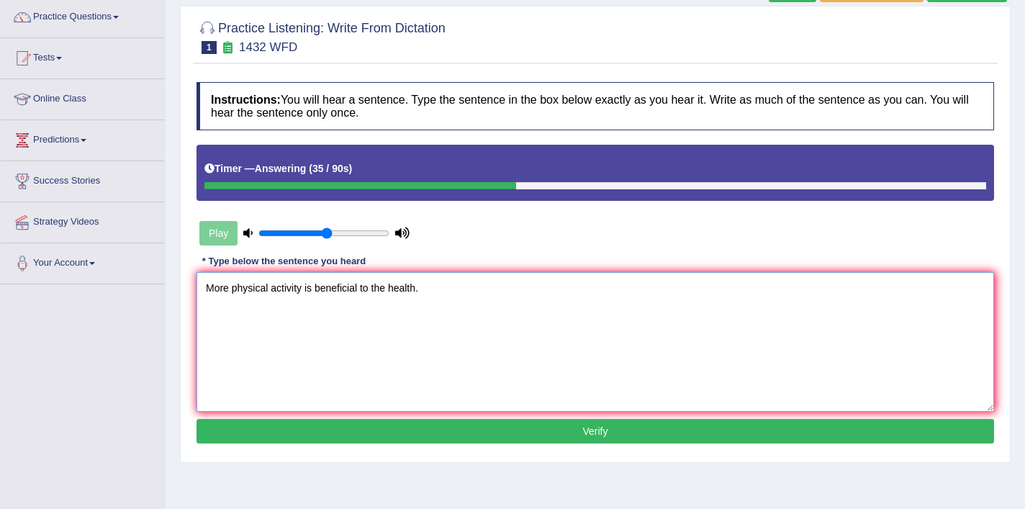
click at [371, 290] on textarea "More physical activity is beneficial to the health." at bounding box center [594, 342] width 797 height 140
type textarea "More physical activity is beneficial for to the health."
click at [556, 438] on button "Verify" at bounding box center [594, 431] width 797 height 24
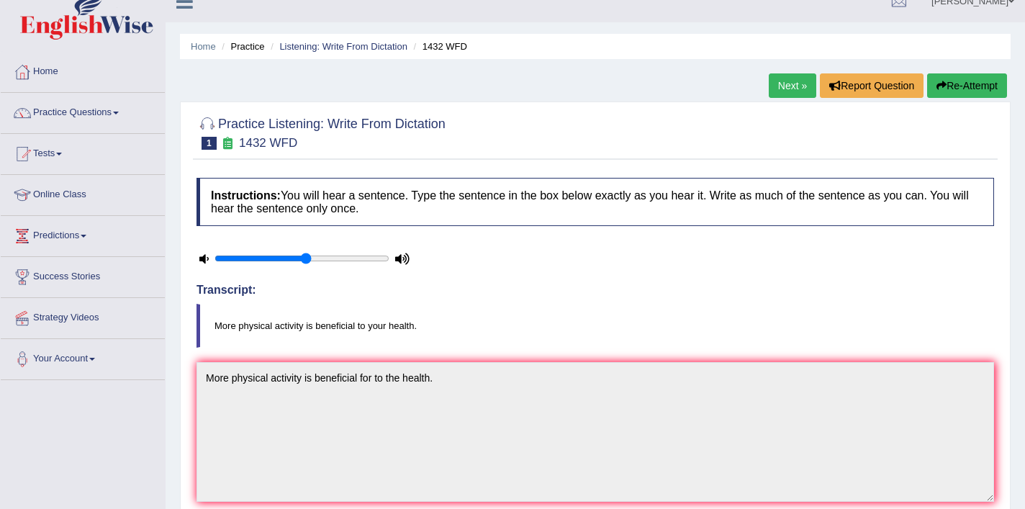
scroll to position [0, 0]
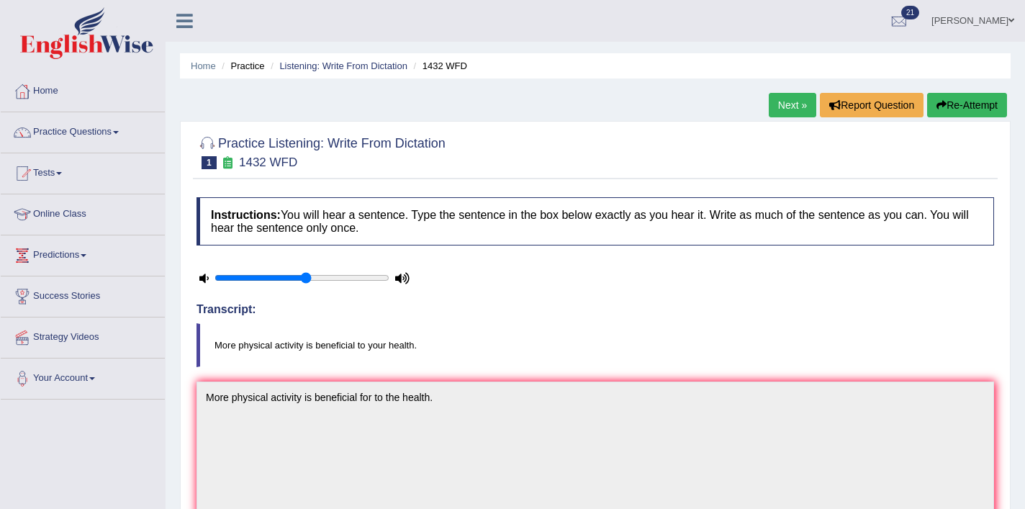
click at [800, 104] on link "Next »" at bounding box center [792, 105] width 47 height 24
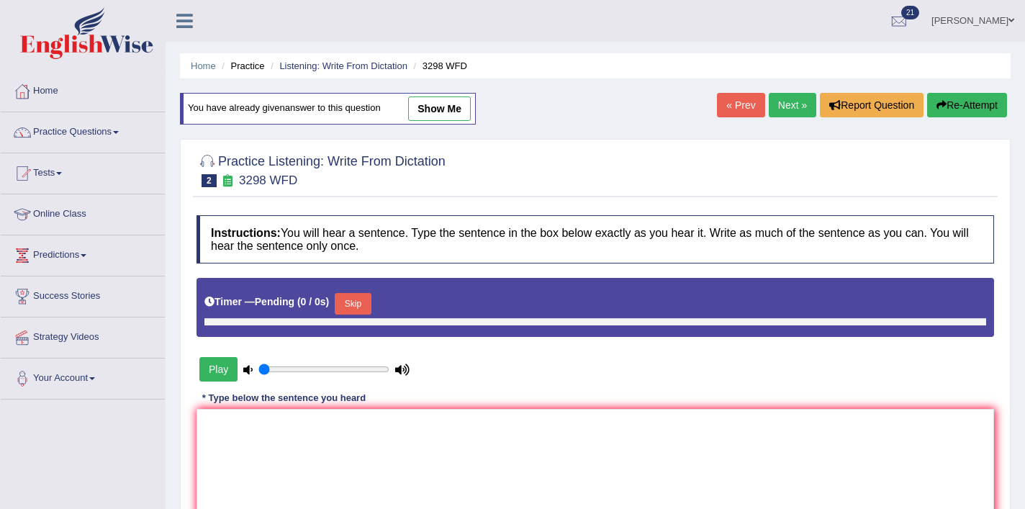
type input "0.55"
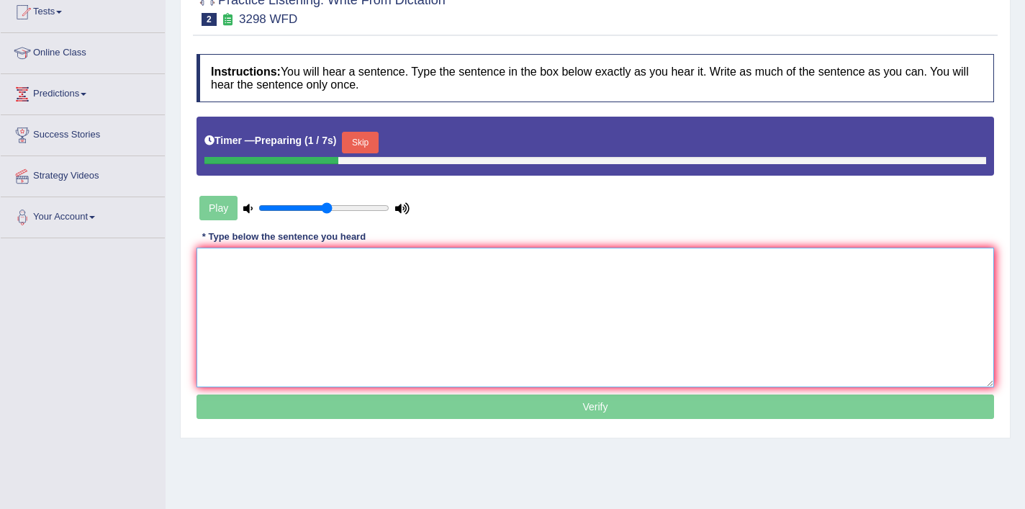
click at [430, 271] on textarea at bounding box center [594, 318] width 797 height 140
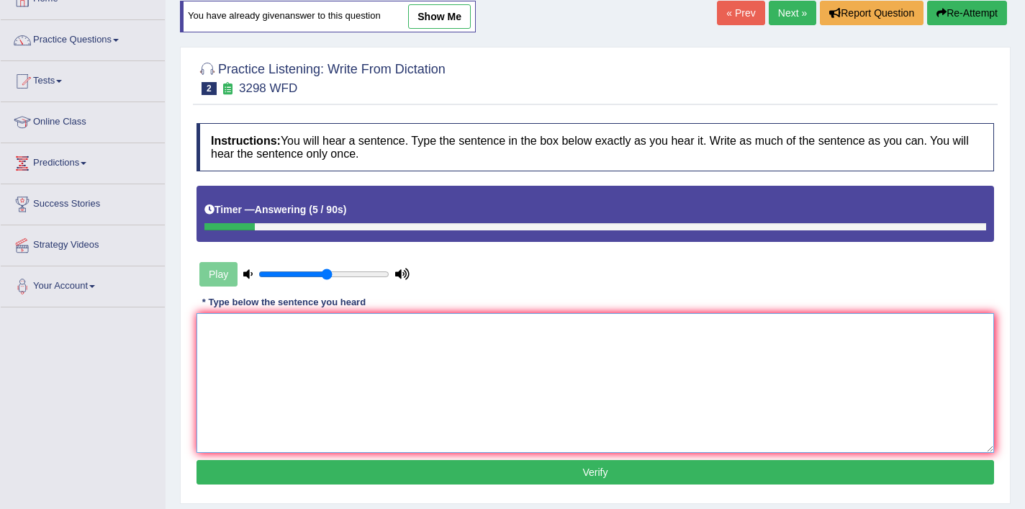
scroll to position [81, 0]
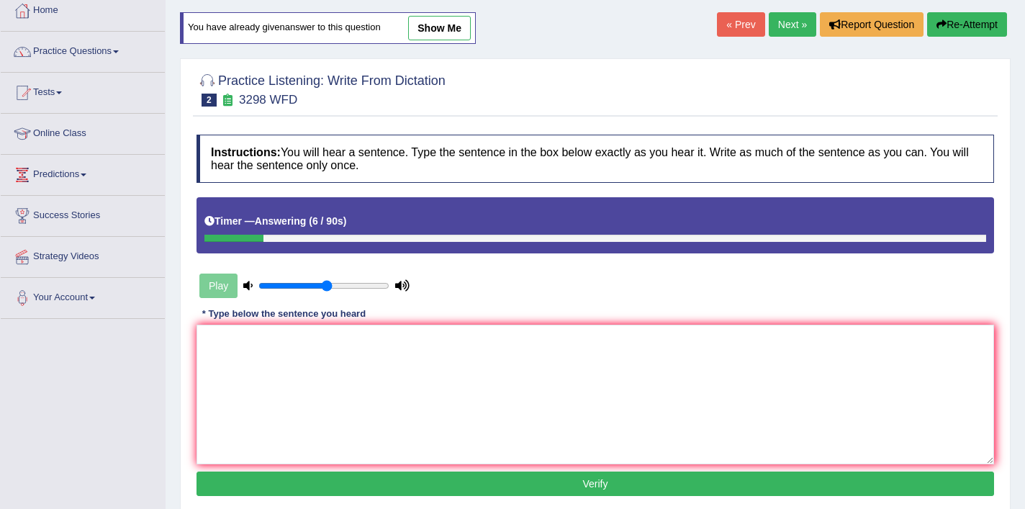
click at [949, 27] on button "Re-Attempt" at bounding box center [967, 24] width 80 height 24
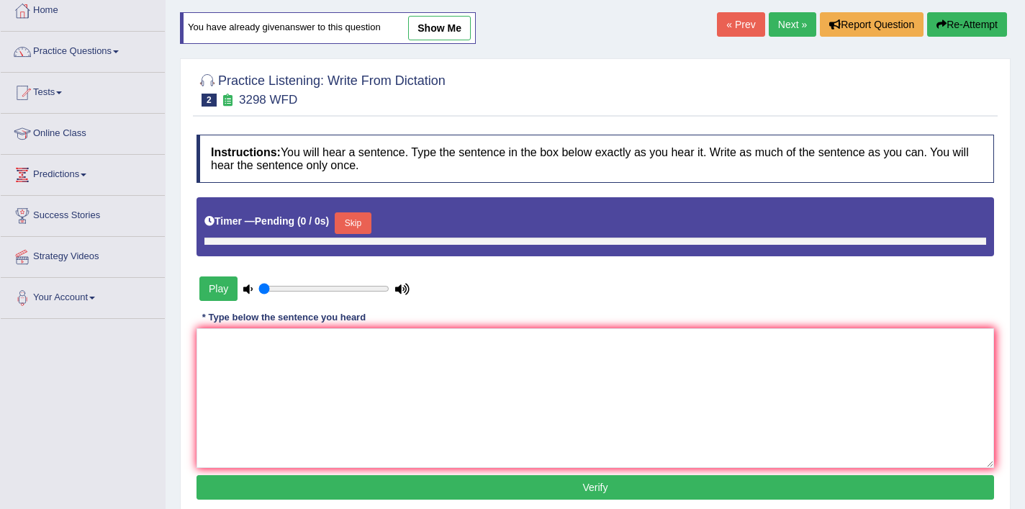
type input "0.55"
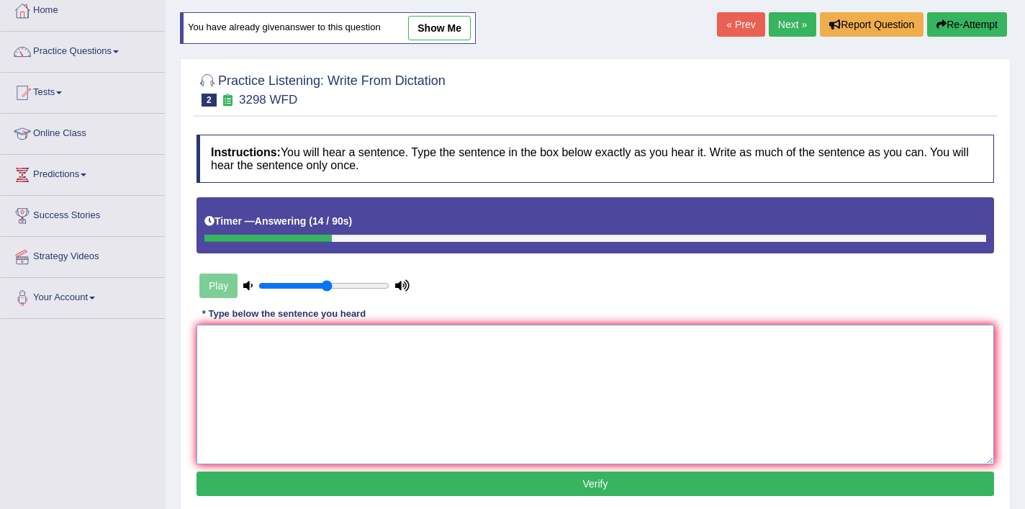
click at [481, 369] on textarea at bounding box center [594, 395] width 797 height 140
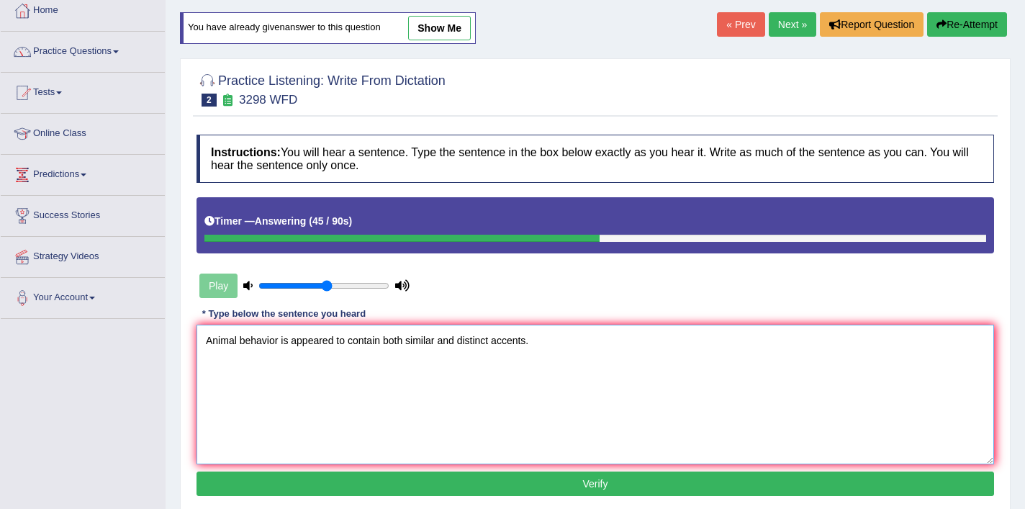
type textarea "Animal behavior is appeared to contain both similar and distinct accents."
click at [436, 485] on button "Verify" at bounding box center [594, 483] width 797 height 24
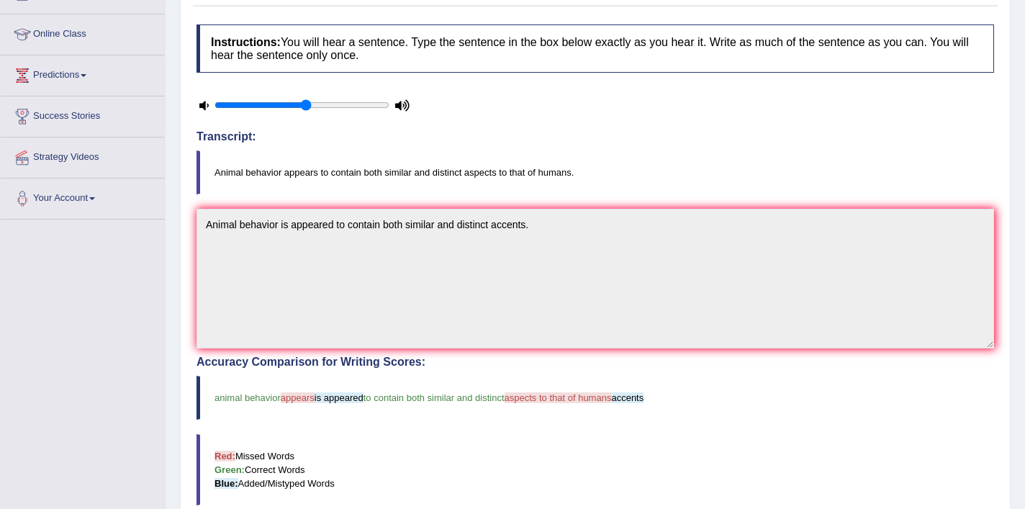
scroll to position [89, 0]
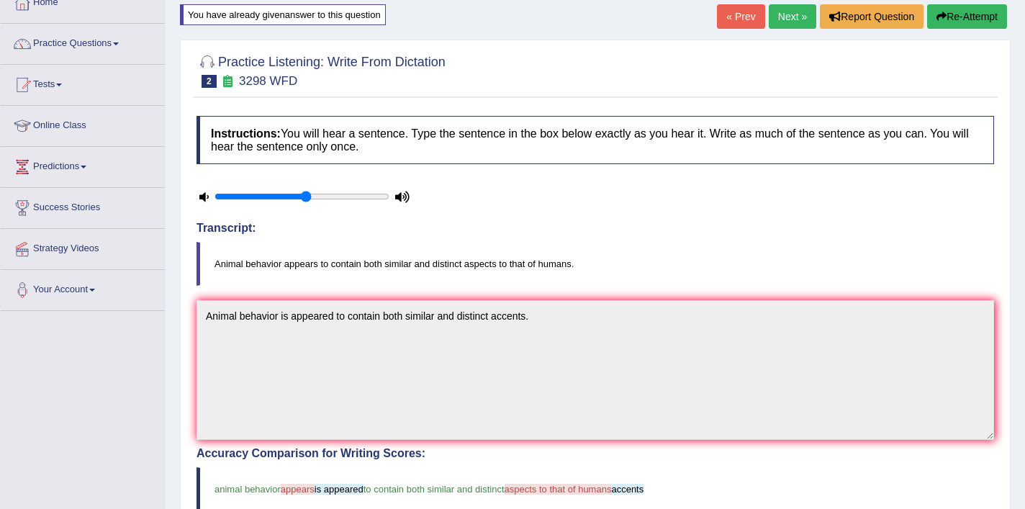
click at [784, 19] on link "Next »" at bounding box center [792, 16] width 47 height 24
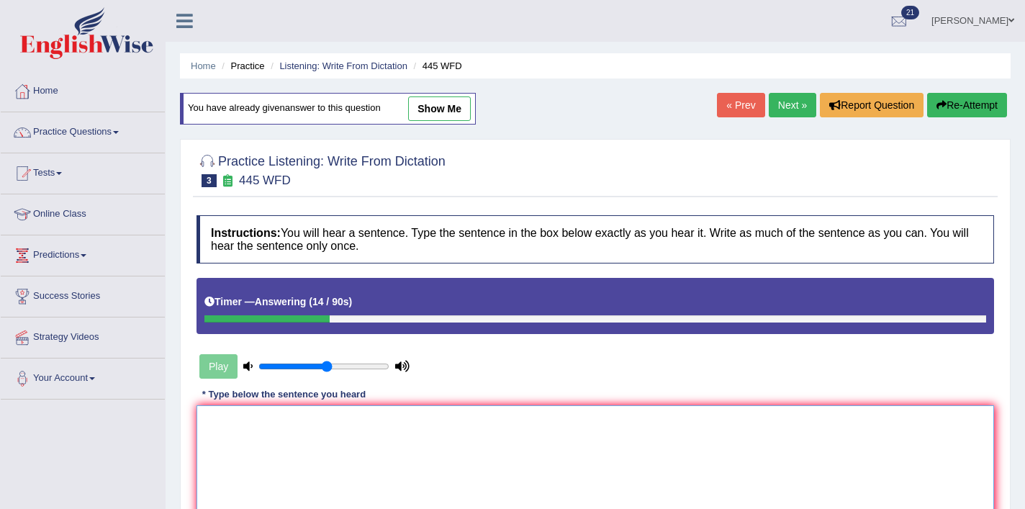
click at [233, 450] on textarea at bounding box center [594, 475] width 797 height 140
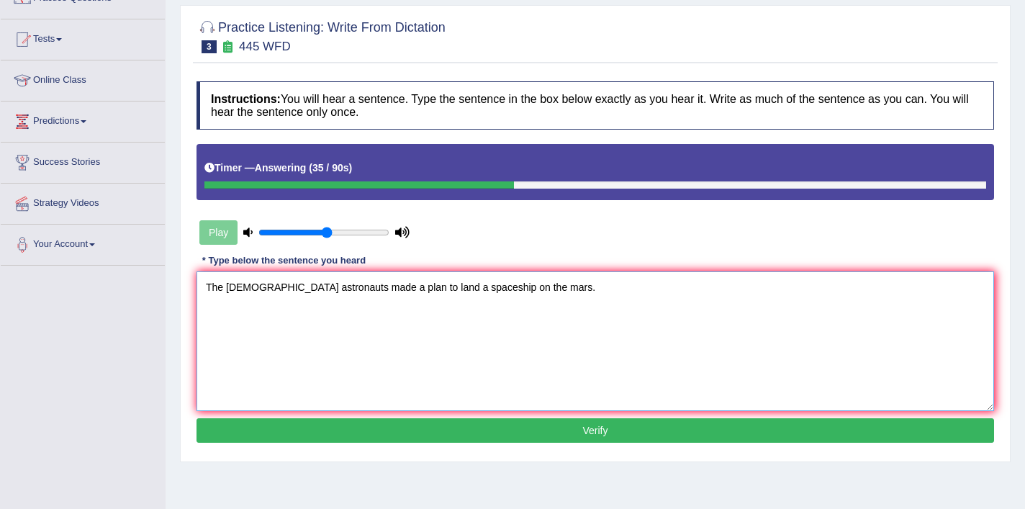
scroll to position [137, 0]
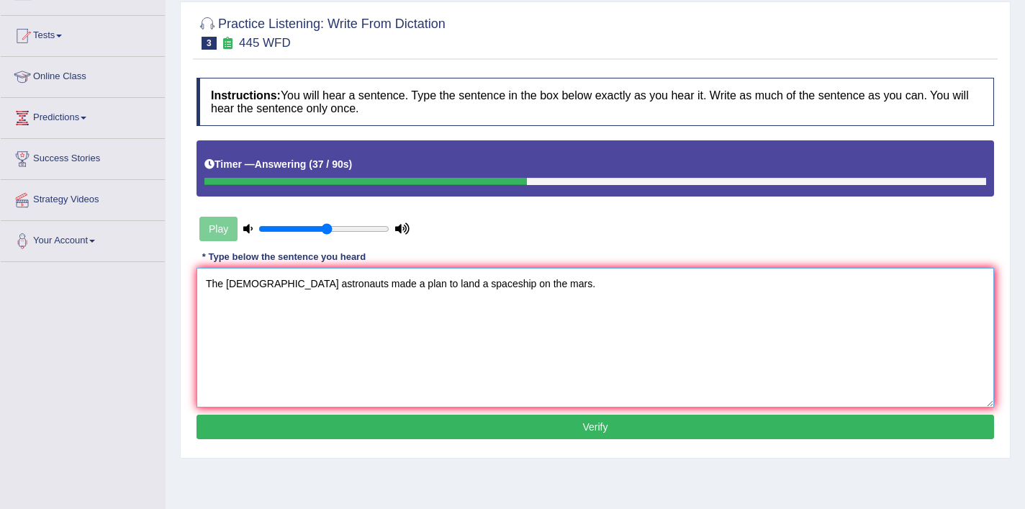
type textarea "The [DEMOGRAPHIC_DATA] astronauts made a plan to land a spaceship on the mars."
click at [341, 433] on button "Verify" at bounding box center [594, 427] width 797 height 24
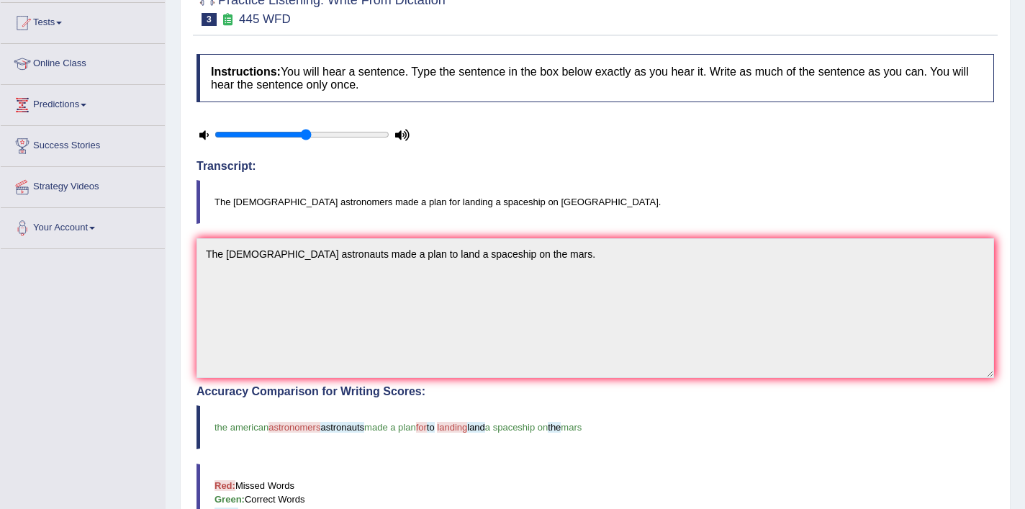
scroll to position [56, 0]
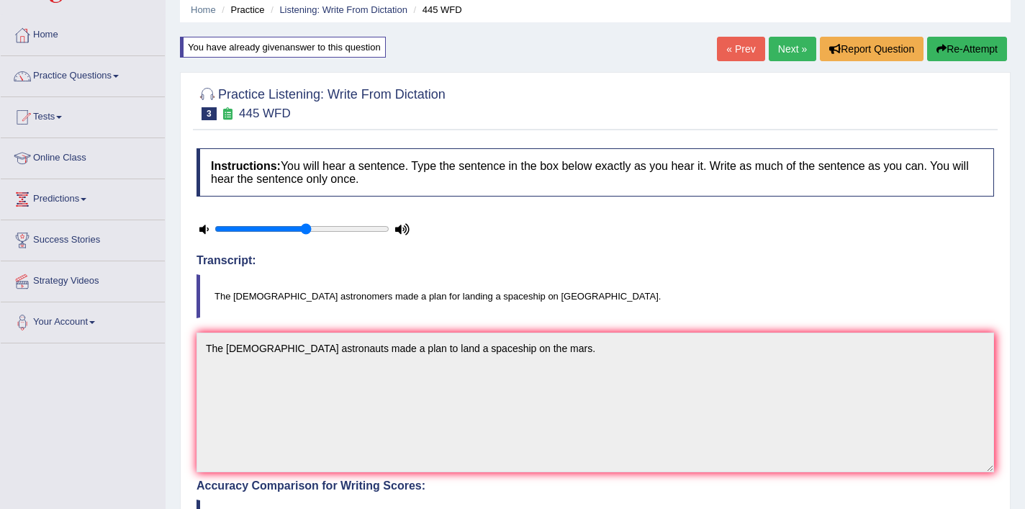
click at [790, 45] on link "Next »" at bounding box center [792, 49] width 47 height 24
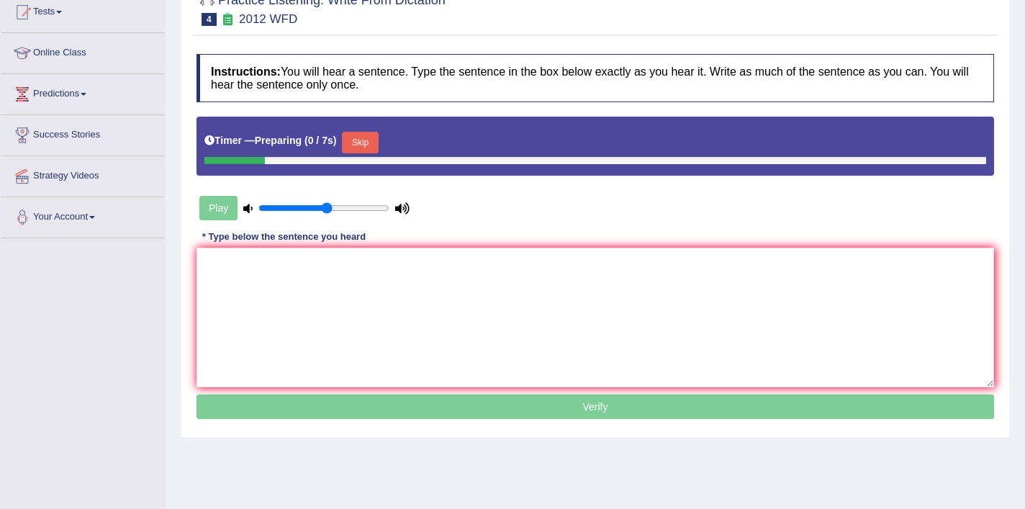
scroll to position [226, 0]
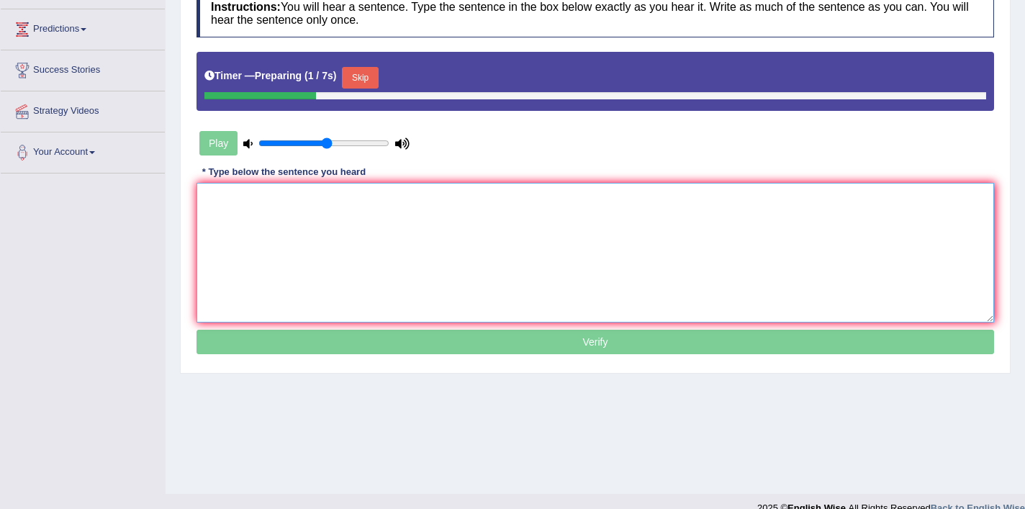
click at [433, 248] on textarea at bounding box center [594, 253] width 797 height 140
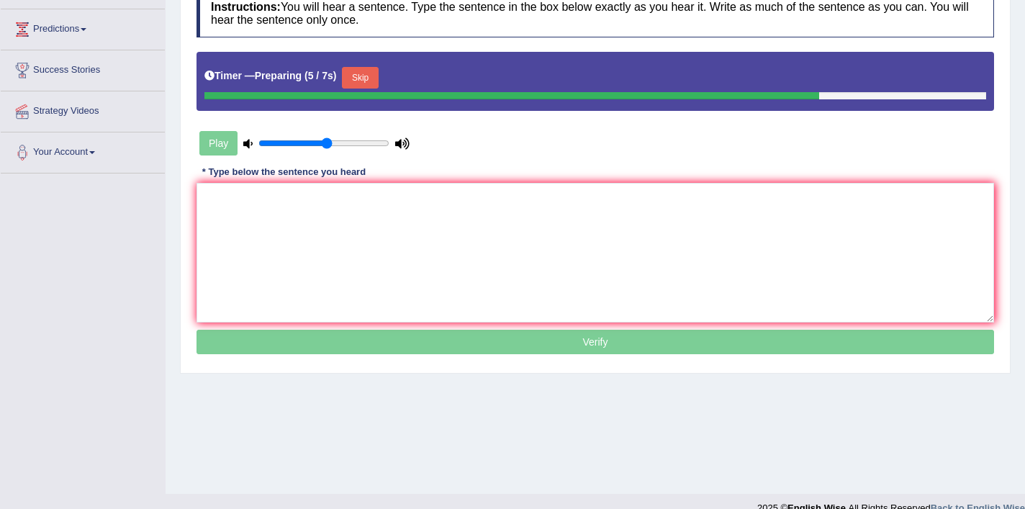
click at [358, 82] on button "Skip" at bounding box center [360, 78] width 36 height 22
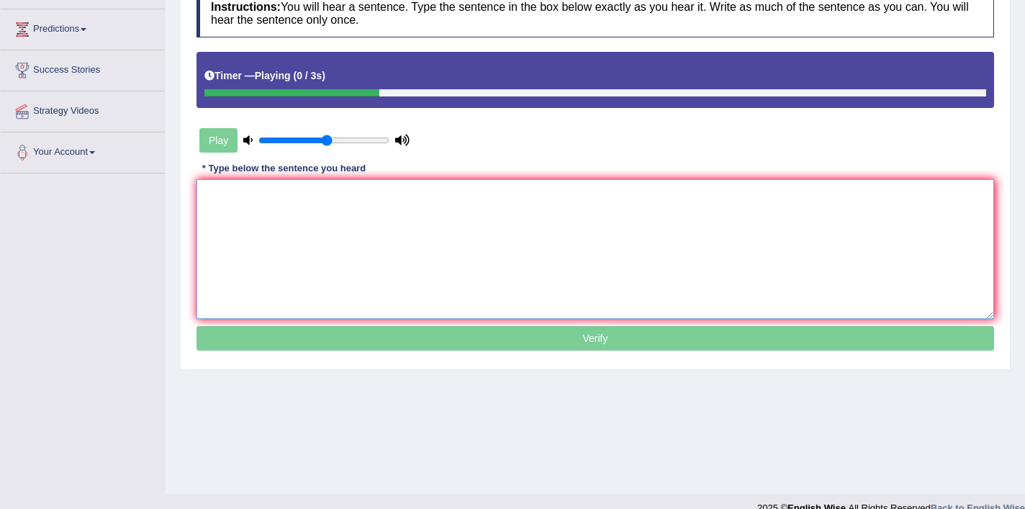
click at [273, 196] on textarea at bounding box center [594, 249] width 797 height 140
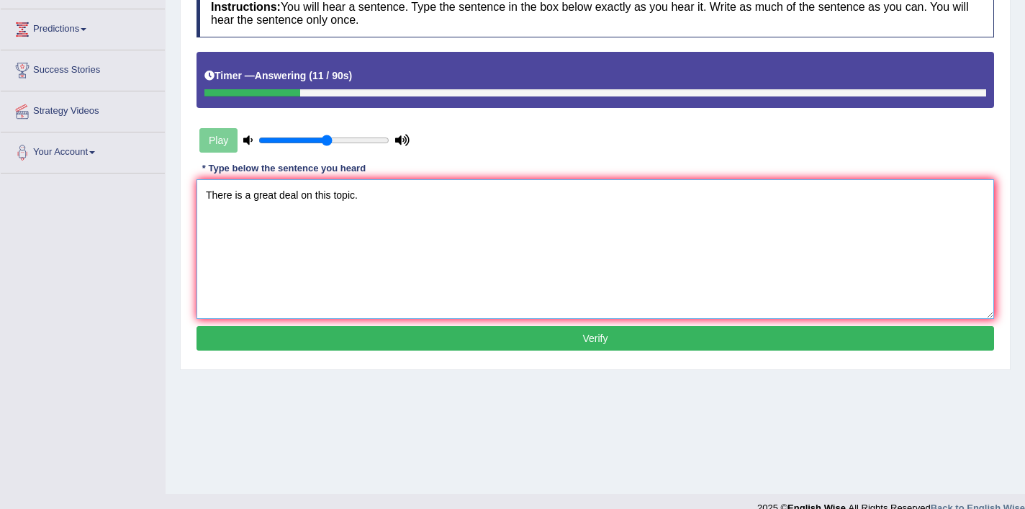
click at [333, 200] on textarea "There is a great deal on this topic." at bounding box center [594, 249] width 797 height 140
type textarea "There is a great deal on this these topic."
click at [344, 348] on button "Verify" at bounding box center [594, 338] width 797 height 24
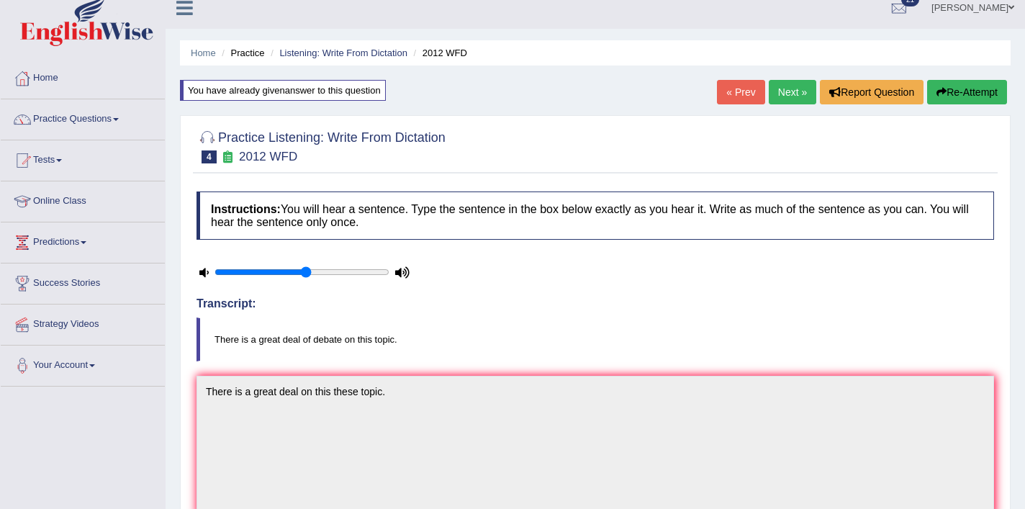
scroll to position [12, 0]
click at [779, 94] on link "Next »" at bounding box center [792, 93] width 47 height 24
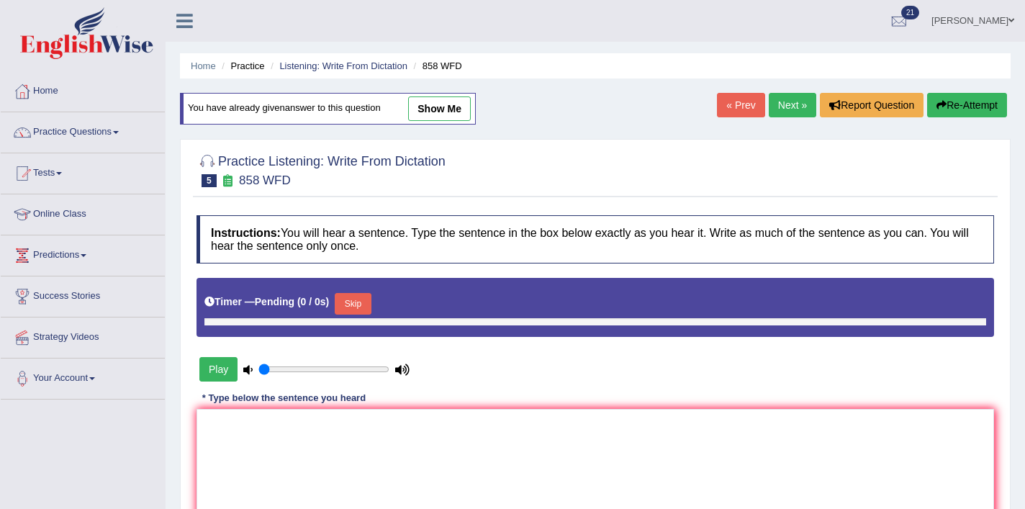
type input "0.55"
click at [371, 306] on button "Skip" at bounding box center [360, 304] width 36 height 22
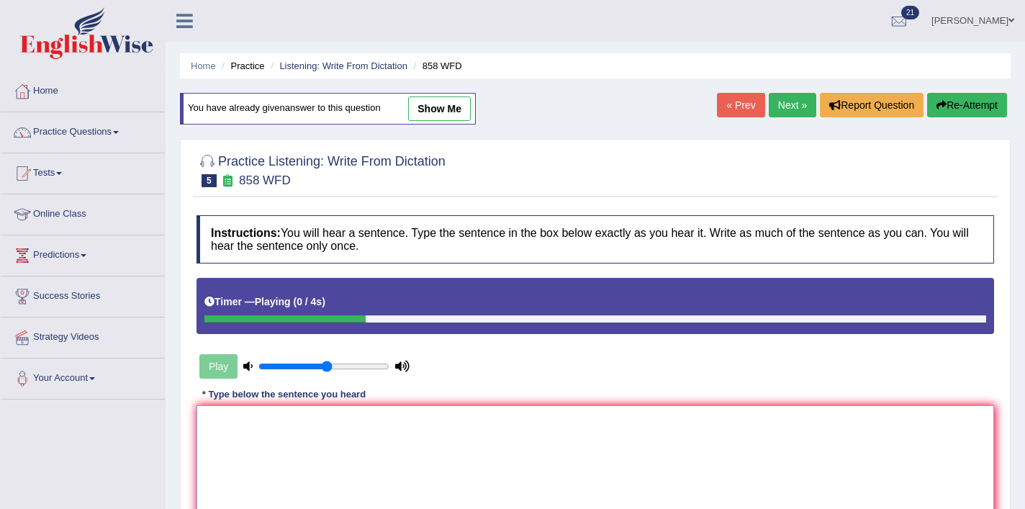
click at [308, 459] on textarea at bounding box center [594, 475] width 797 height 140
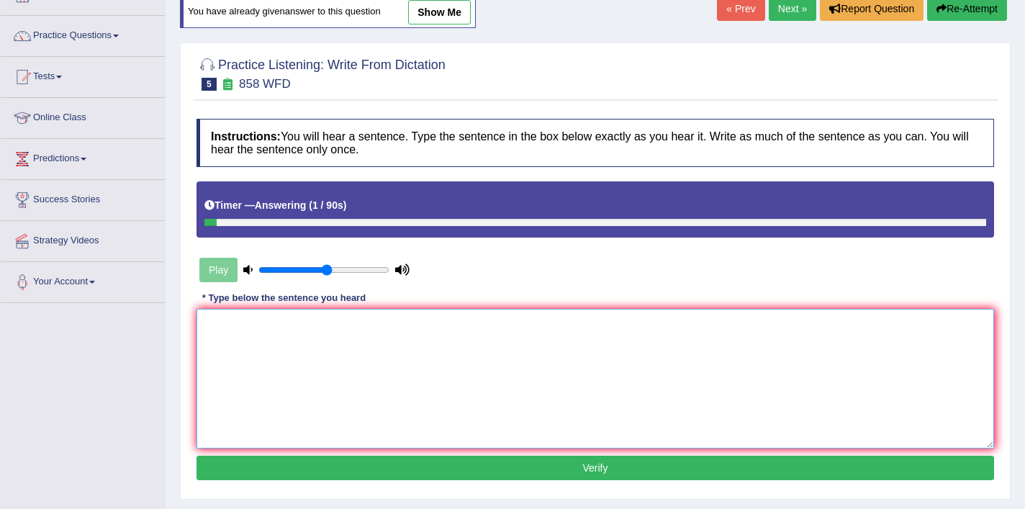
scroll to position [35, 0]
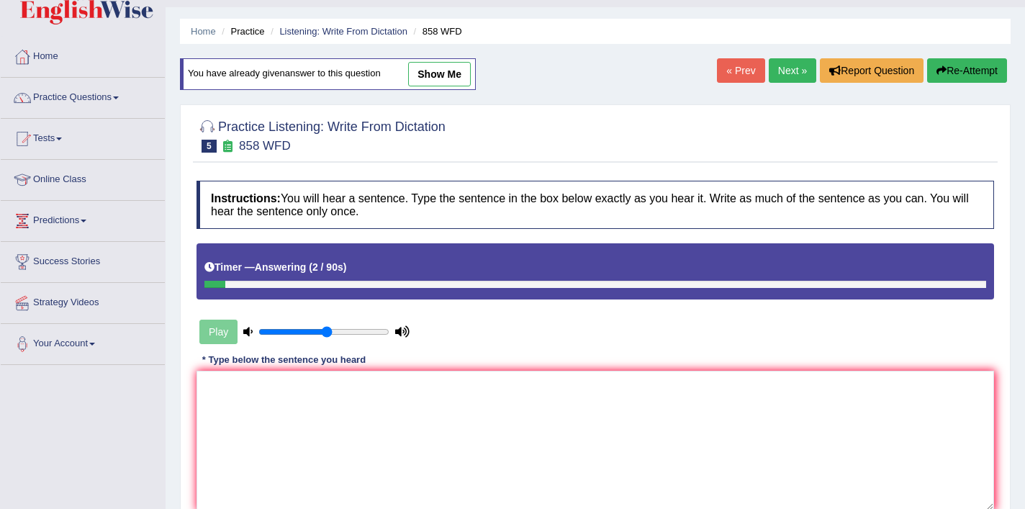
click at [449, 65] on link "show me" at bounding box center [439, 74] width 63 height 24
type textarea "The year when super artifacts were historians"
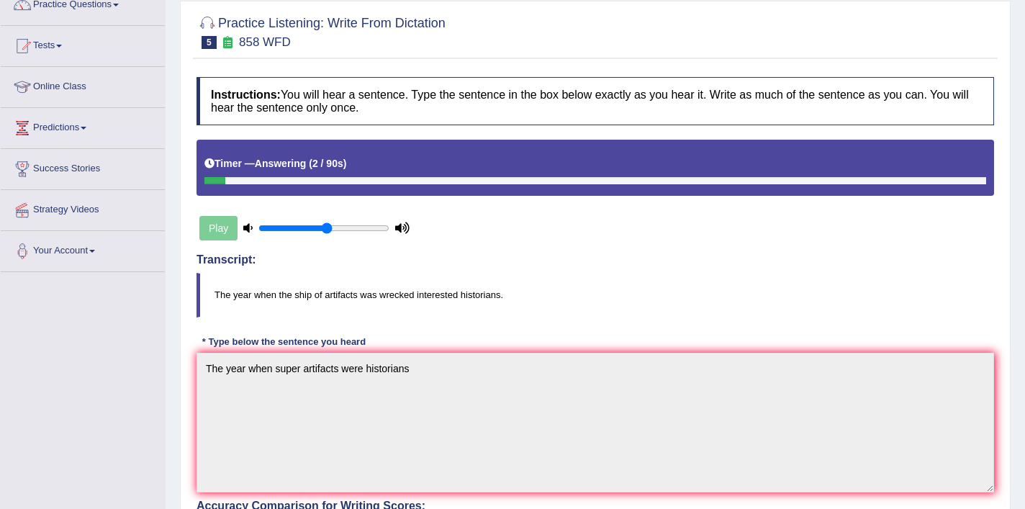
scroll to position [0, 0]
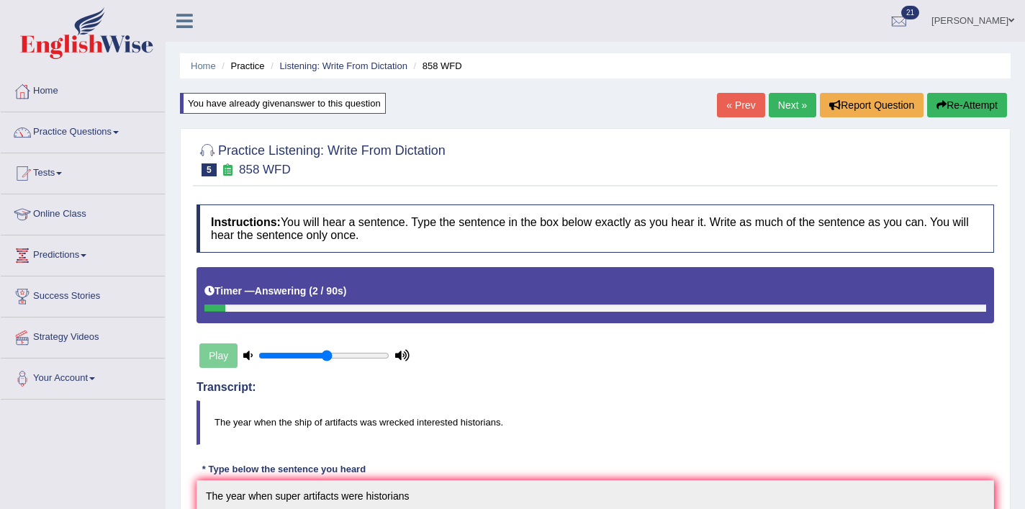
click at [976, 101] on button "Re-Attempt" at bounding box center [967, 105] width 80 height 24
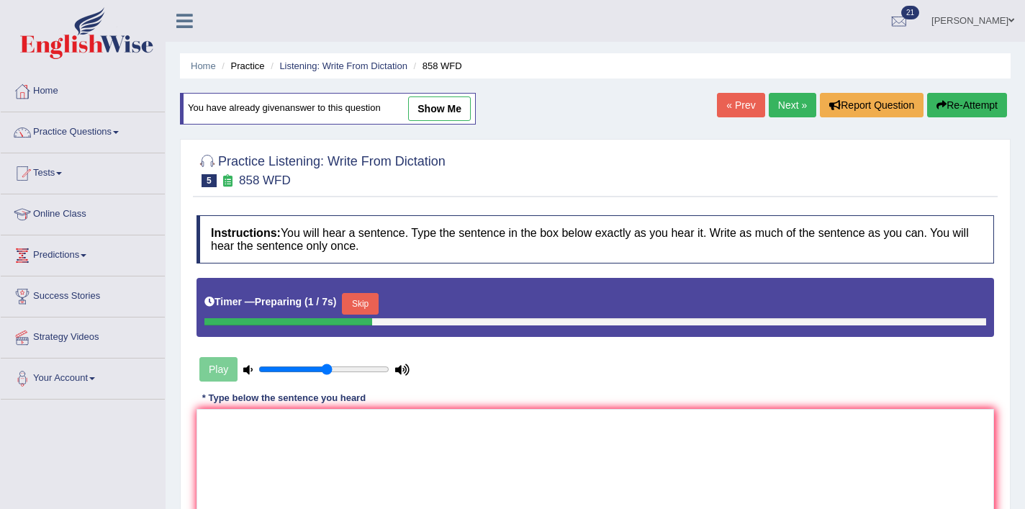
click at [368, 307] on button "Skip" at bounding box center [360, 304] width 36 height 22
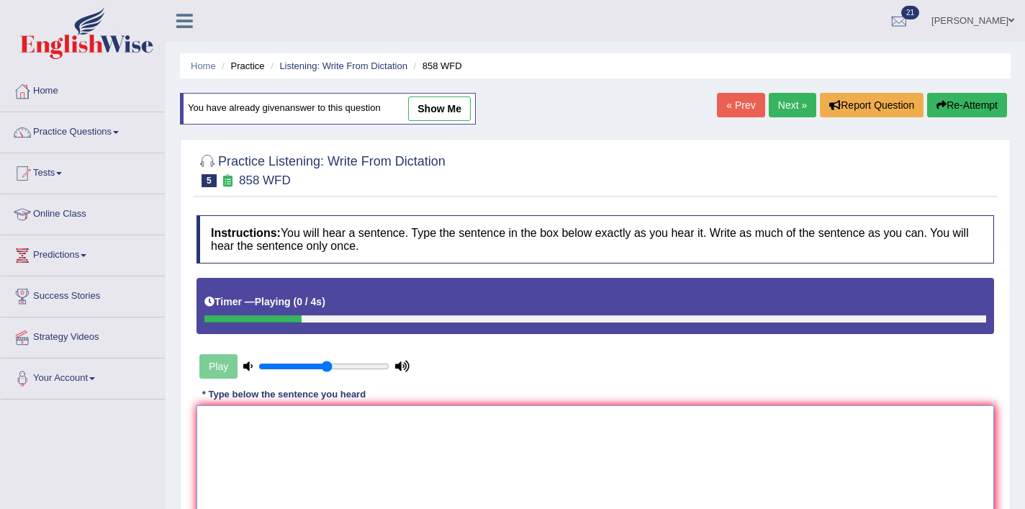
click at [327, 424] on textarea at bounding box center [594, 475] width 797 height 140
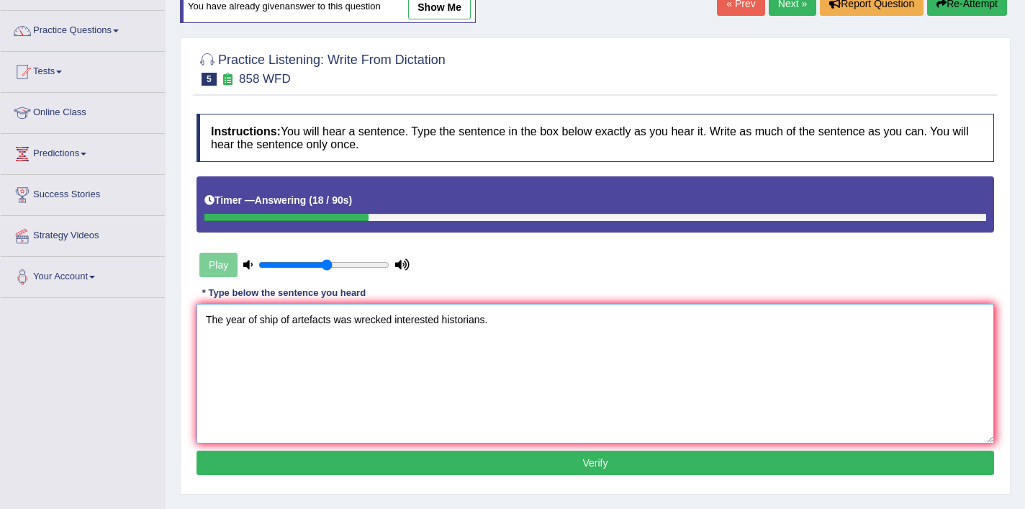
scroll to position [105, 0]
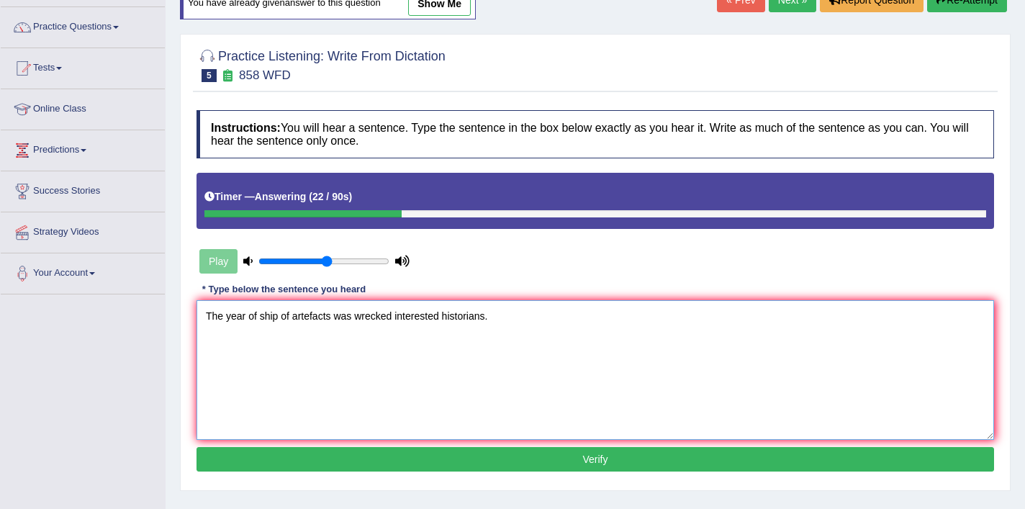
type textarea "The year of ship of artefacts was wrecked interested historians."
click at [338, 461] on button "Verify" at bounding box center [594, 459] width 797 height 24
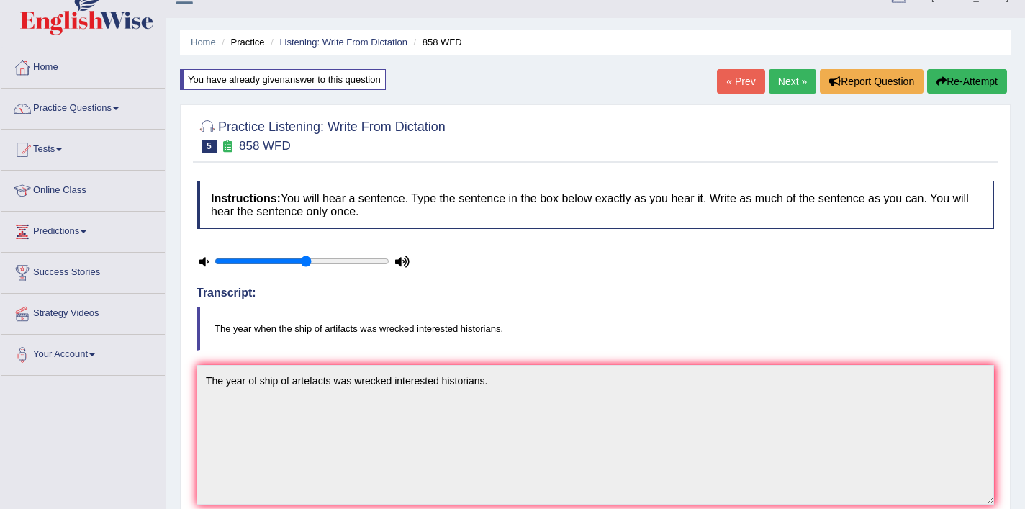
scroll to position [0, 0]
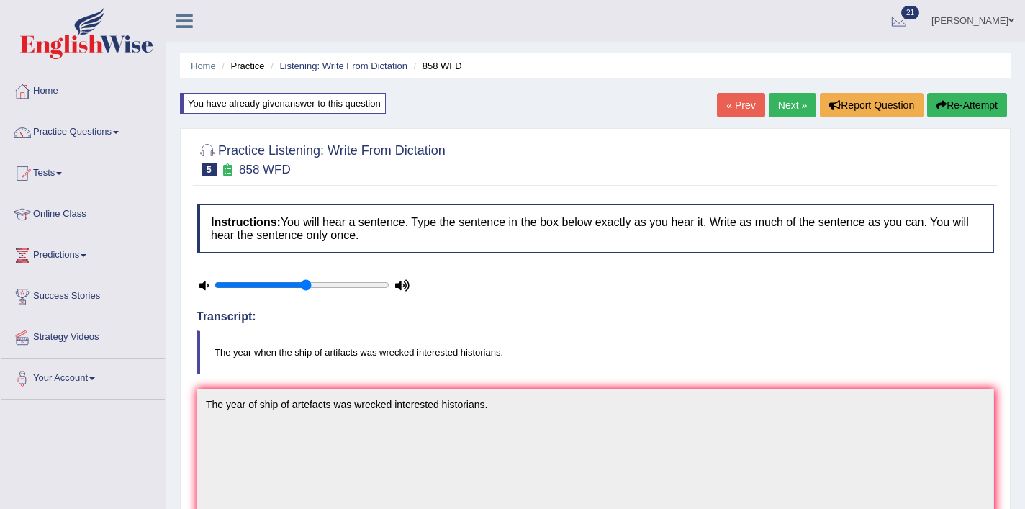
click at [68, 263] on link "Predictions" at bounding box center [83, 253] width 164 height 36
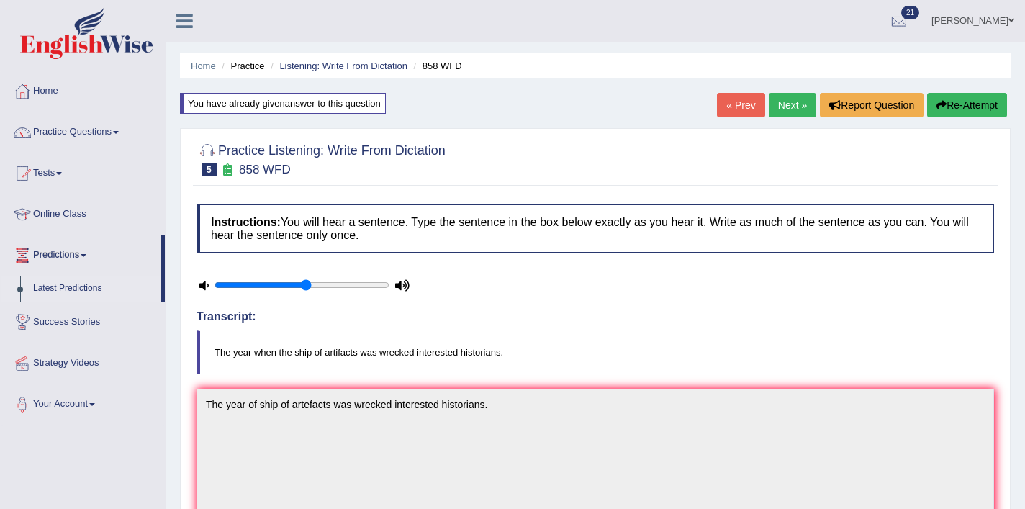
click at [73, 294] on link "Latest Predictions" at bounding box center [94, 289] width 135 height 26
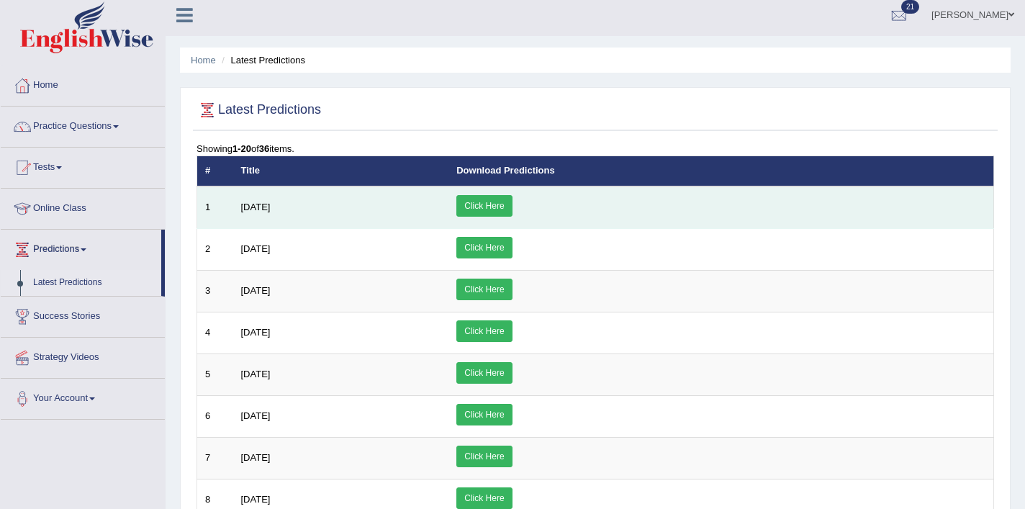
click at [512, 201] on link "Click Here" at bounding box center [483, 206] width 55 height 22
